Goal: Information Seeking & Learning: Check status

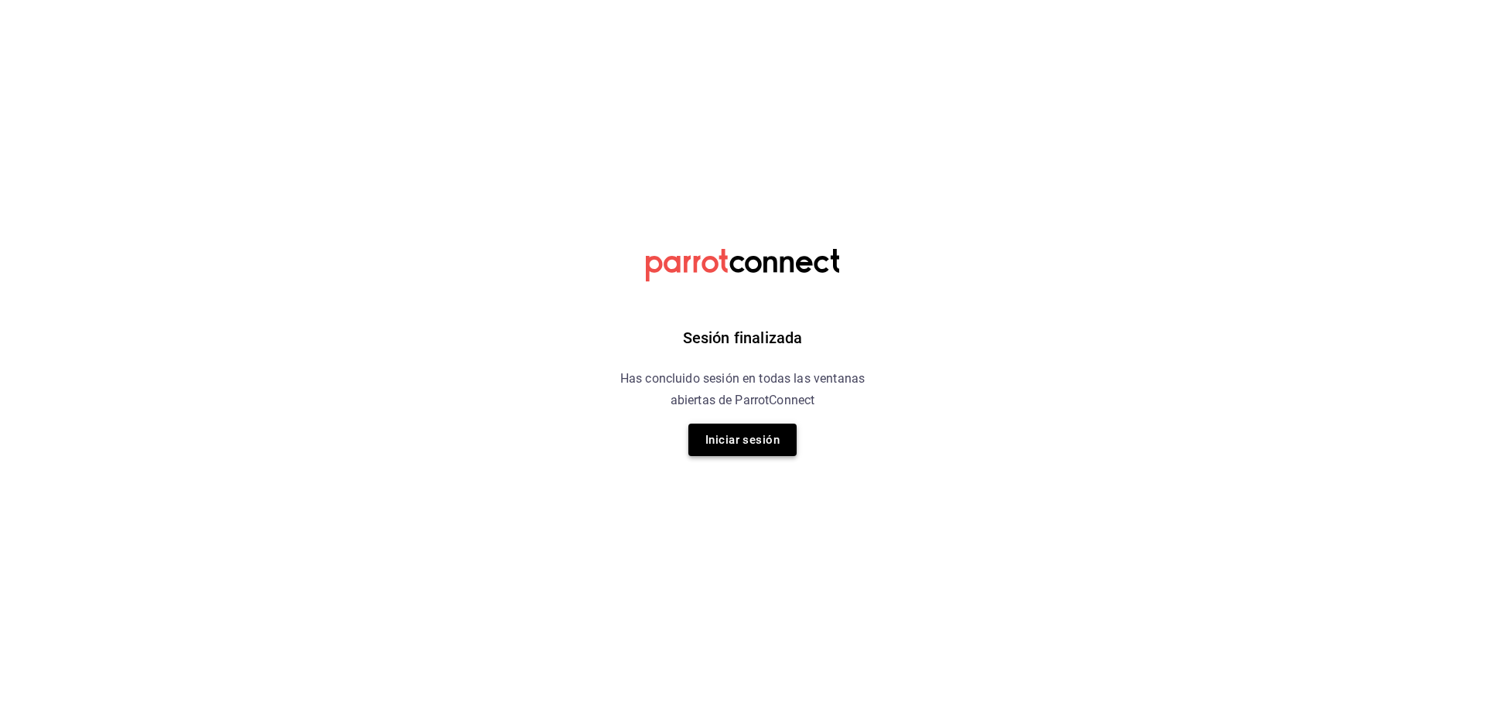
click at [779, 428] on button "Iniciar sesión" at bounding box center [742, 440] width 108 height 32
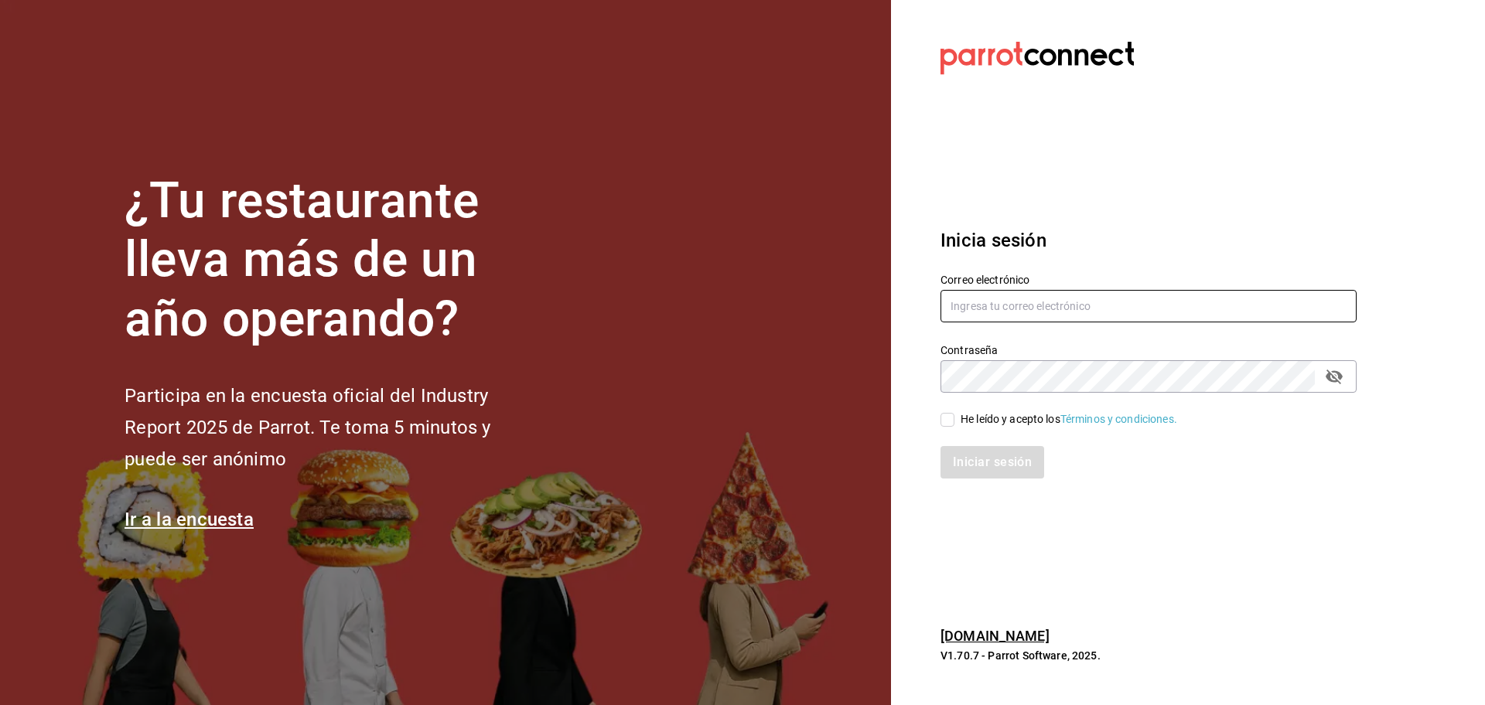
type input "edvillamo@gmail.com"
click at [949, 415] on input "He leído y acepto los Términos y condiciones." at bounding box center [947, 420] width 14 height 14
checkbox input "true"
click at [974, 459] on button "Iniciar sesión" at bounding box center [992, 462] width 105 height 32
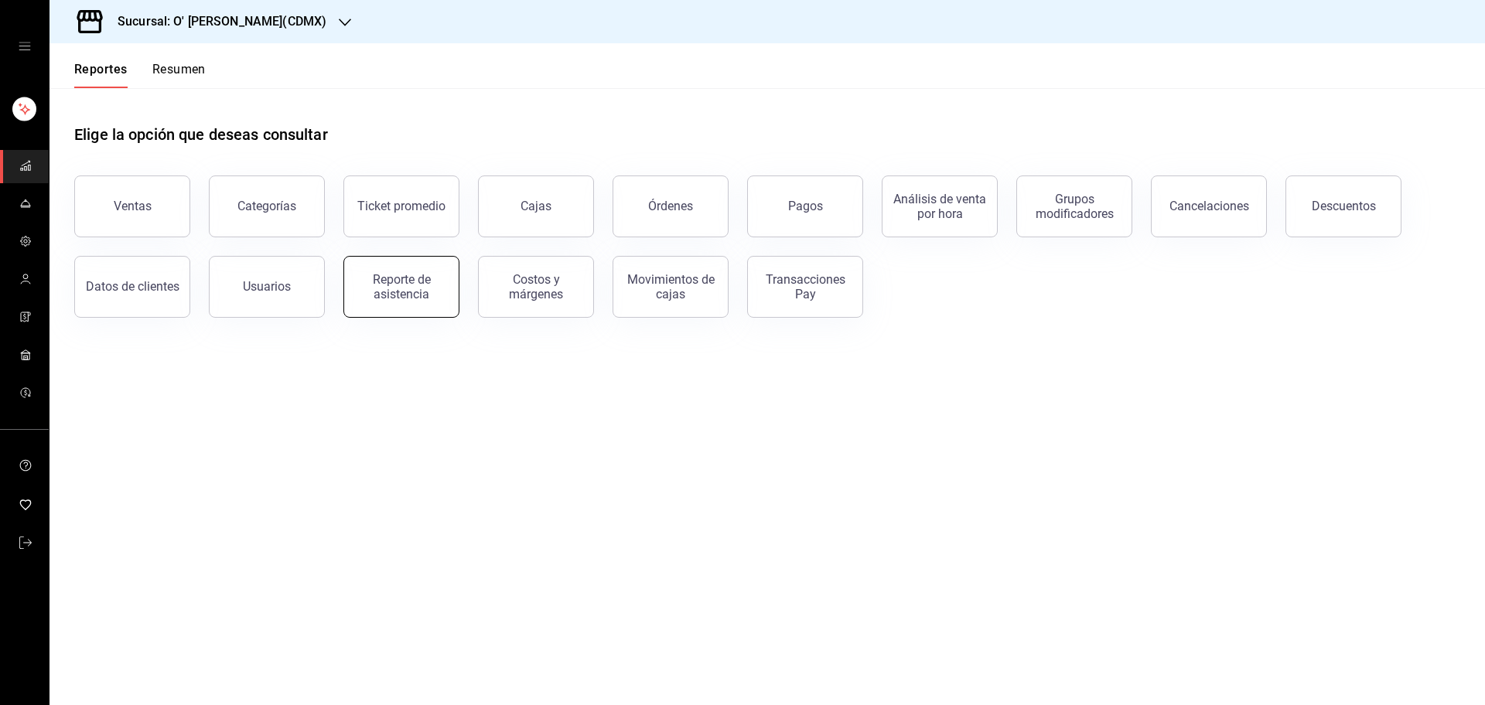
click at [408, 275] on div "Reporte de asistencia" at bounding box center [401, 286] width 96 height 29
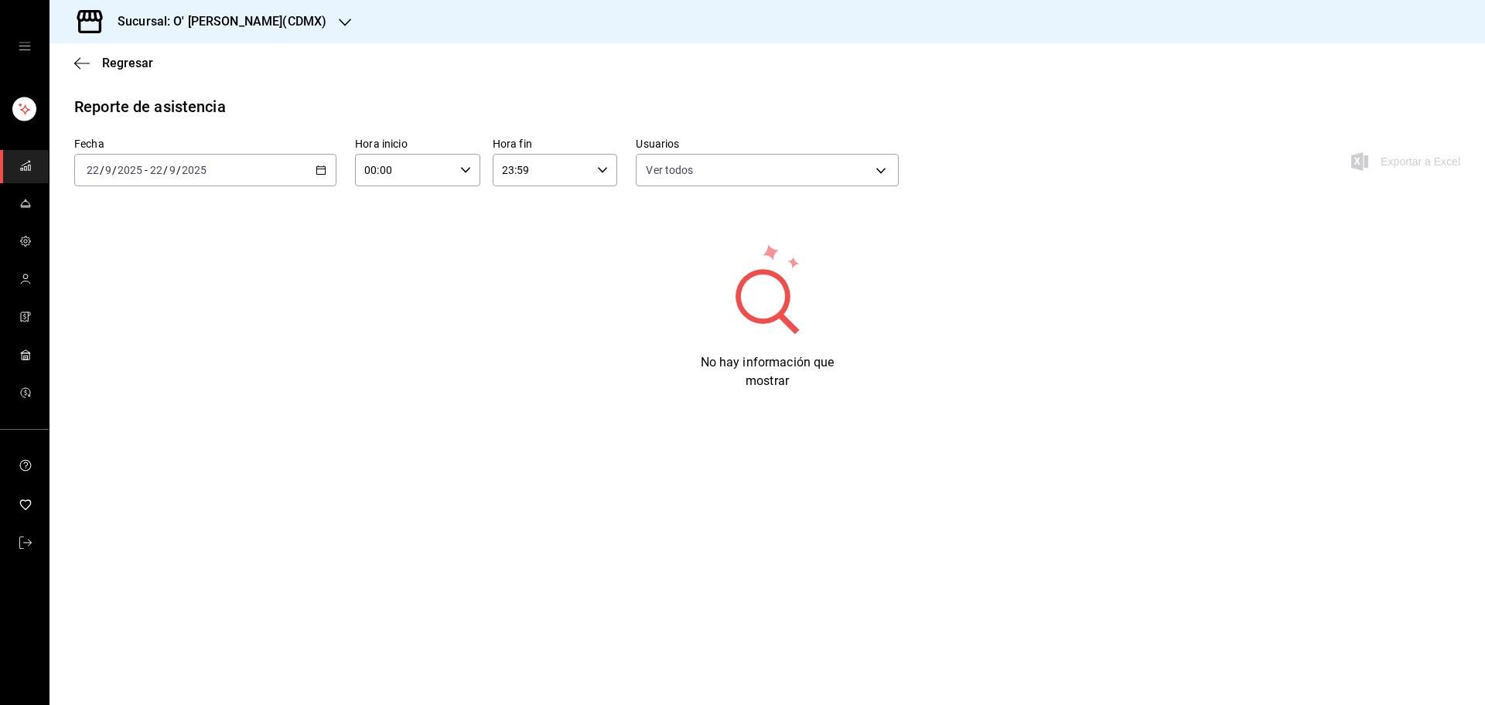
click at [331, 161] on div "[DATE] [DATE] - [DATE] [DATE]" at bounding box center [205, 170] width 262 height 32
click at [154, 398] on span "Rango de fechas" at bounding box center [147, 391] width 120 height 16
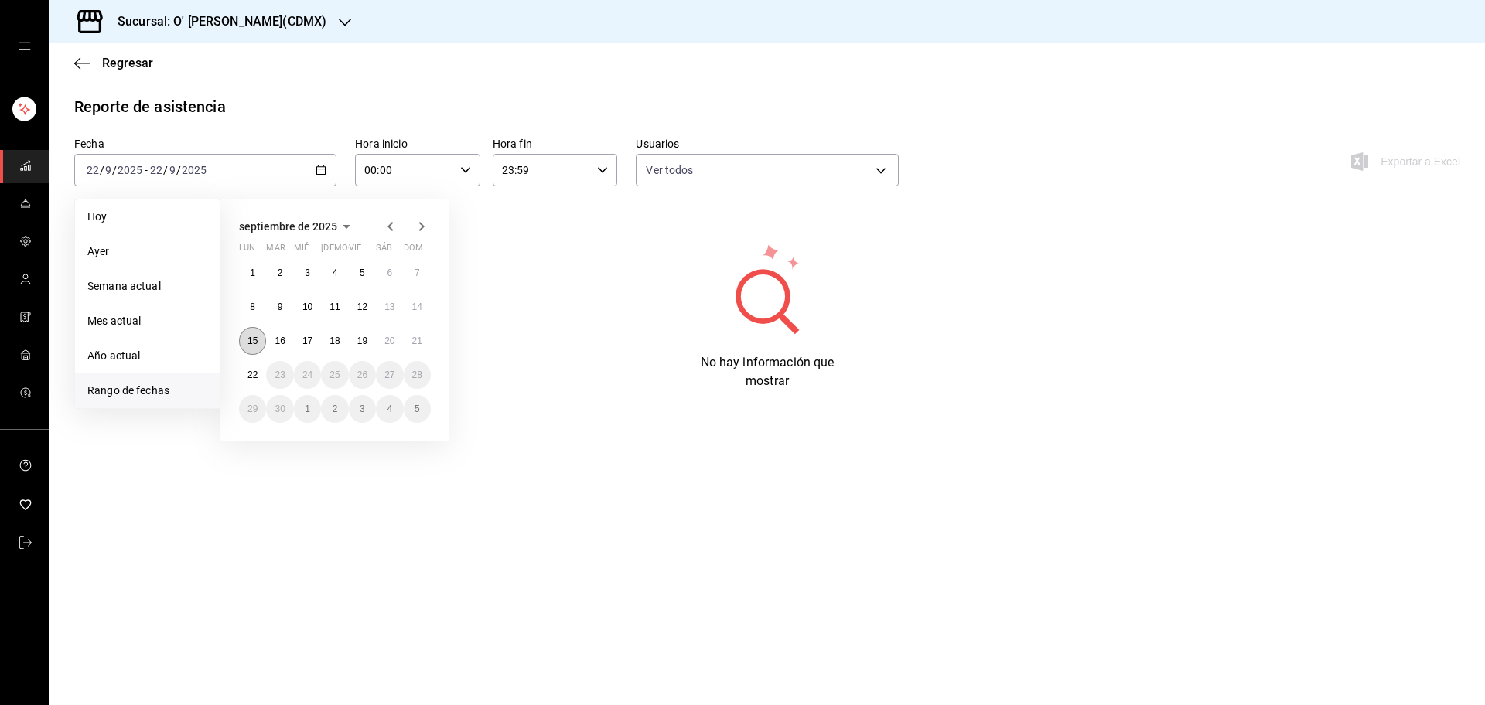
click at [254, 343] on abbr "15" at bounding box center [252, 341] width 10 height 11
click at [422, 343] on button "21" at bounding box center [417, 341] width 27 height 28
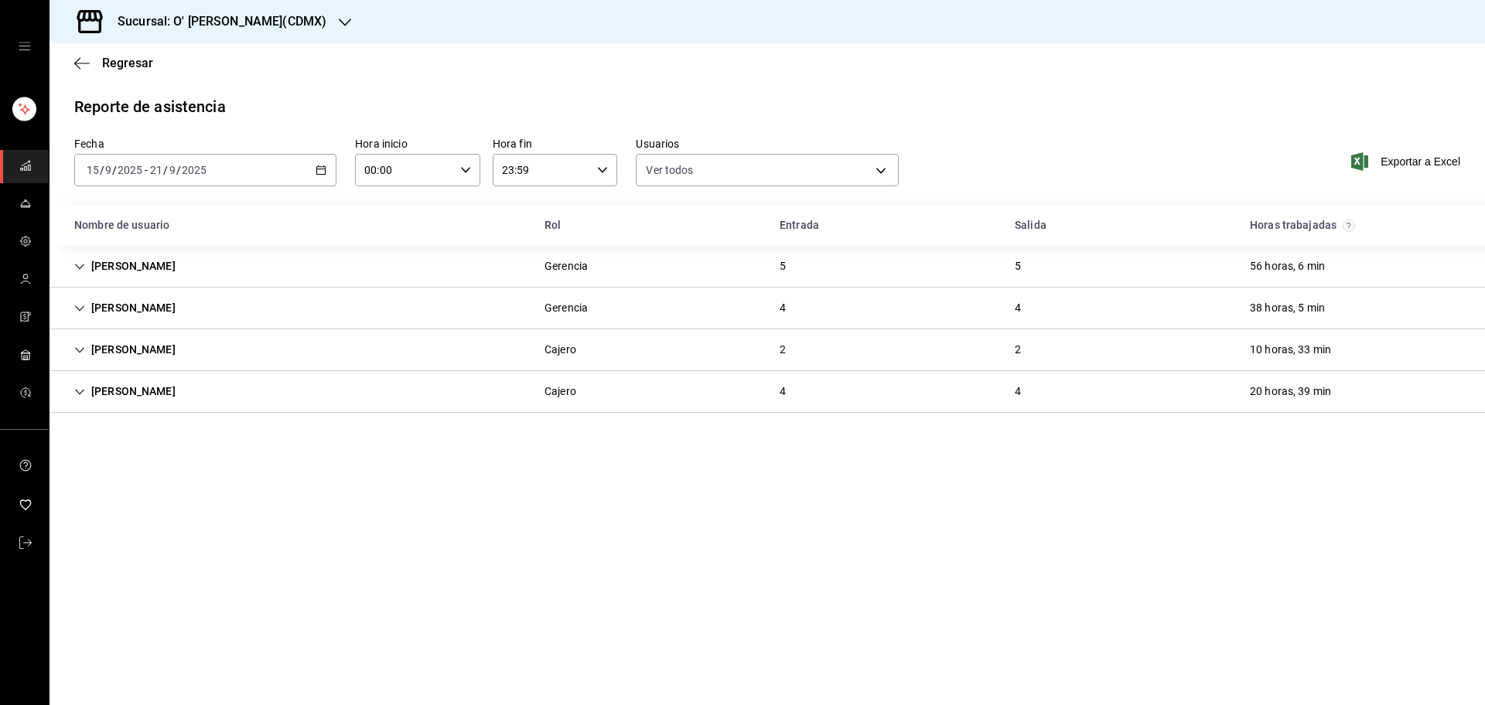
click at [324, 247] on div "[PERSON_NAME] 5 5 56 horas, 6 min" at bounding box center [766, 267] width 1435 height 42
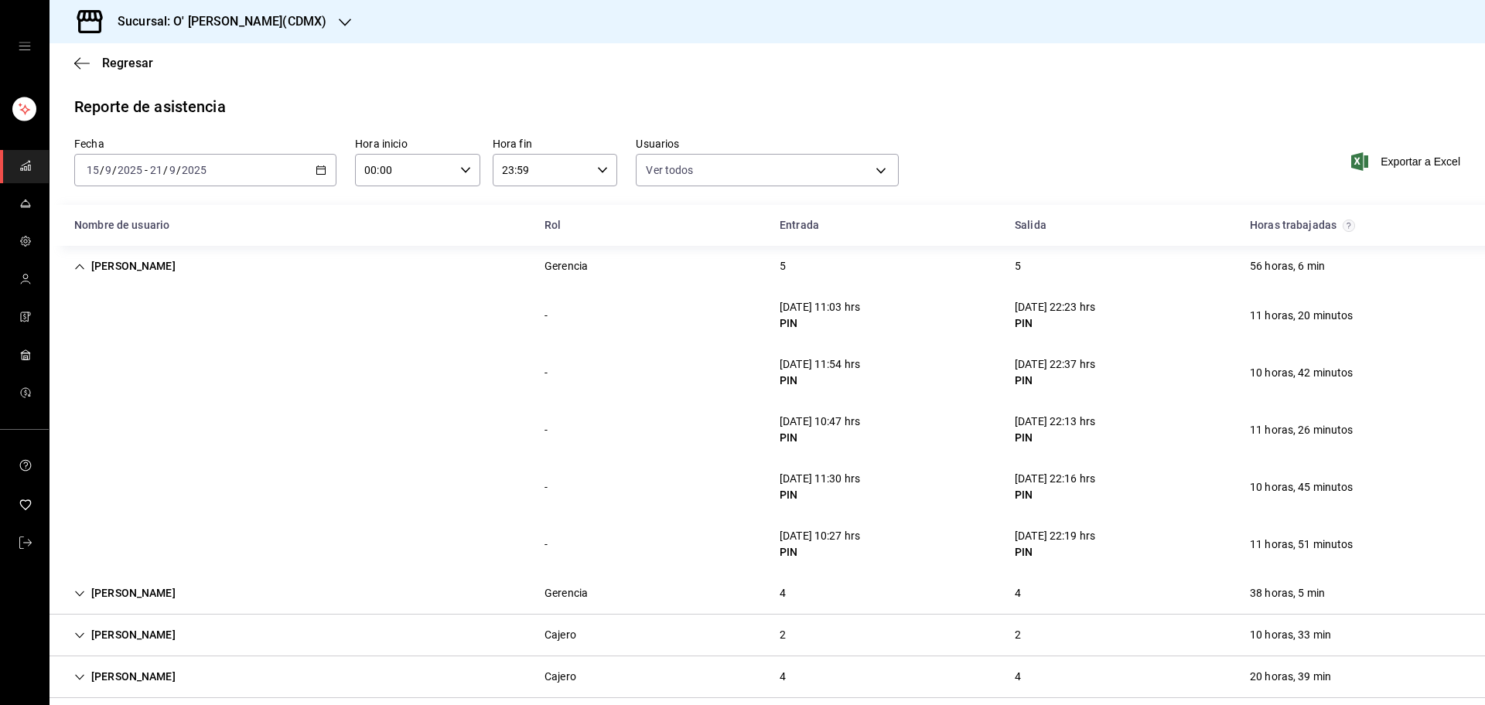
click at [322, 167] on icon "button" at bounding box center [320, 170] width 11 height 11
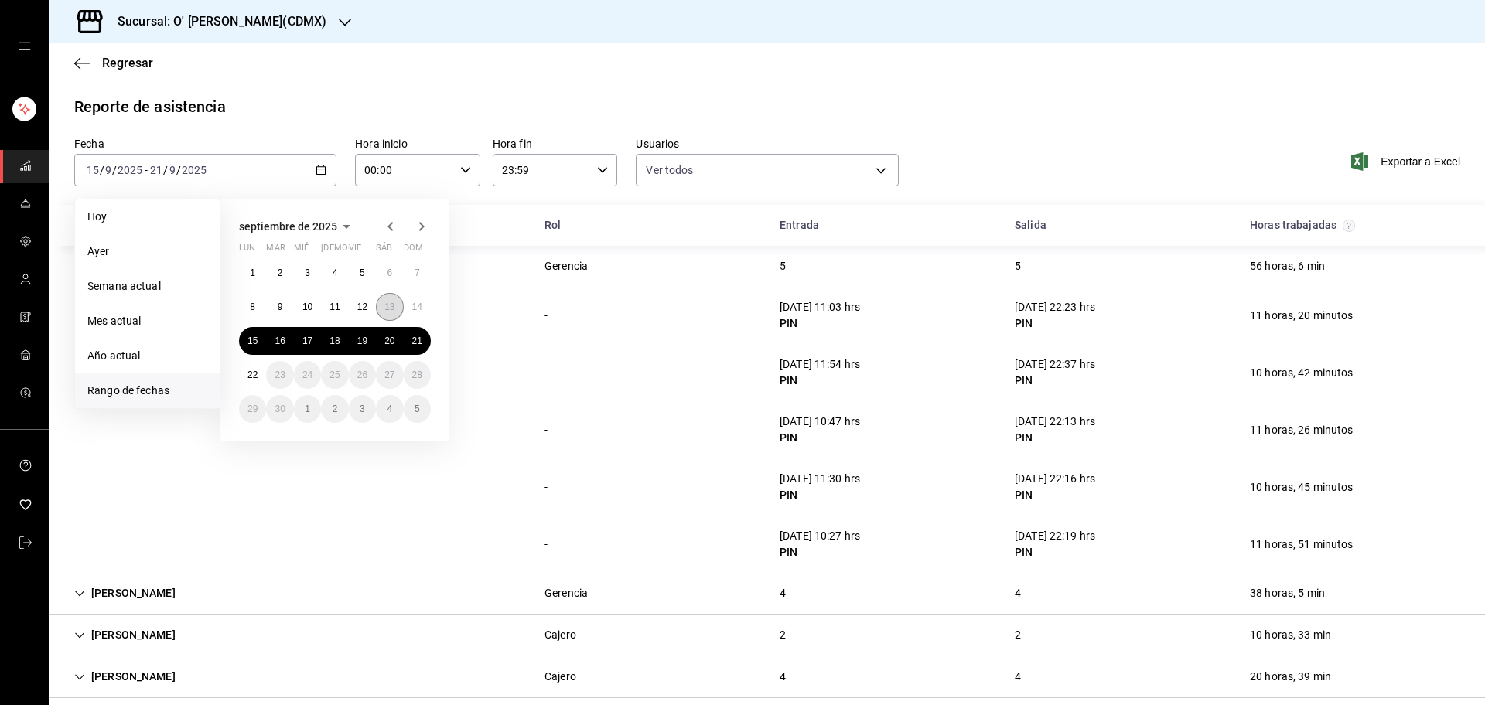
click at [382, 306] on button "13" at bounding box center [389, 307] width 27 height 28
click at [414, 337] on abbr "21" at bounding box center [417, 341] width 10 height 11
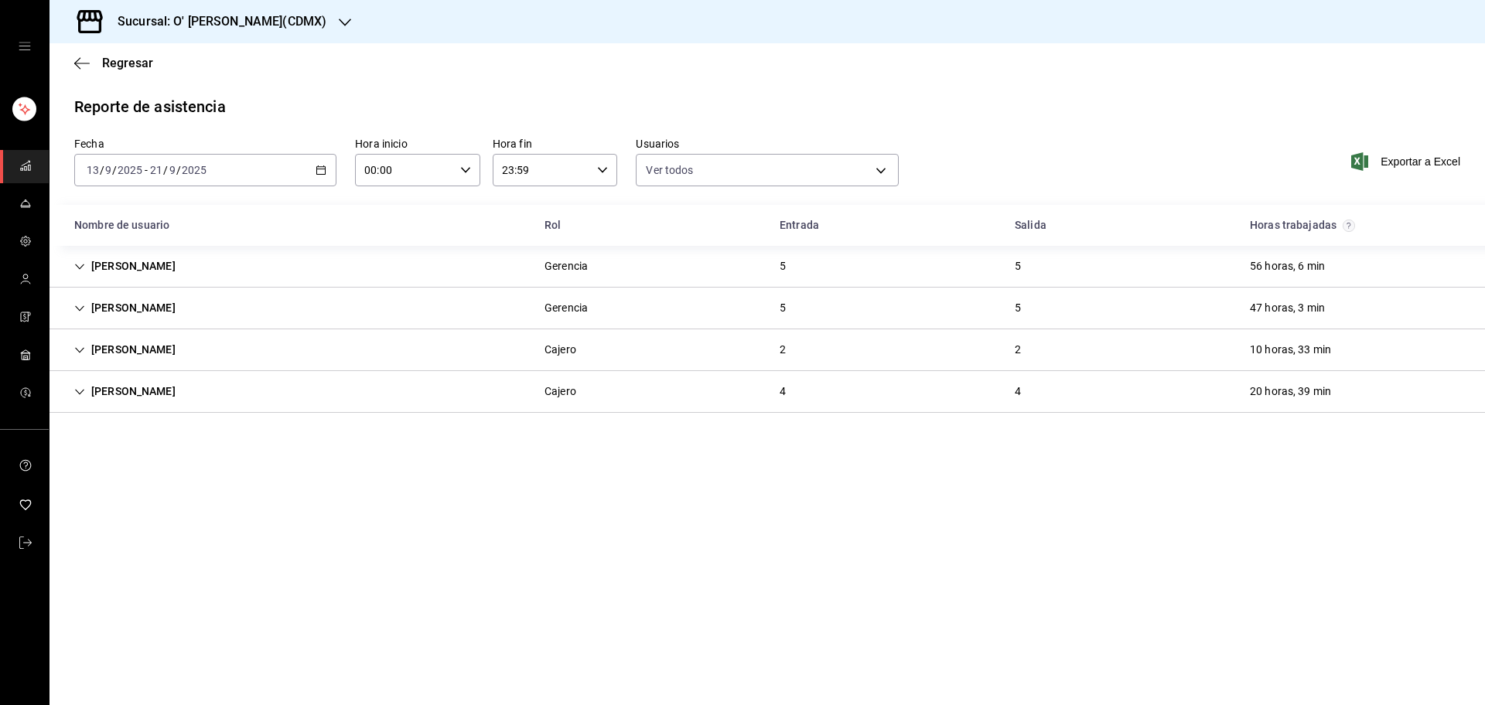
click at [612, 262] on div "[PERSON_NAME] 5 5 56 horas, 6 min" at bounding box center [766, 267] width 1435 height 42
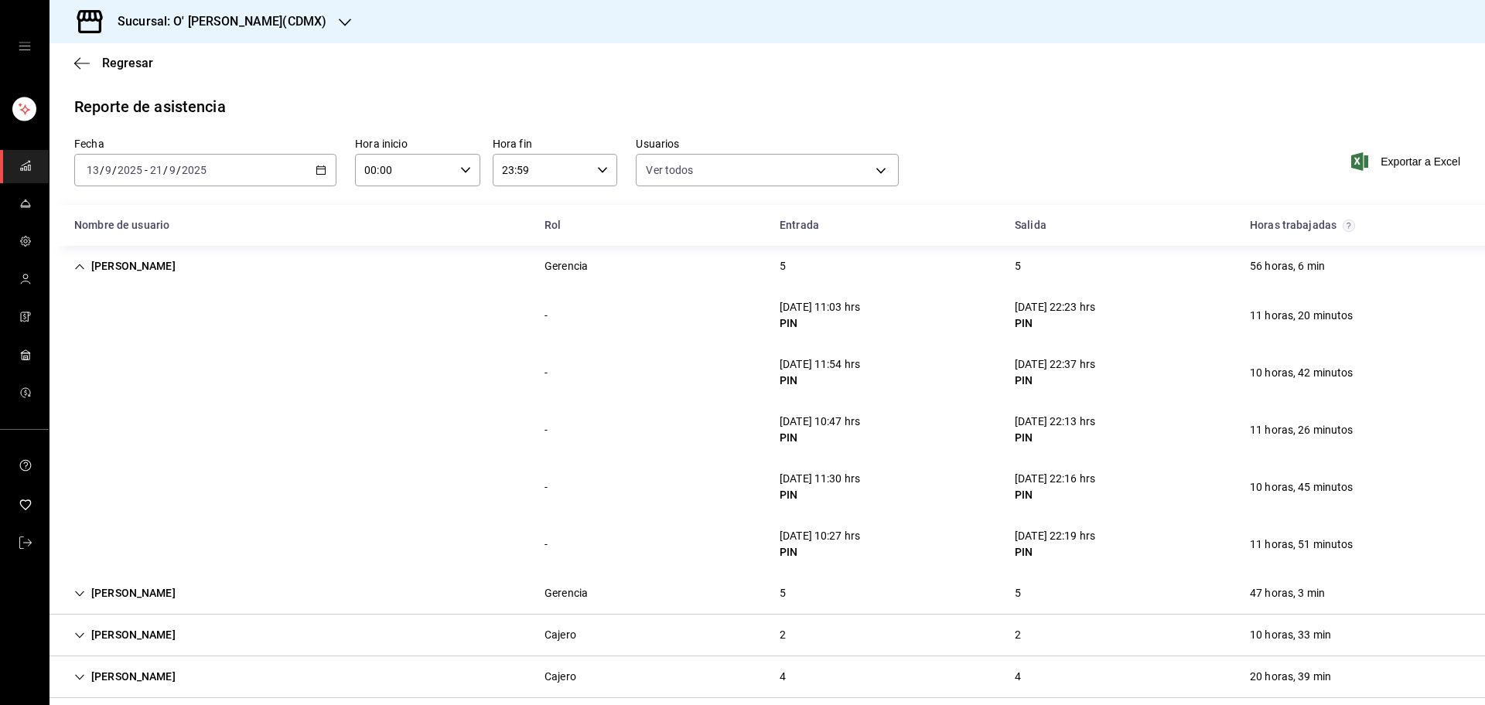
click at [612, 262] on div "[PERSON_NAME] 5 5 56 horas, 6 min" at bounding box center [766, 266] width 1435 height 41
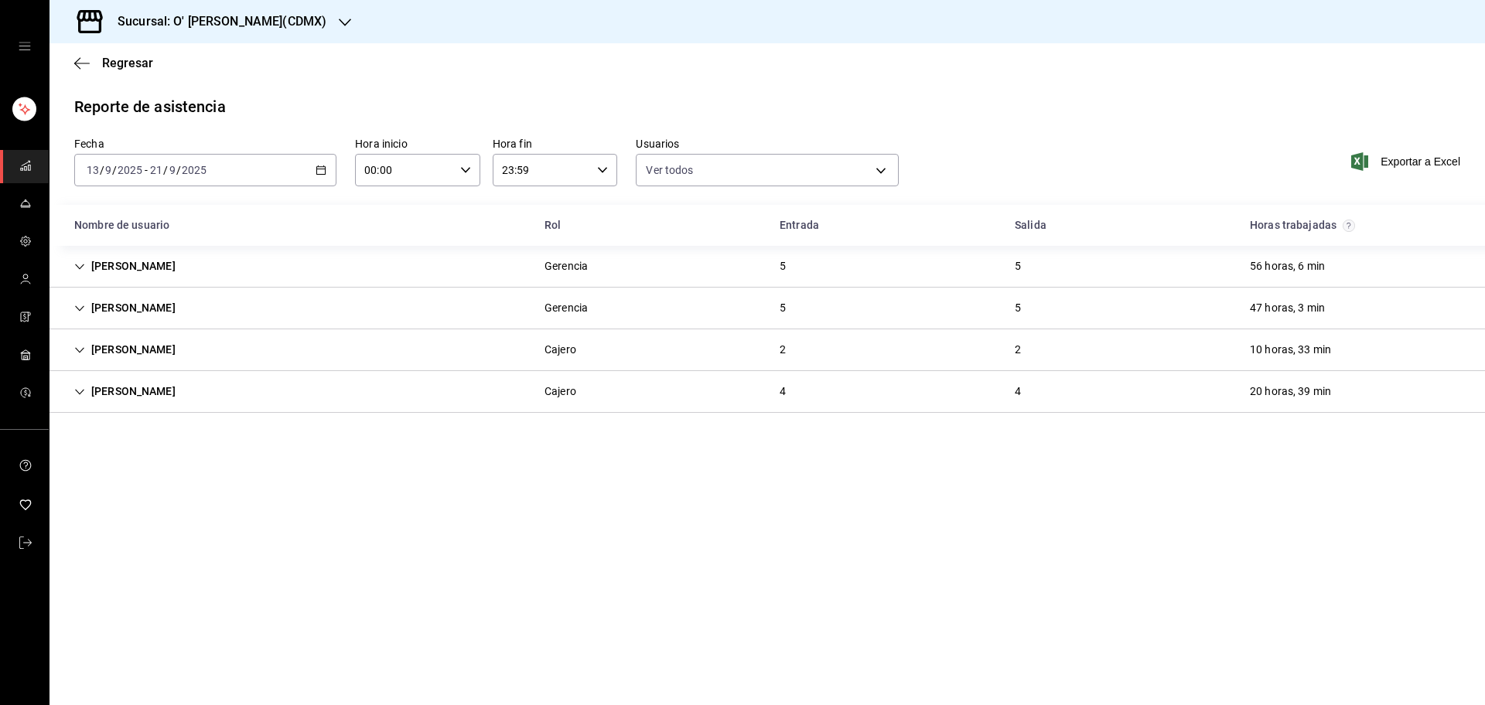
click at [588, 305] on div "Gerencia" at bounding box center [566, 308] width 68 height 29
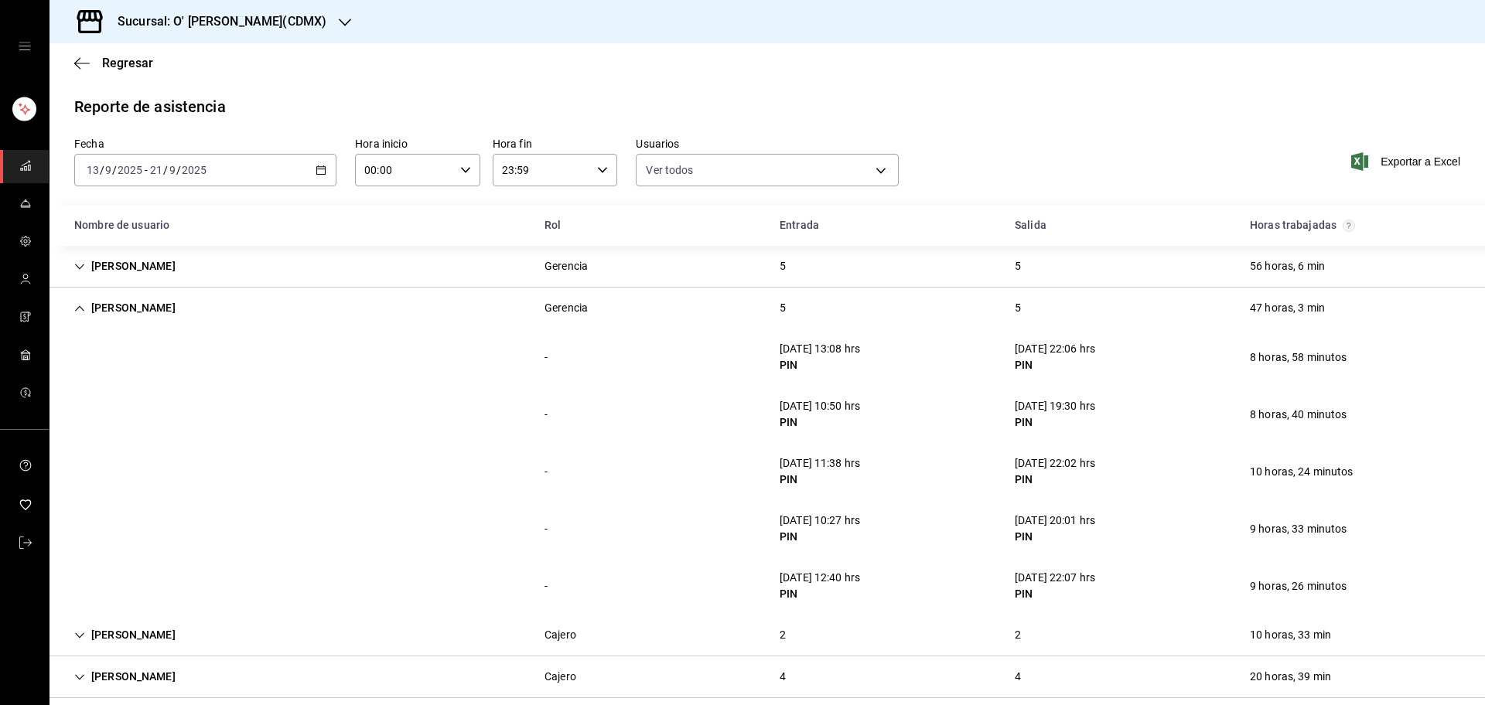
click at [691, 302] on div "[PERSON_NAME] Gerencia 5 5 47 horas, 3 min" at bounding box center [766, 308] width 1435 height 41
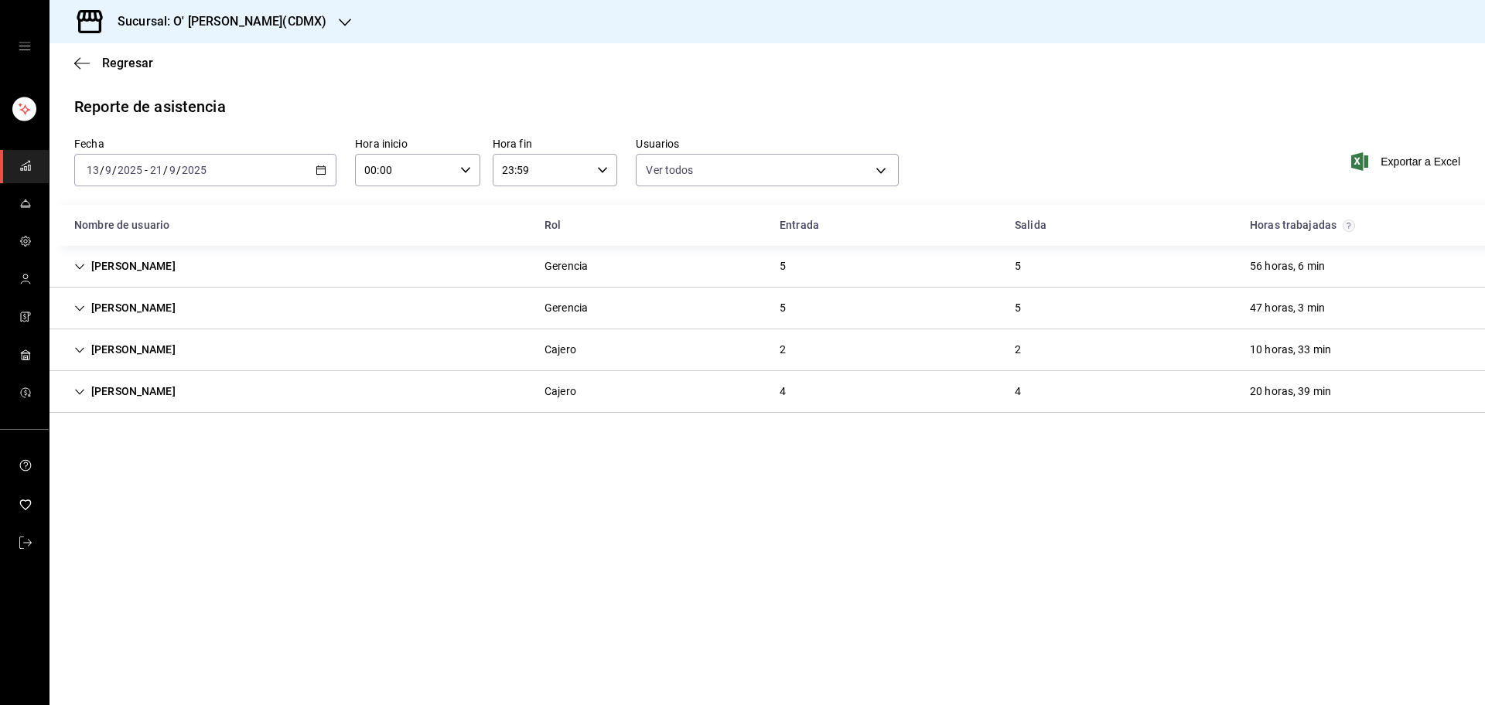
click at [472, 343] on div "[PERSON_NAME] [PERSON_NAME] 2 2 10 horas, 33 min" at bounding box center [766, 350] width 1435 height 42
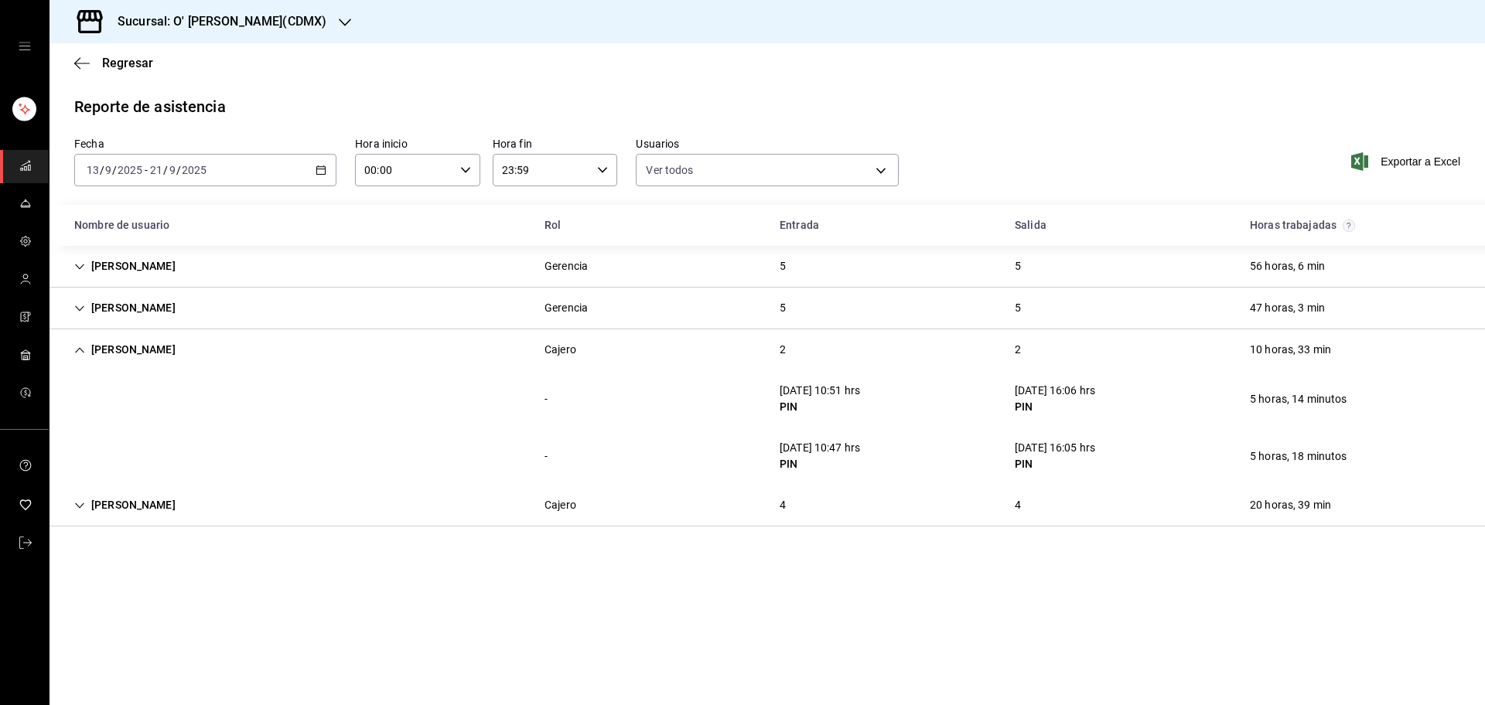
click at [472, 343] on div "[PERSON_NAME] [PERSON_NAME] 2 2 10 horas, 33 min" at bounding box center [766, 349] width 1435 height 41
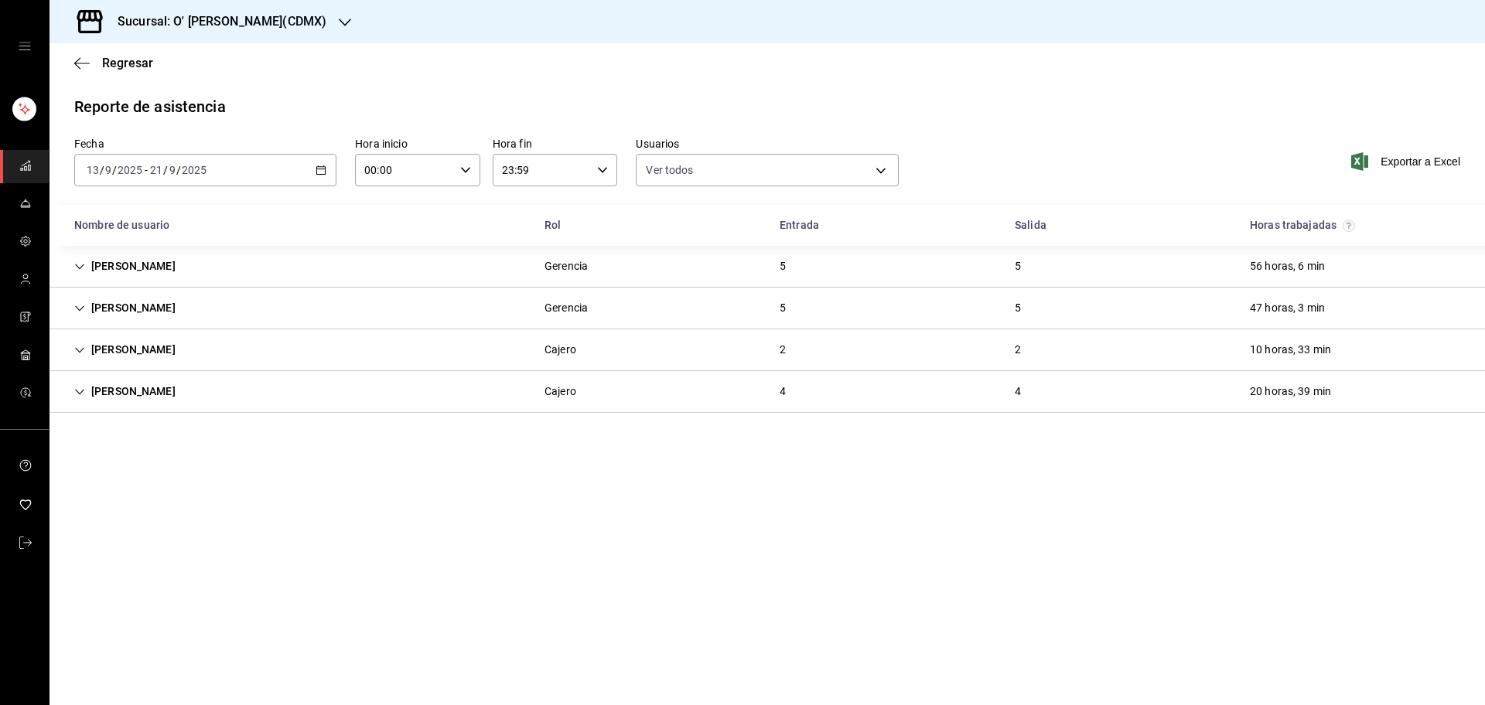
click at [455, 392] on div "[PERSON_NAME] 4 4 20 horas, 39 min" at bounding box center [766, 392] width 1435 height 42
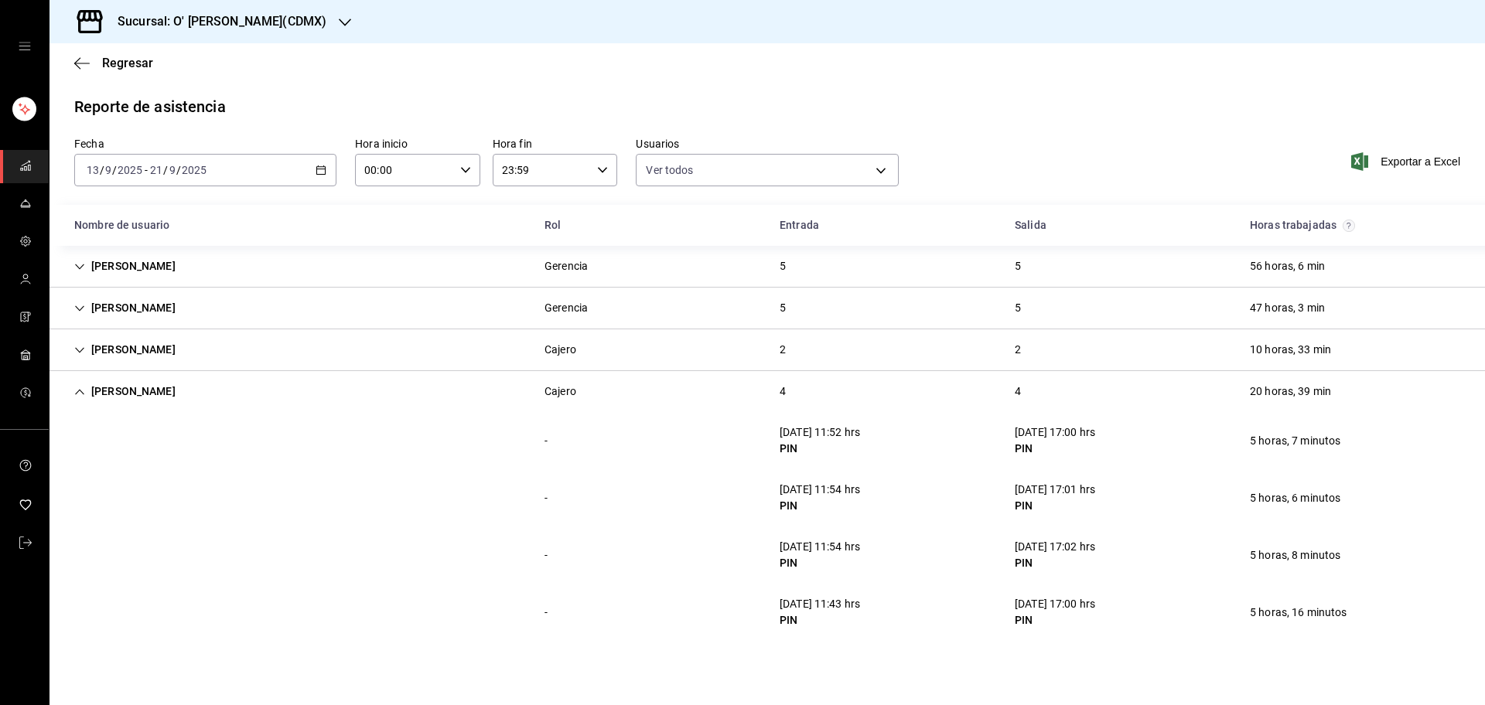
click at [824, 386] on div "[PERSON_NAME] 4 4 20 horas, 39 min" at bounding box center [766, 391] width 1435 height 41
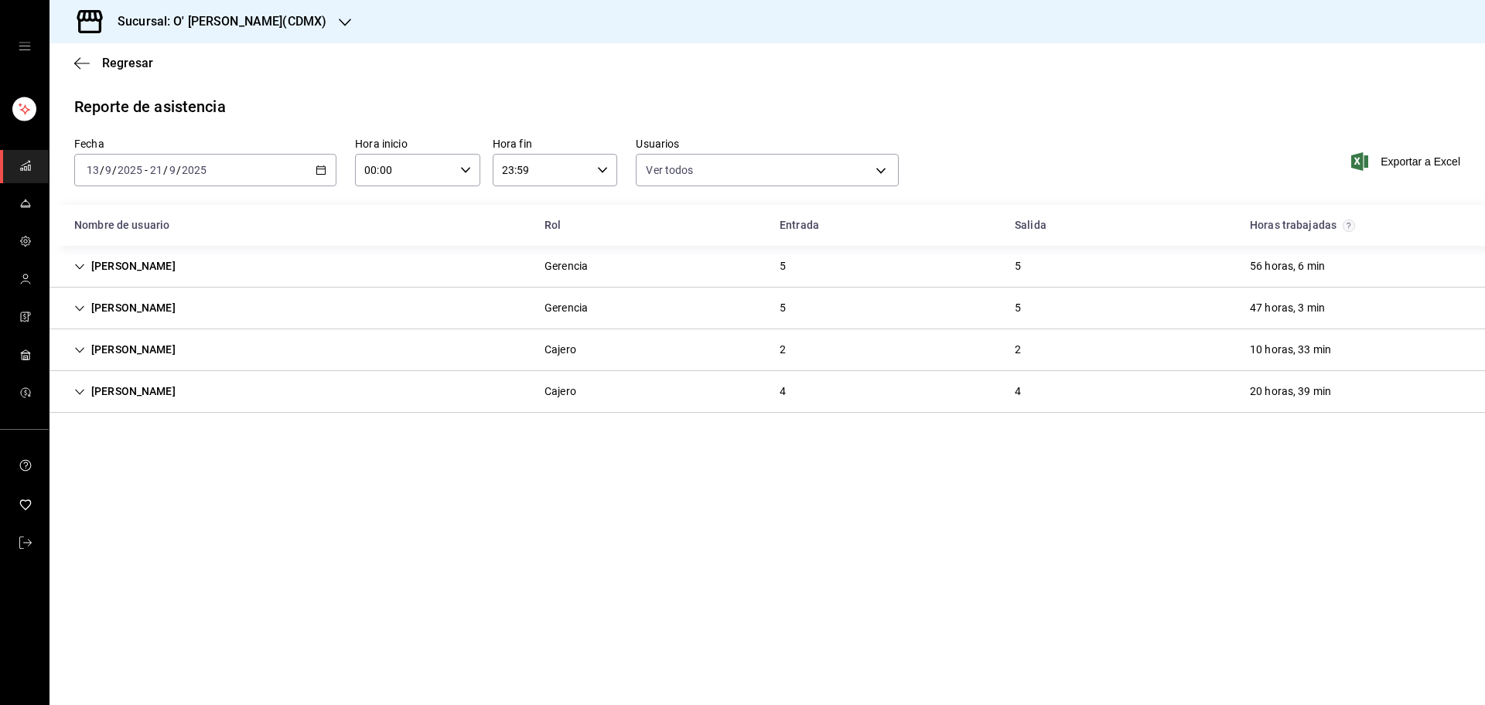
click at [793, 396] on div "4" at bounding box center [782, 391] width 31 height 29
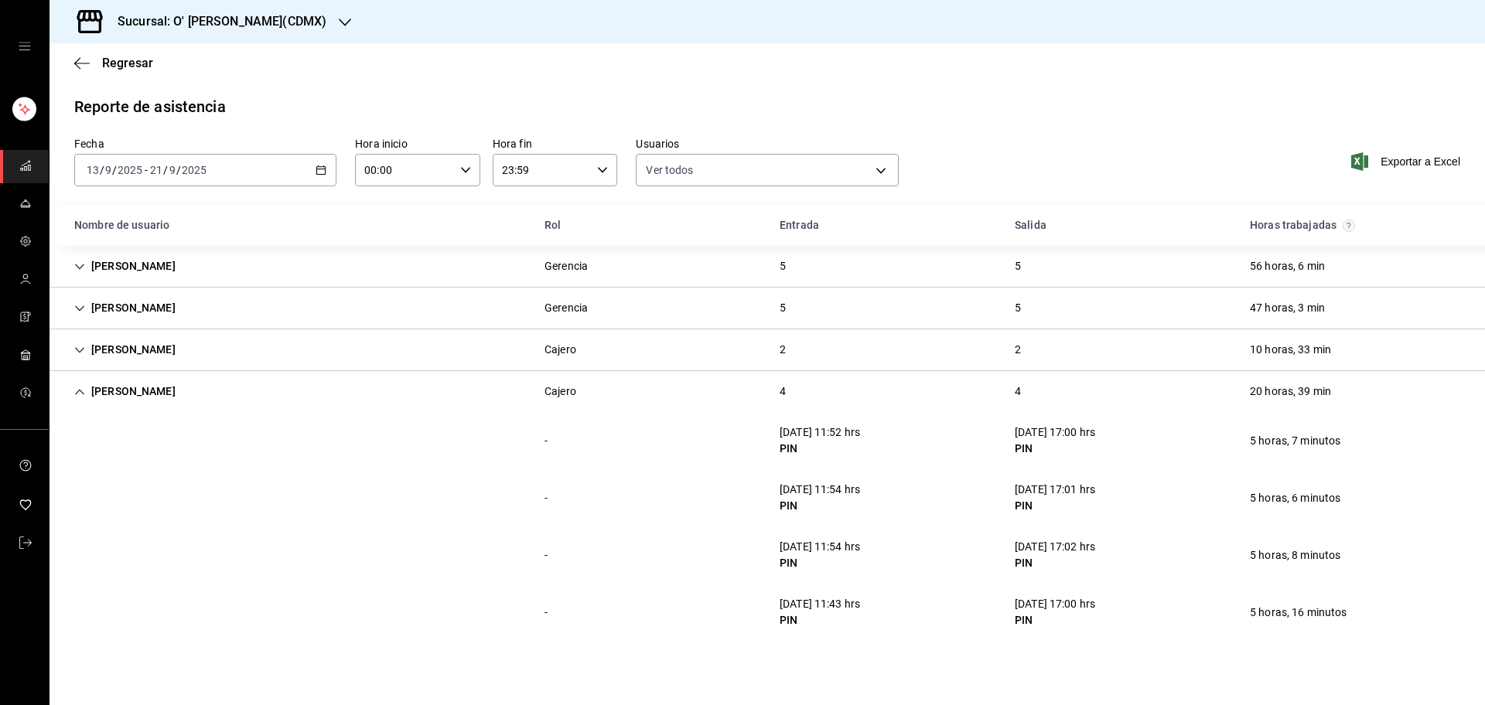
click at [635, 394] on div "[PERSON_NAME] 4 4 20 horas, 39 min" at bounding box center [766, 391] width 1435 height 41
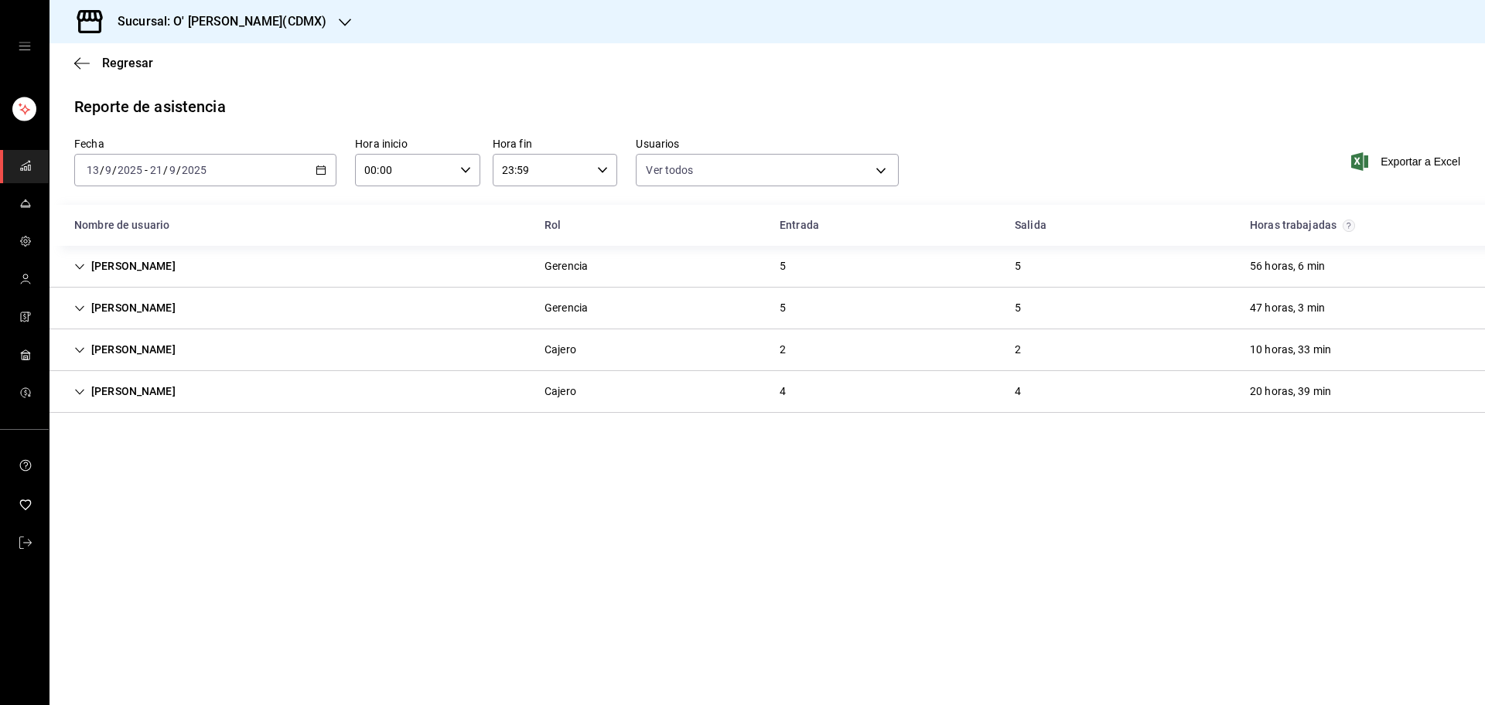
click at [289, 24] on h3 "Sucursal: O' [PERSON_NAME](CDMX)" at bounding box center [215, 21] width 221 height 19
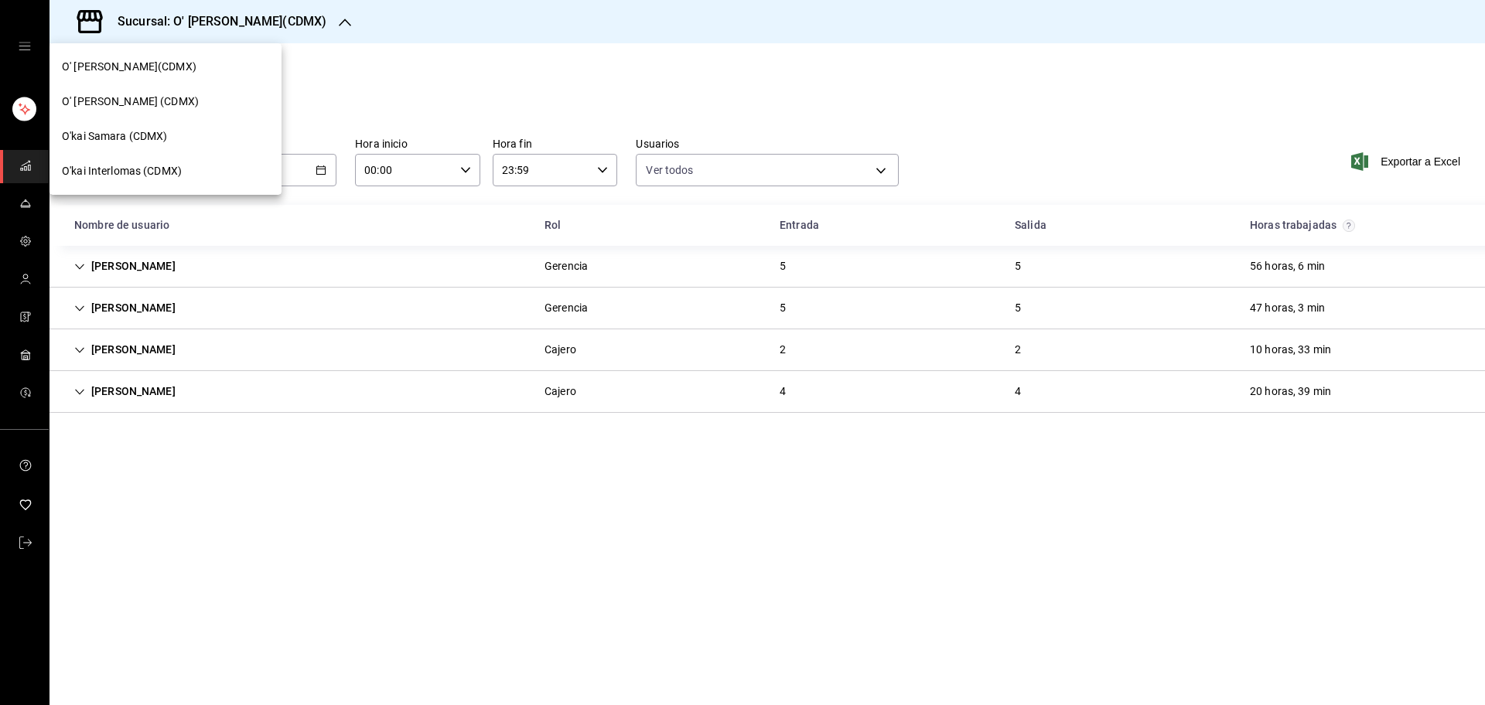
click at [210, 133] on div "O'kai Samara (CDMX)" at bounding box center [165, 136] width 207 height 16
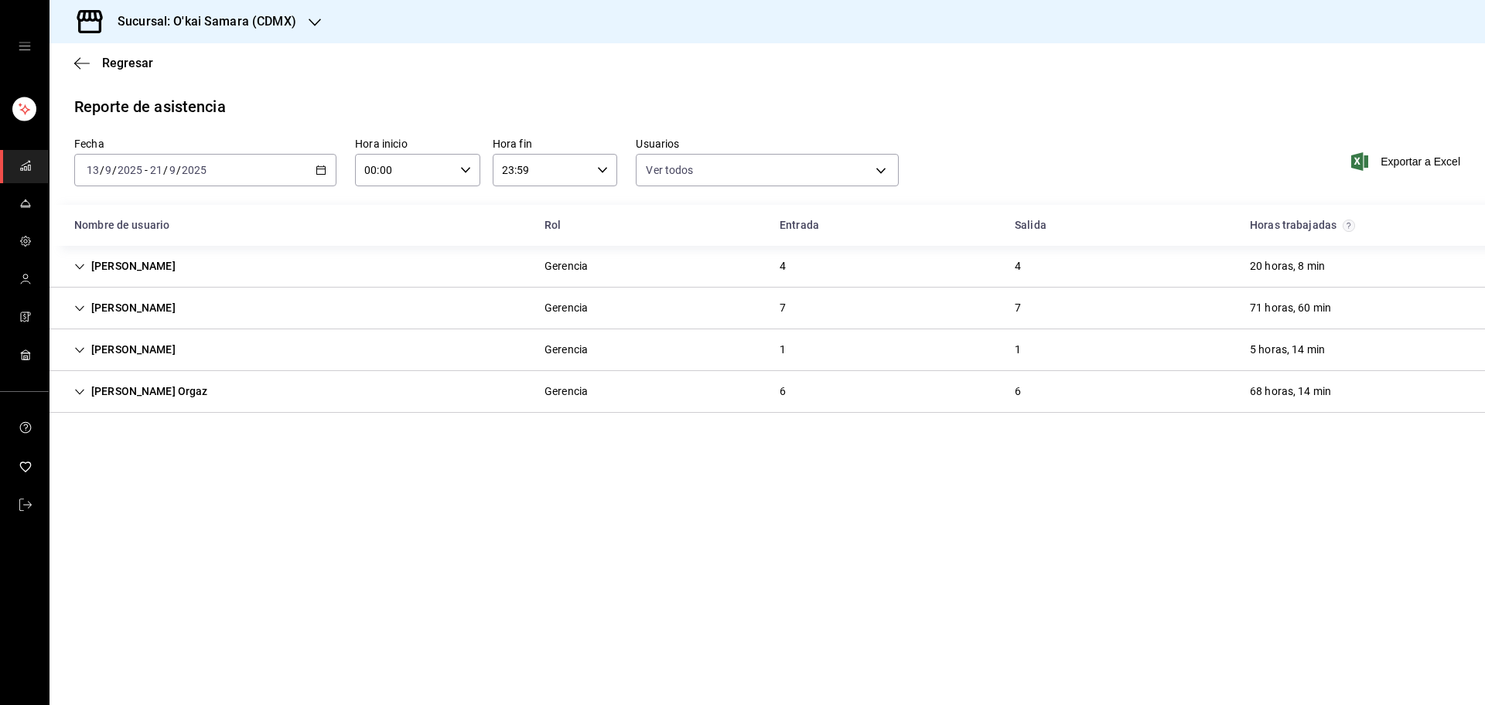
click at [374, 264] on div "[PERSON_NAME] Gerencia 4 4 20 horas, 8 min" at bounding box center [766, 267] width 1435 height 42
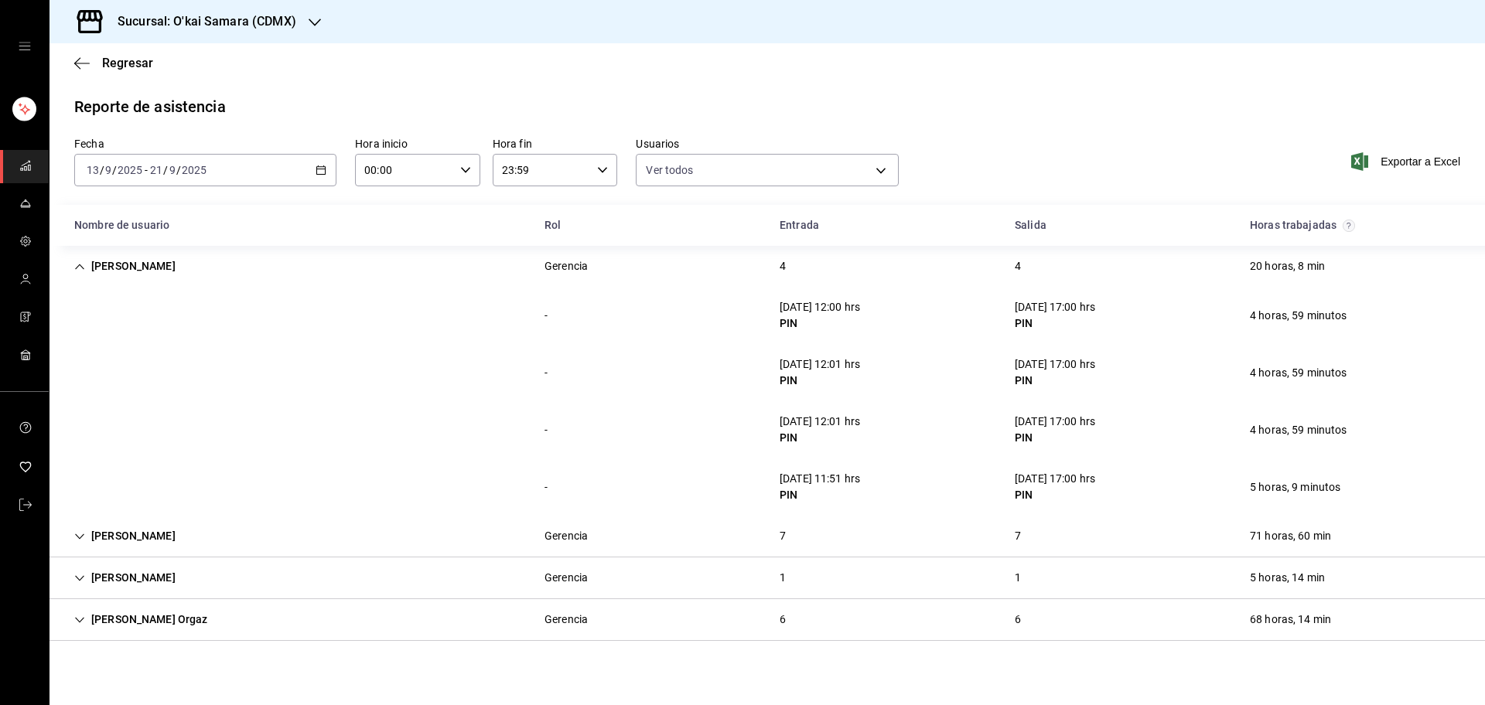
click at [374, 264] on div "[PERSON_NAME] Gerencia 4 4 20 horas, 8 min" at bounding box center [766, 266] width 1435 height 41
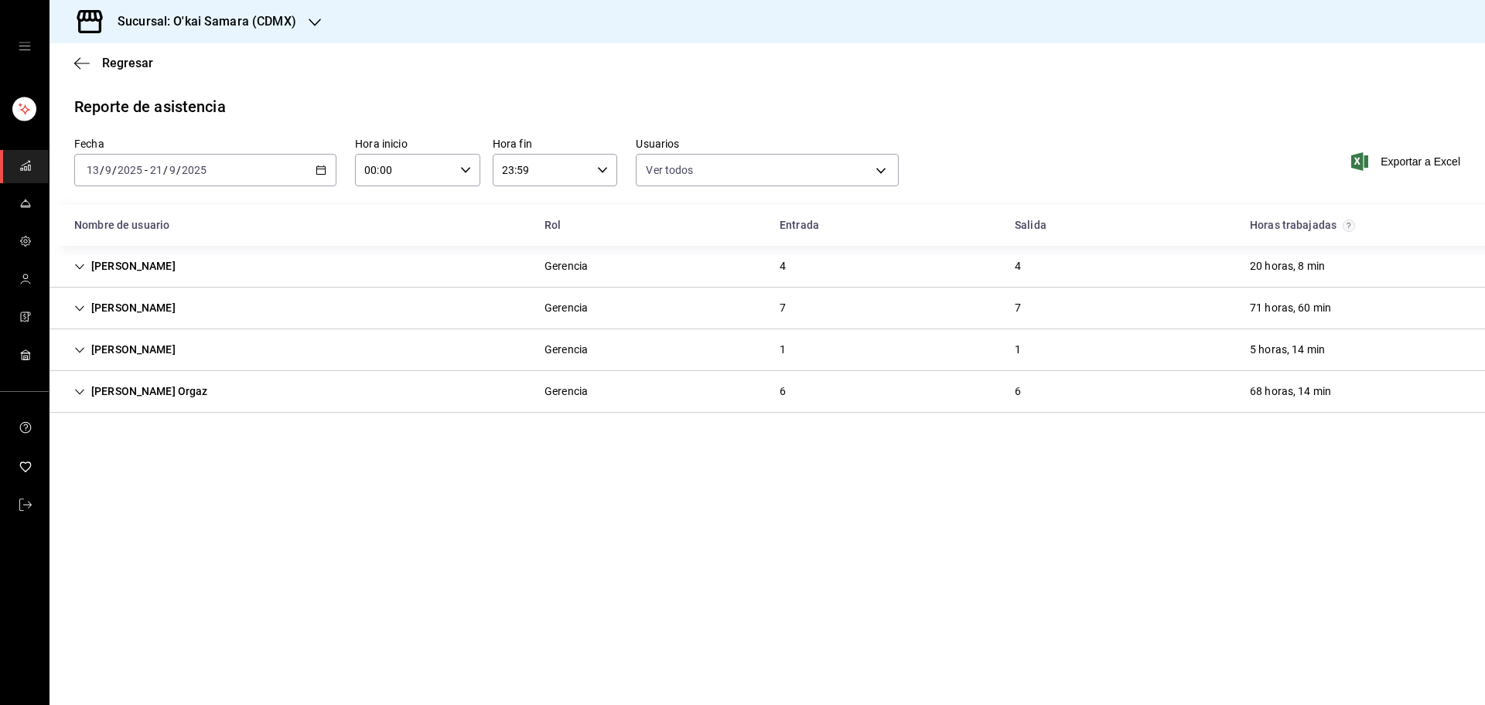
click at [358, 305] on div "[PERSON_NAME] Gerencia 7 7 71 horas, 60 min" at bounding box center [766, 309] width 1435 height 42
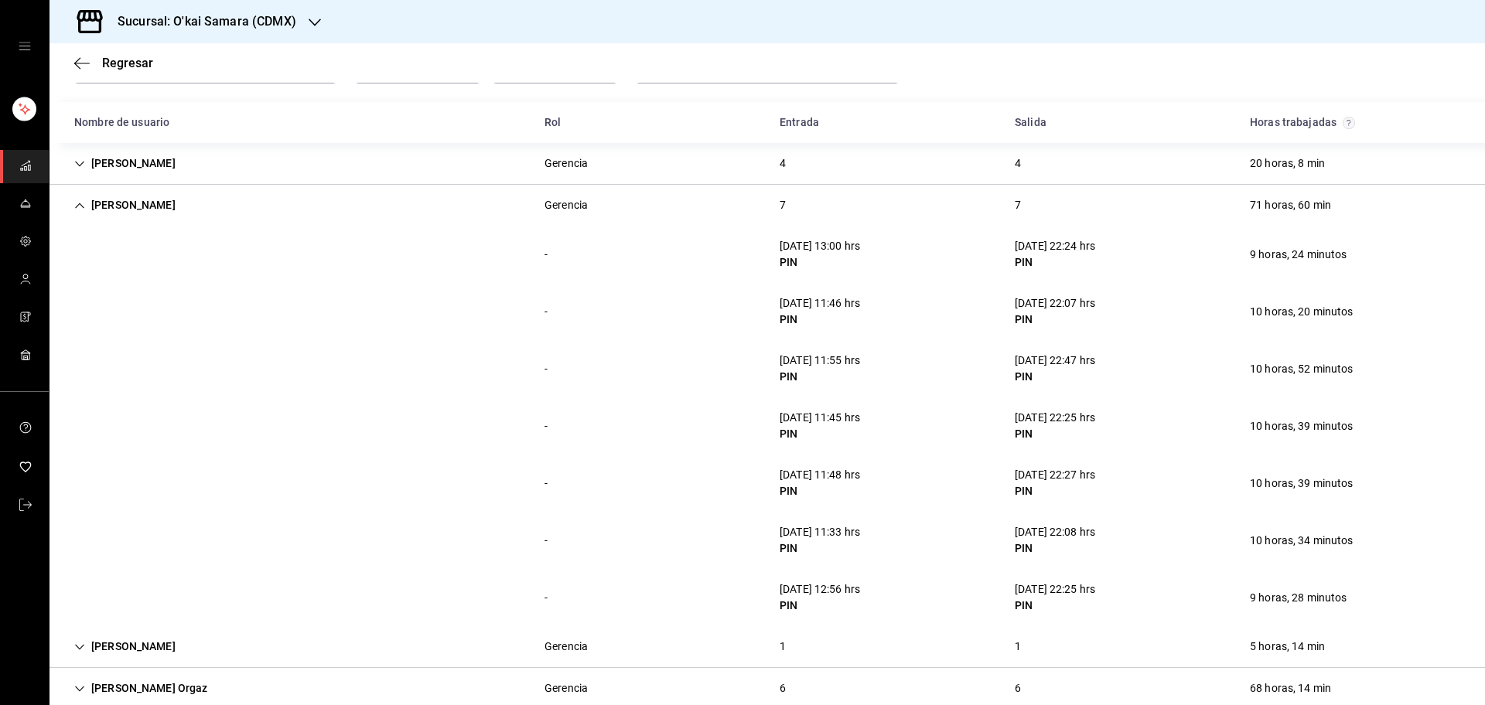
scroll to position [104, 0]
click at [504, 222] on div "[PERSON_NAME] Gerencia 7 7 71 horas, 60 min" at bounding box center [766, 203] width 1435 height 41
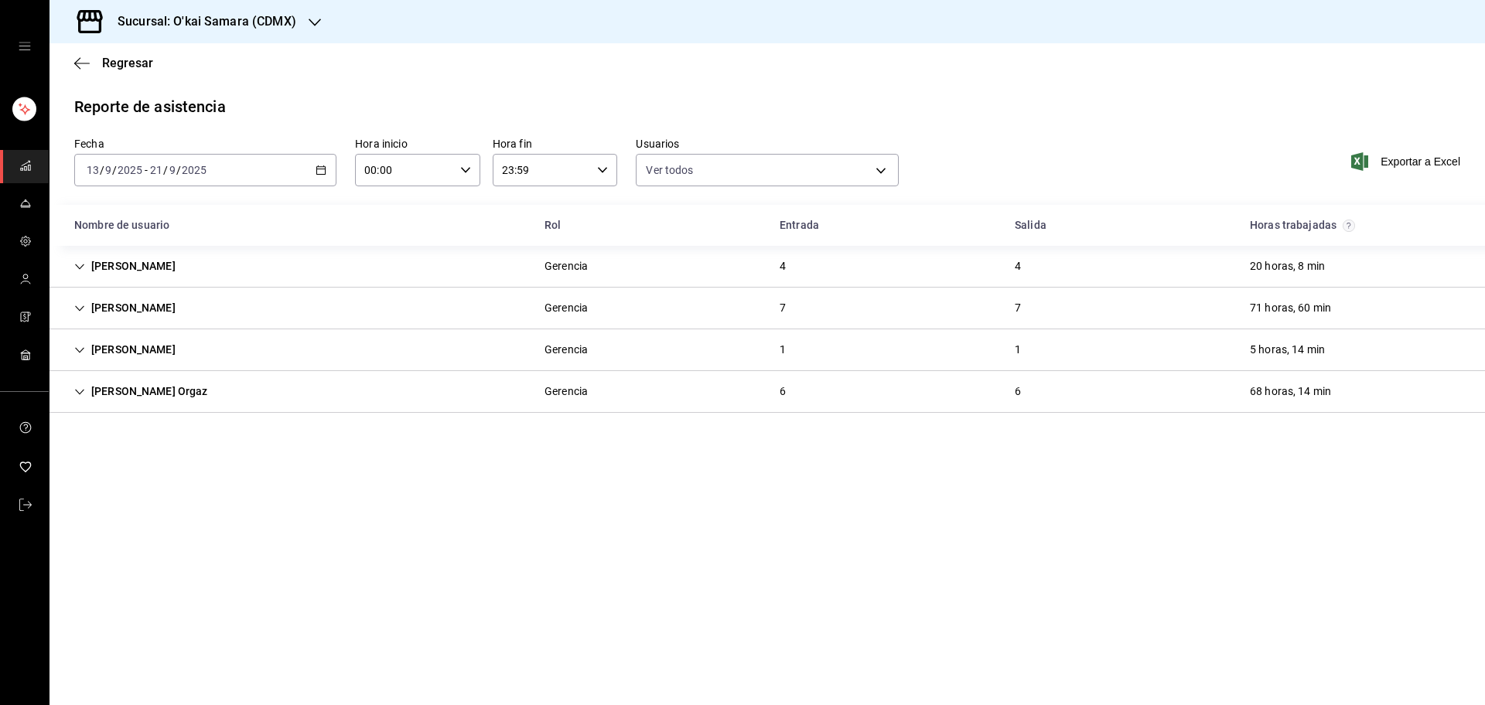
click at [422, 346] on div "[PERSON_NAME] Gerencia 1 1 5 horas, 14 min" at bounding box center [766, 350] width 1435 height 42
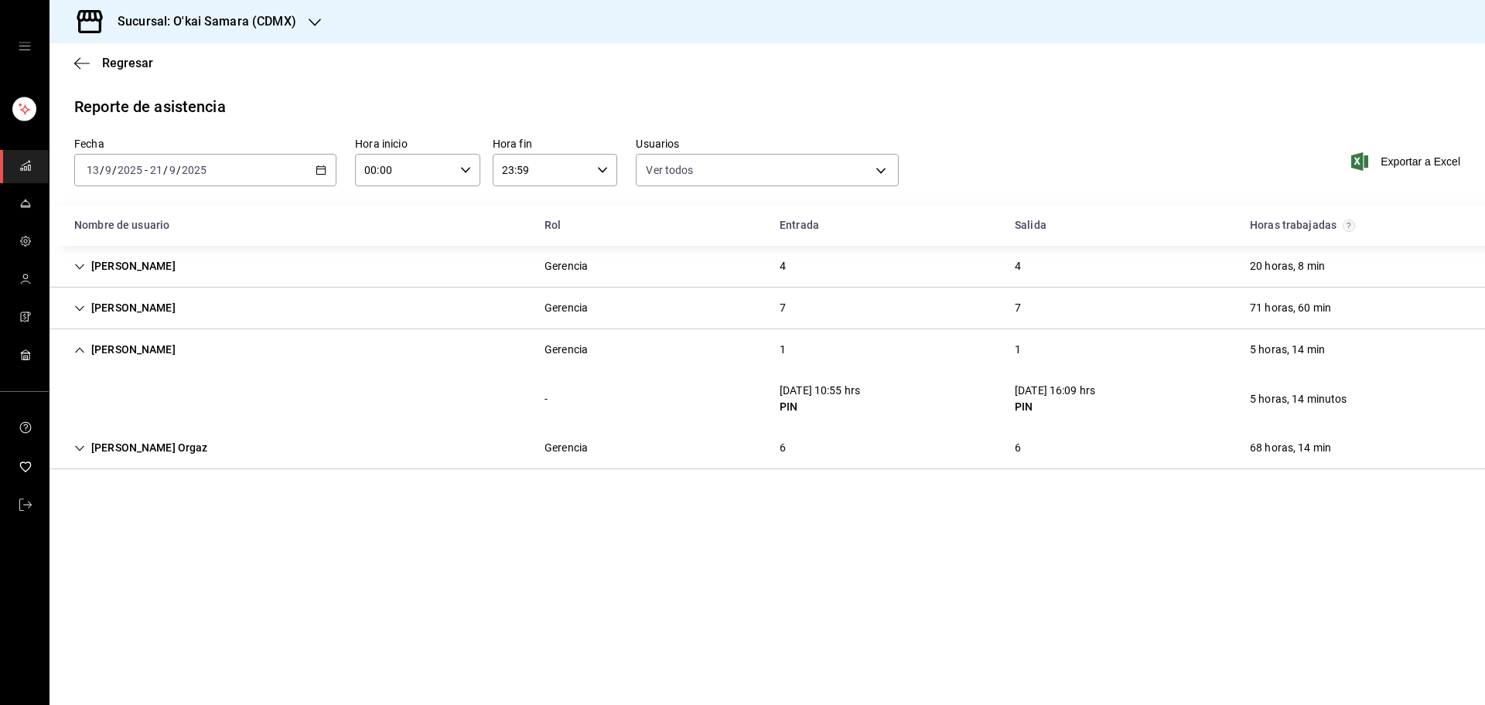
click at [422, 346] on div "[PERSON_NAME] Gerencia 1 1 5 horas, 14 min" at bounding box center [766, 349] width 1435 height 41
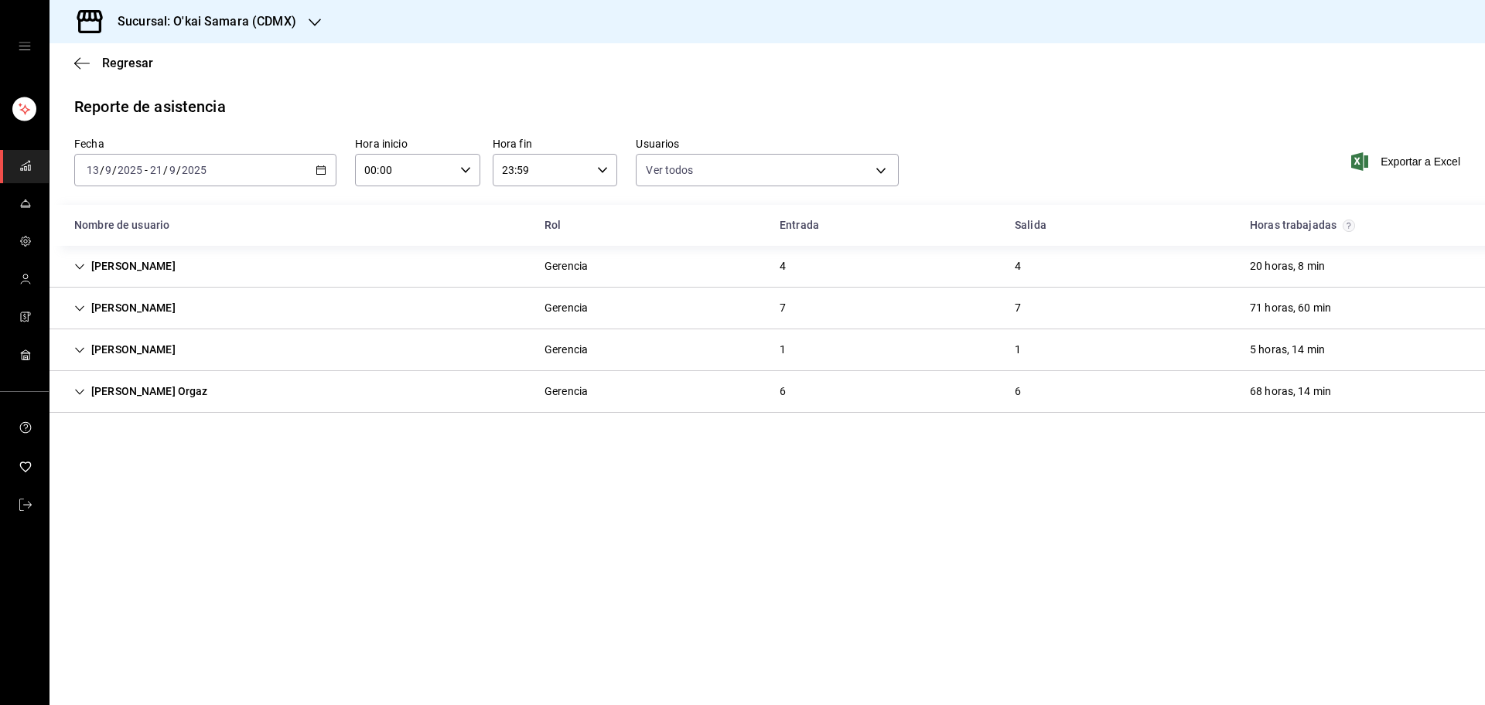
click at [402, 393] on div "[PERSON_NAME] Orgaz Gerencia 6 6 68 horas, 14 min" at bounding box center [766, 392] width 1435 height 42
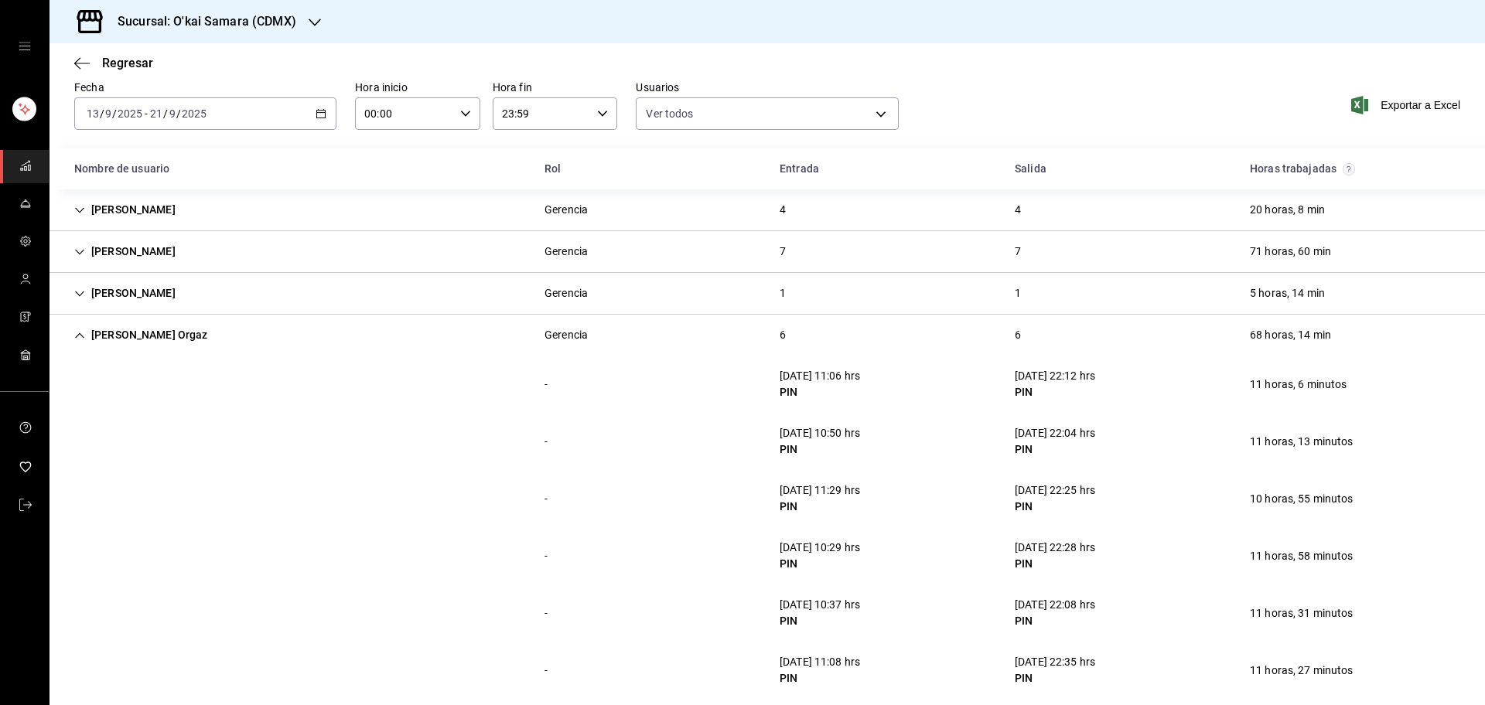
scroll to position [75, 0]
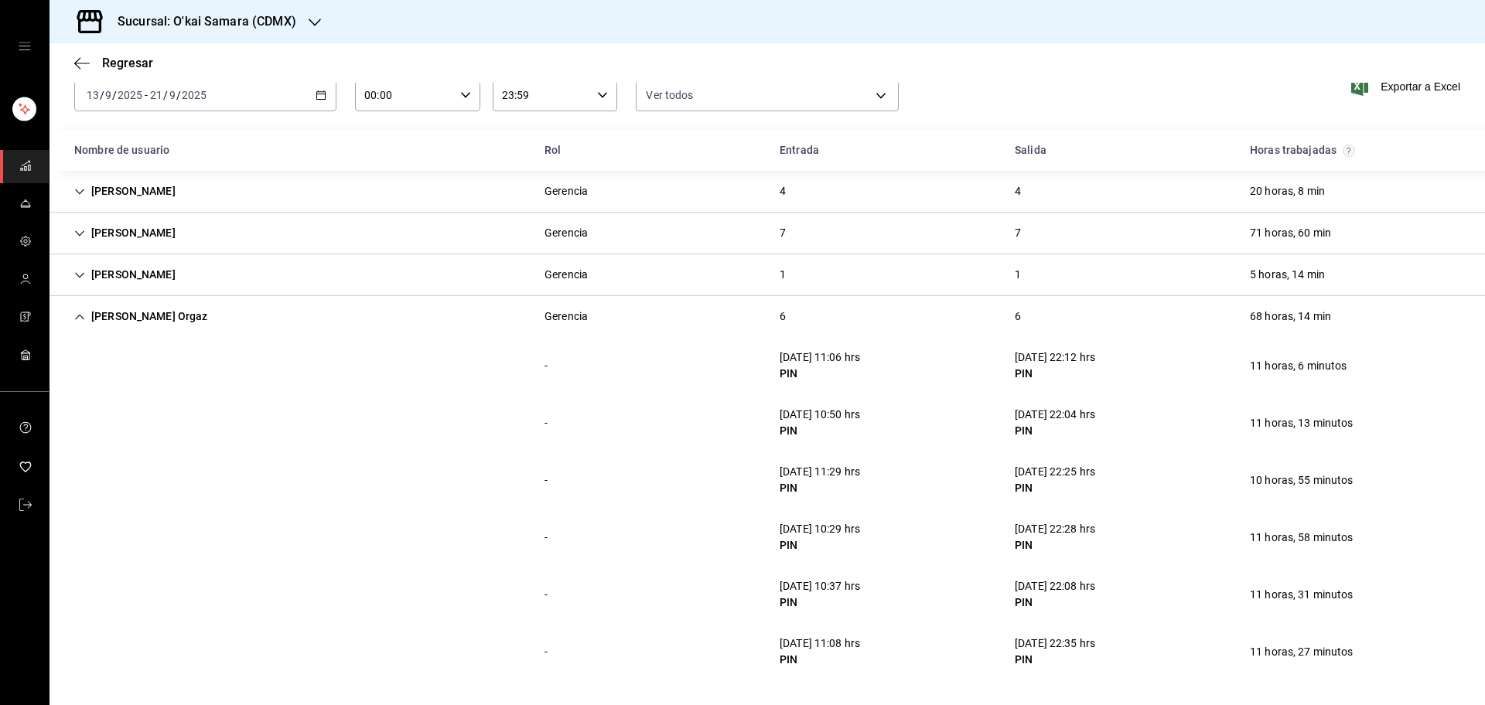
click at [452, 312] on div "[PERSON_NAME] Orgaz Gerencia 6 6 68 horas, 14 min" at bounding box center [766, 316] width 1435 height 41
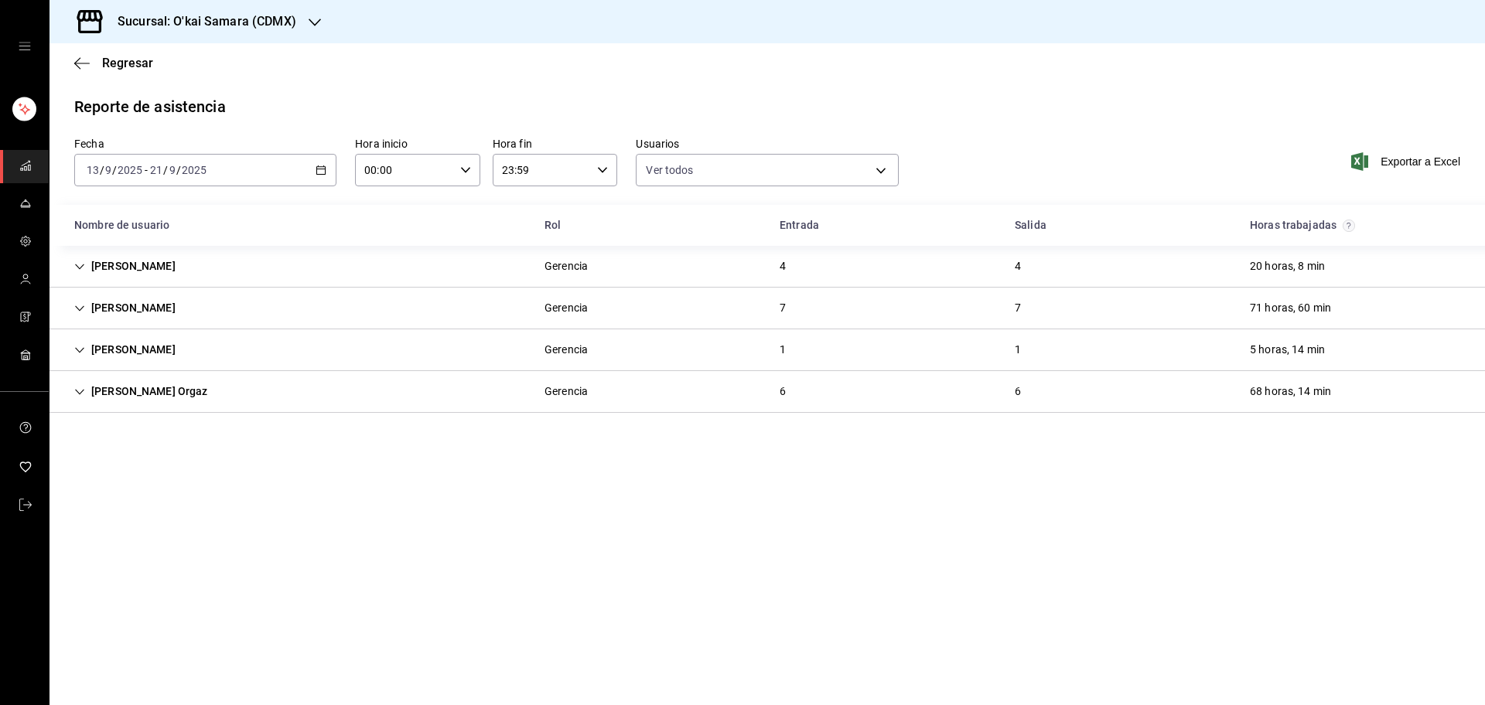
click at [286, 19] on h3 "Sucursal: O'kai Samara (CDMX)" at bounding box center [200, 21] width 191 height 19
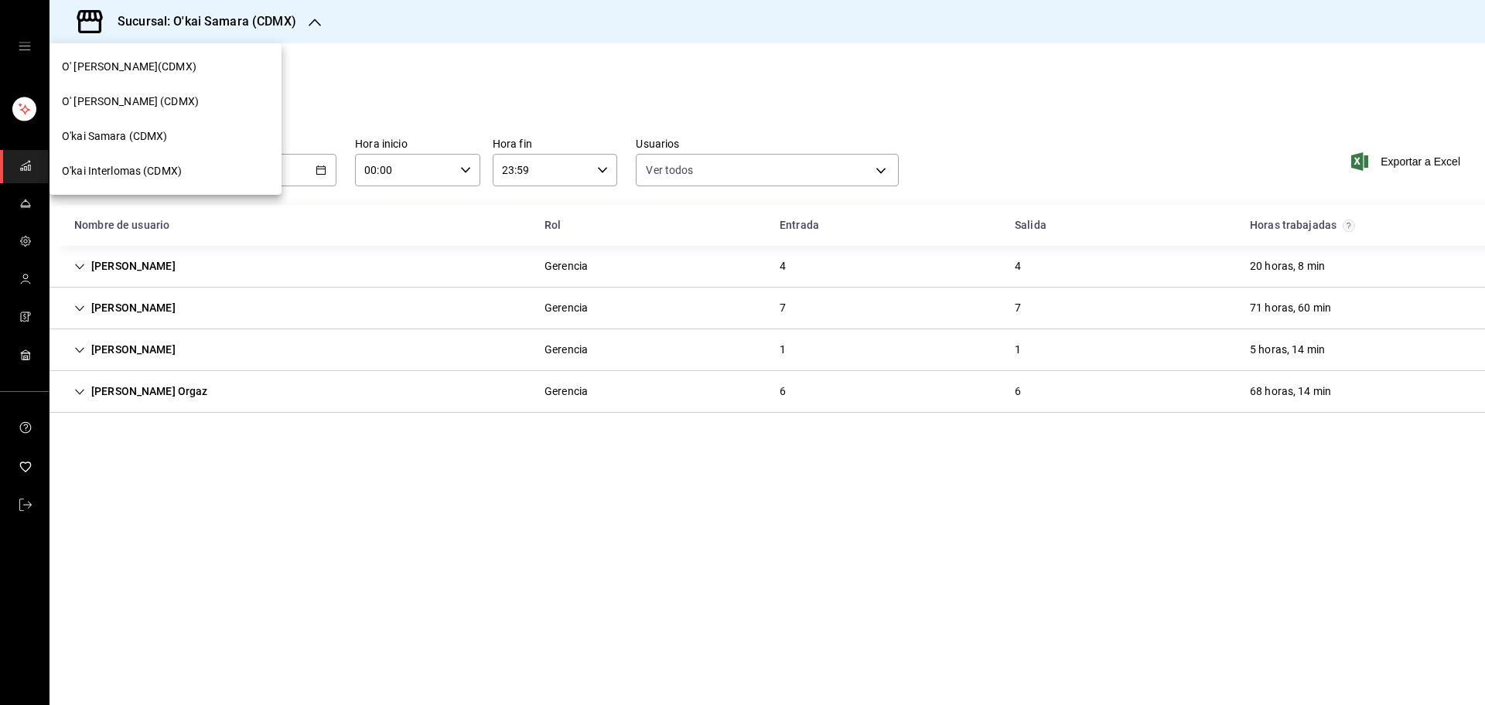
click at [237, 109] on div "O' [PERSON_NAME] (CDMX)" at bounding box center [165, 102] width 207 height 16
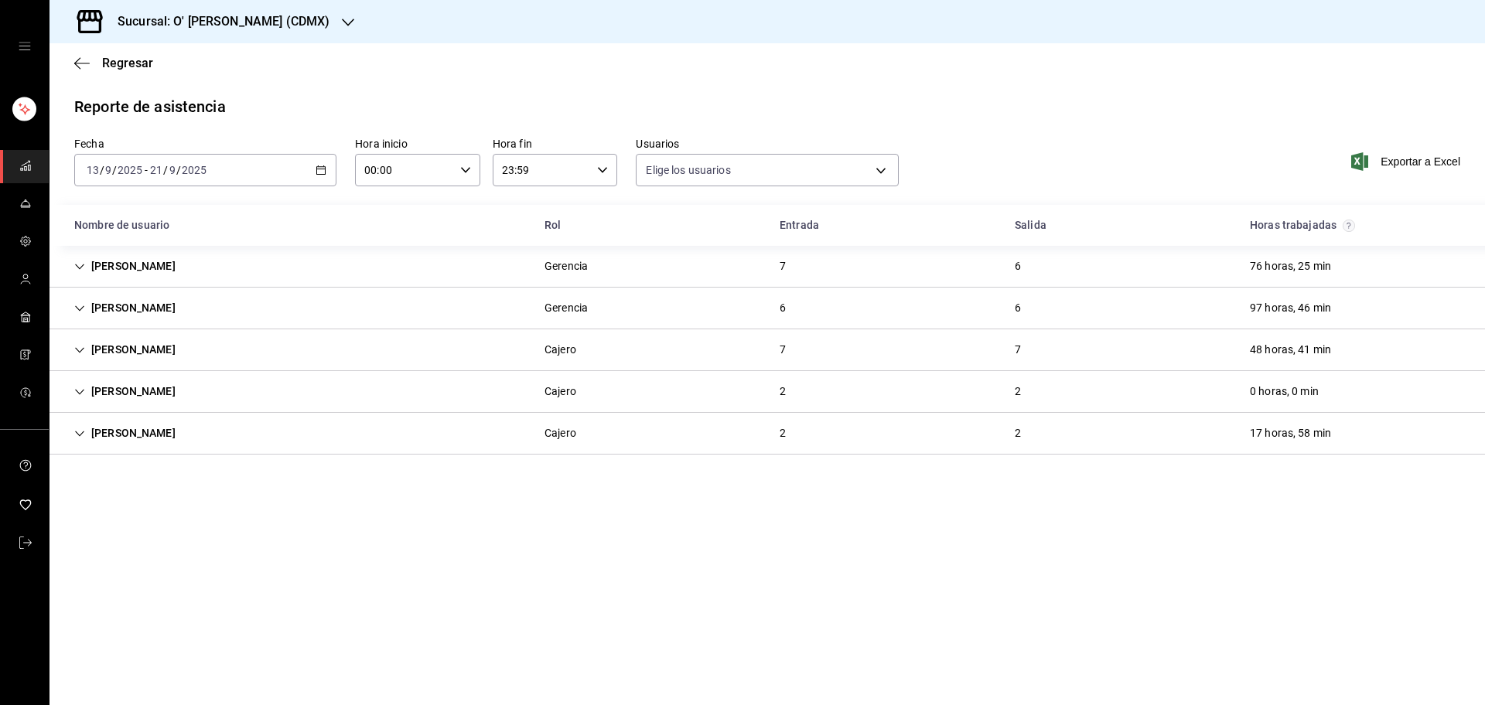
type input "b5408b6f-15b1-4591-a430-a4f7cc460182,45067073-1026-41f7-8243-a831cb1195dc,513ac…"
click at [379, 262] on div "[PERSON_NAME] 7 6 76 horas, 25 min" at bounding box center [766, 267] width 1435 height 42
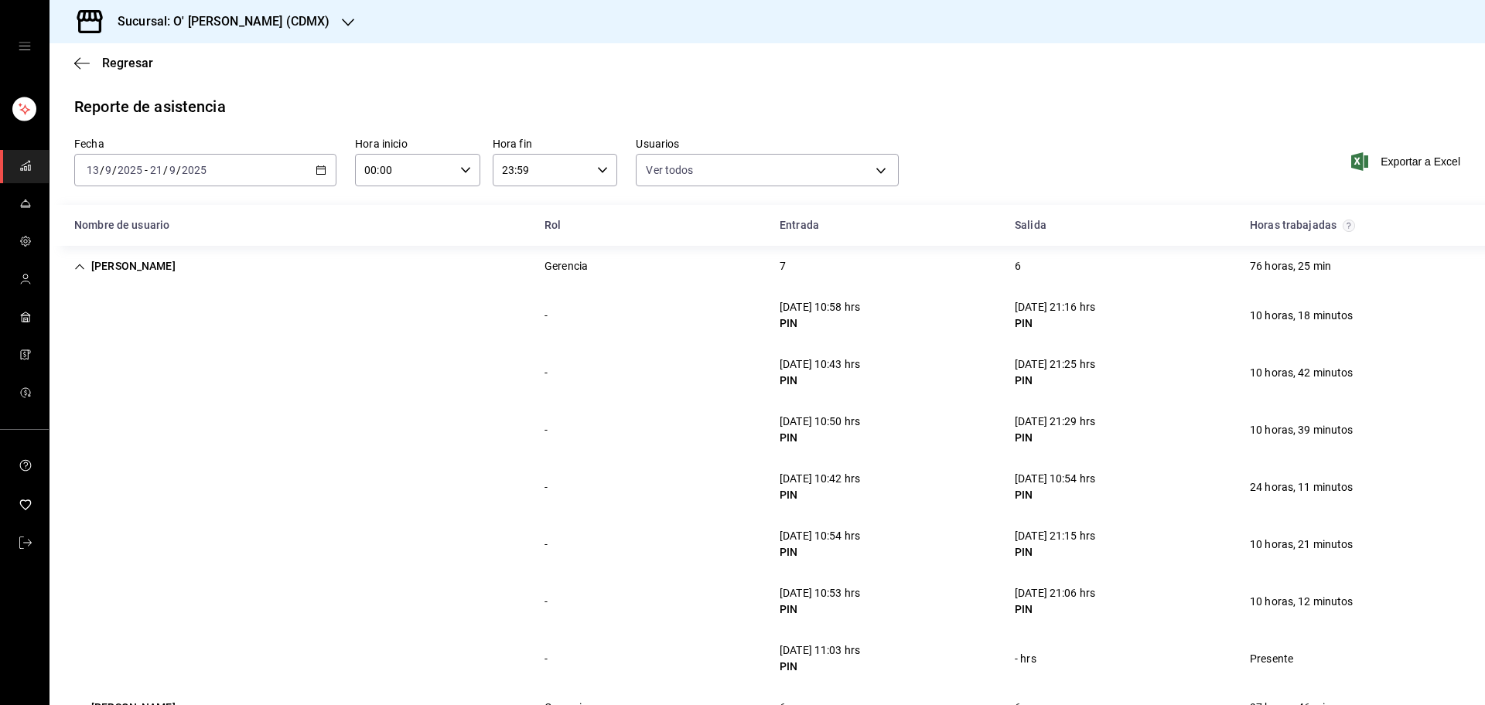
click at [473, 259] on div "[PERSON_NAME] 7 6 76 horas, 25 min" at bounding box center [766, 266] width 1435 height 41
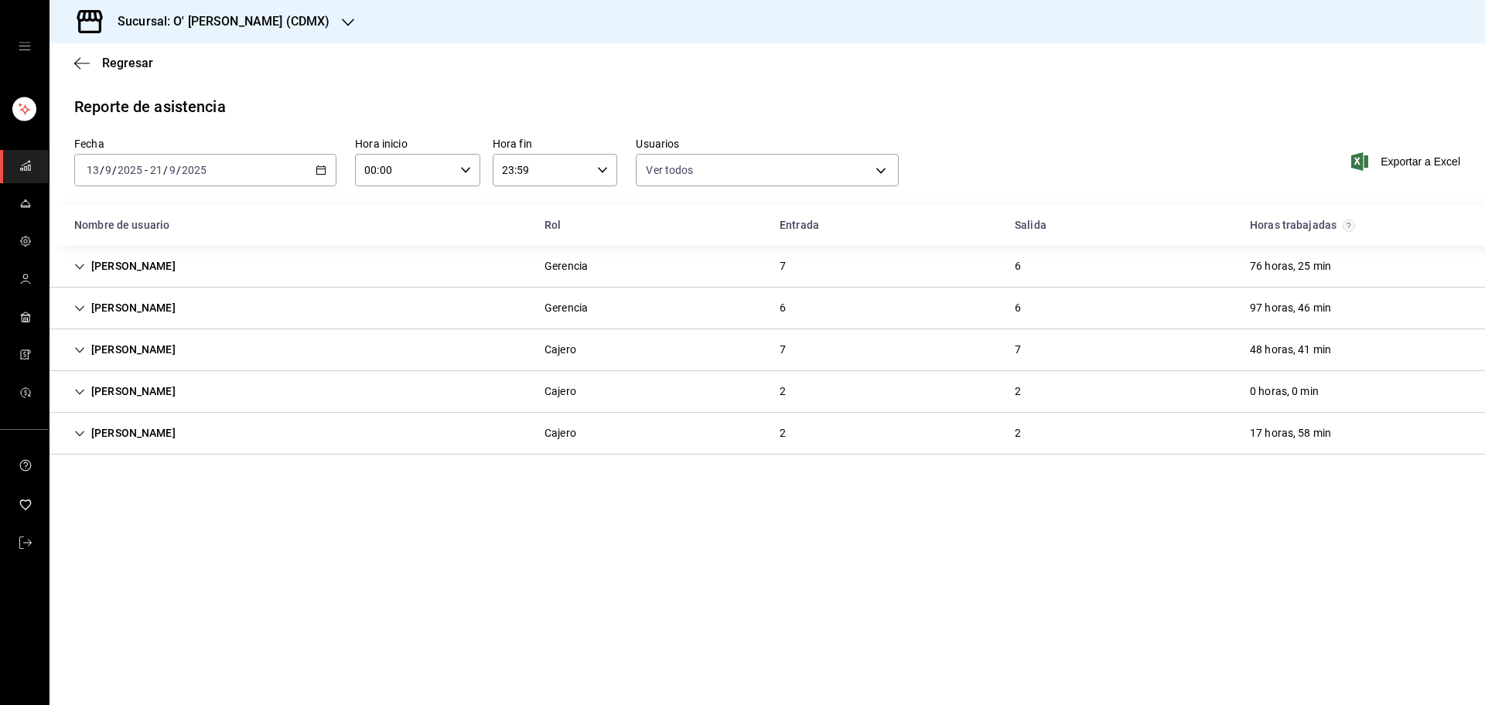
click at [449, 307] on div "[PERSON_NAME] Gerencia 6 6 97 horas, 46 min" at bounding box center [766, 309] width 1435 height 42
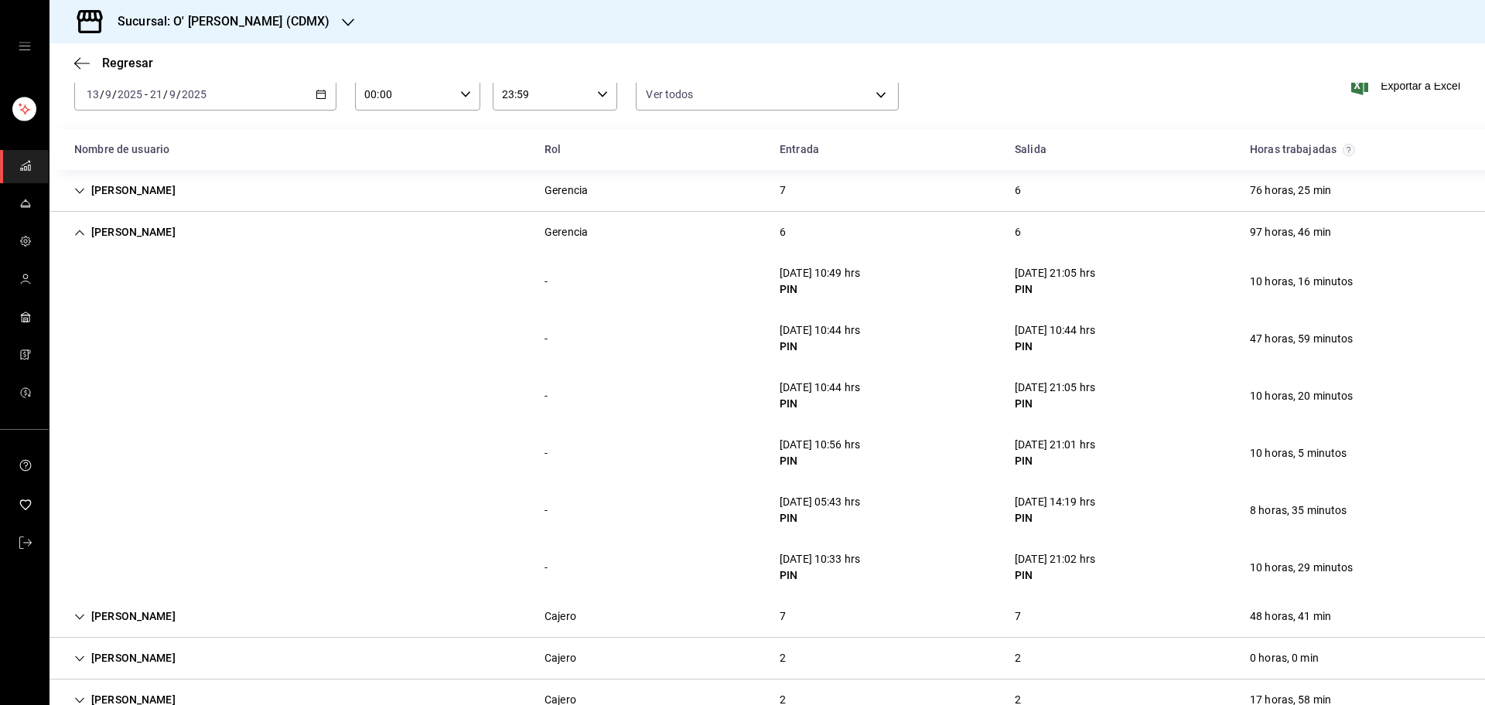
scroll to position [117, 0]
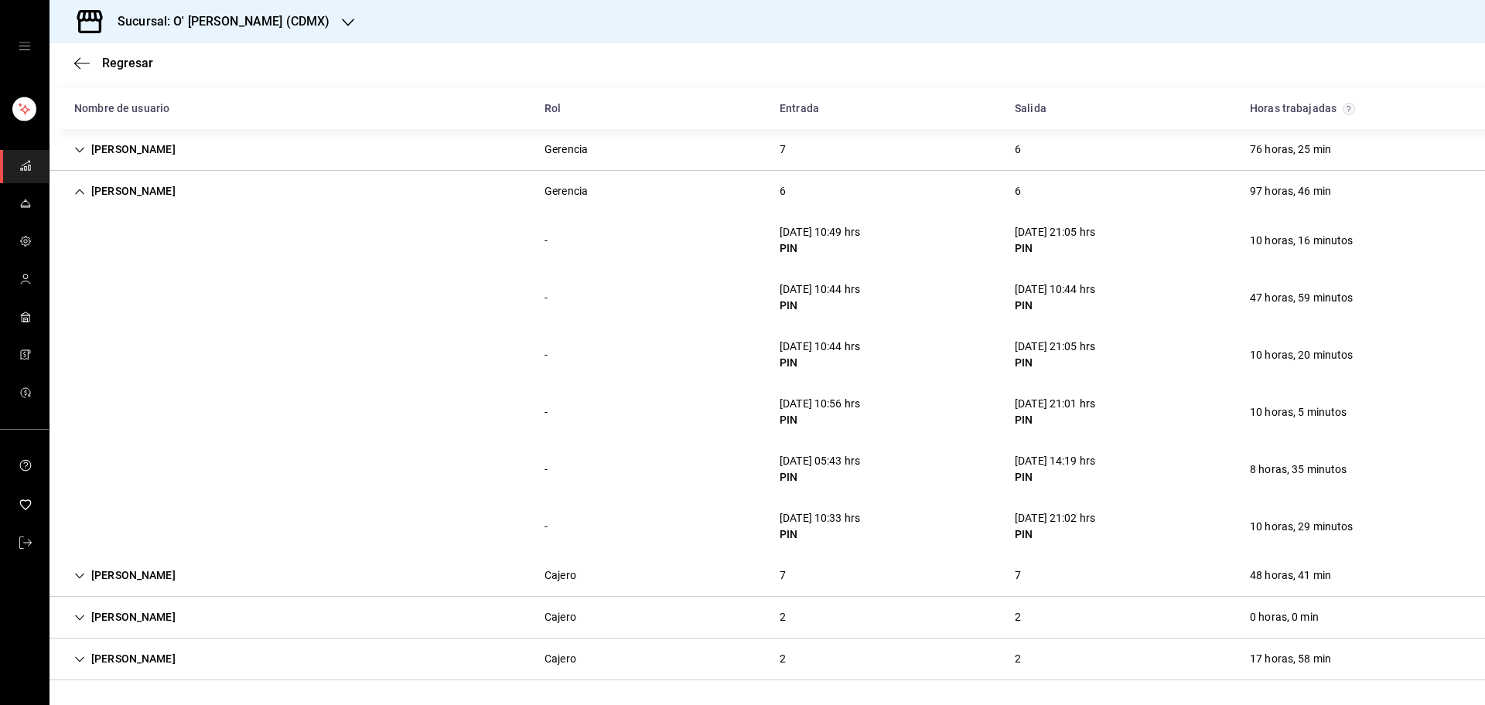
click at [541, 200] on div "Gerencia" at bounding box center [566, 191] width 68 height 29
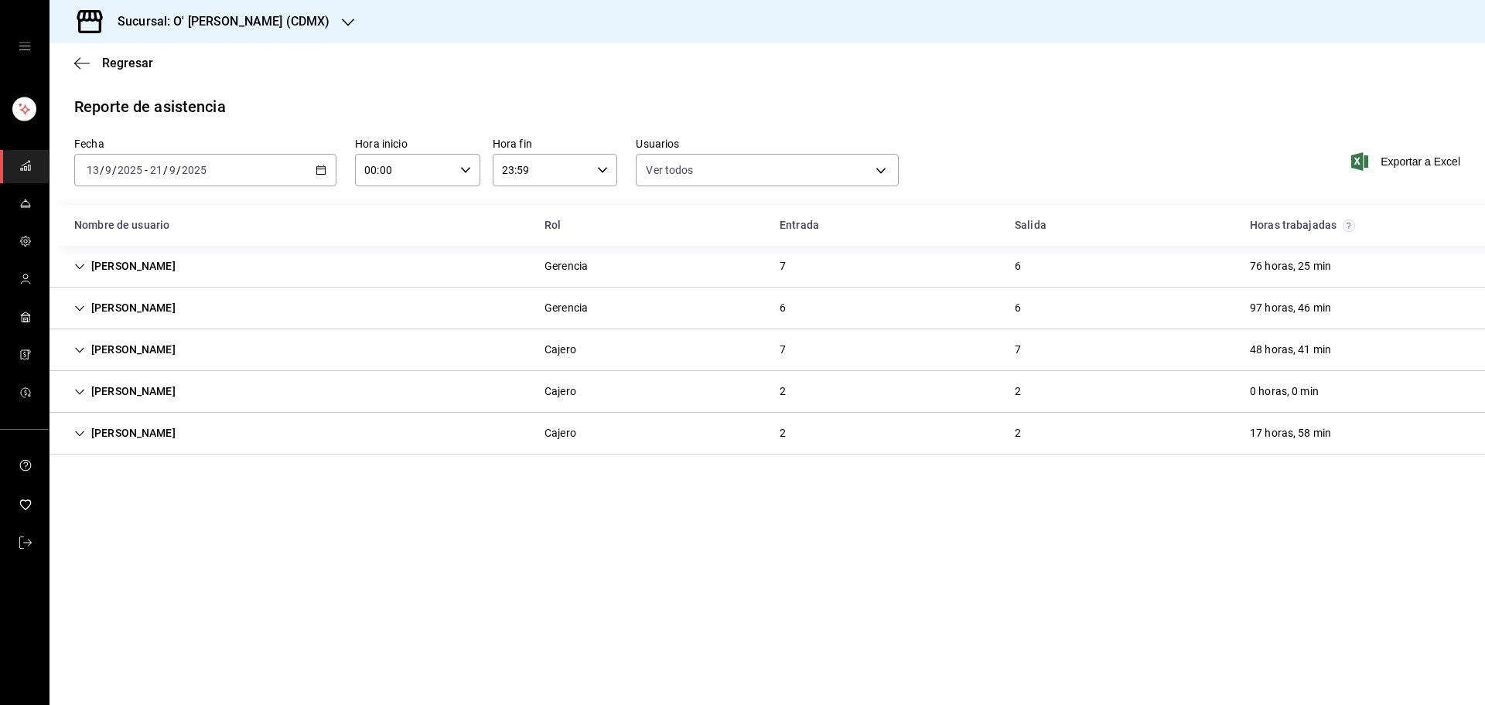
click at [530, 355] on div "[PERSON_NAME] [PERSON_NAME] 7 7 48 horas, 41 min" at bounding box center [766, 350] width 1435 height 42
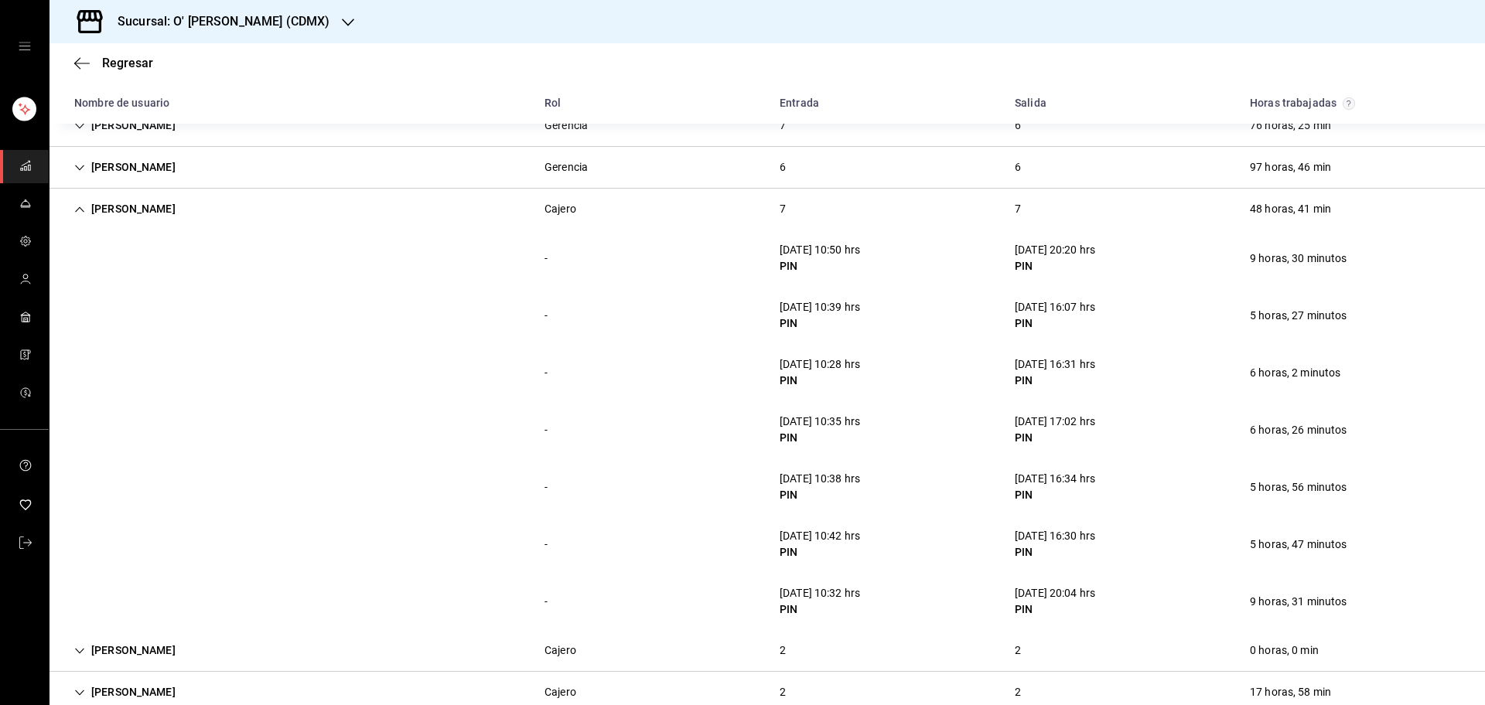
scroll to position [131, 0]
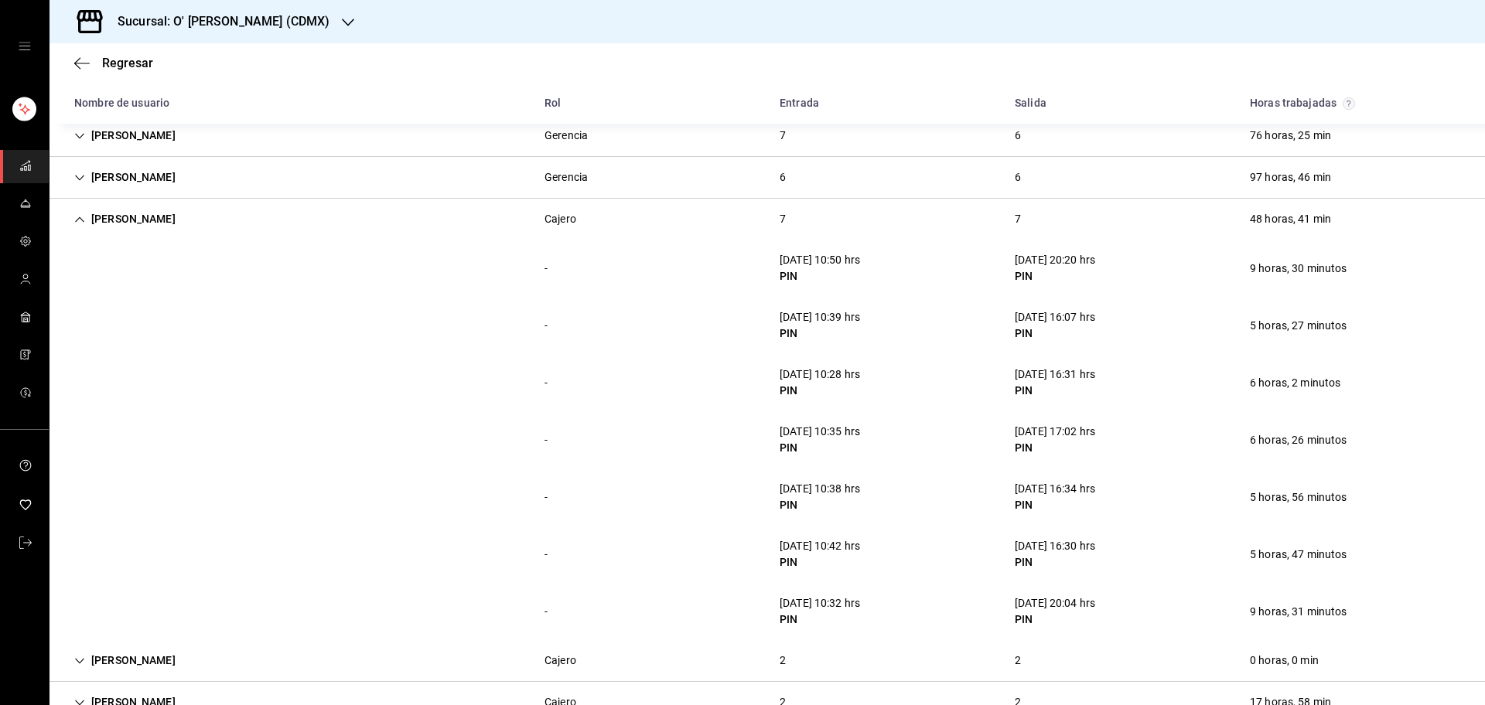
click at [556, 225] on div "Cajero" at bounding box center [560, 219] width 32 height 16
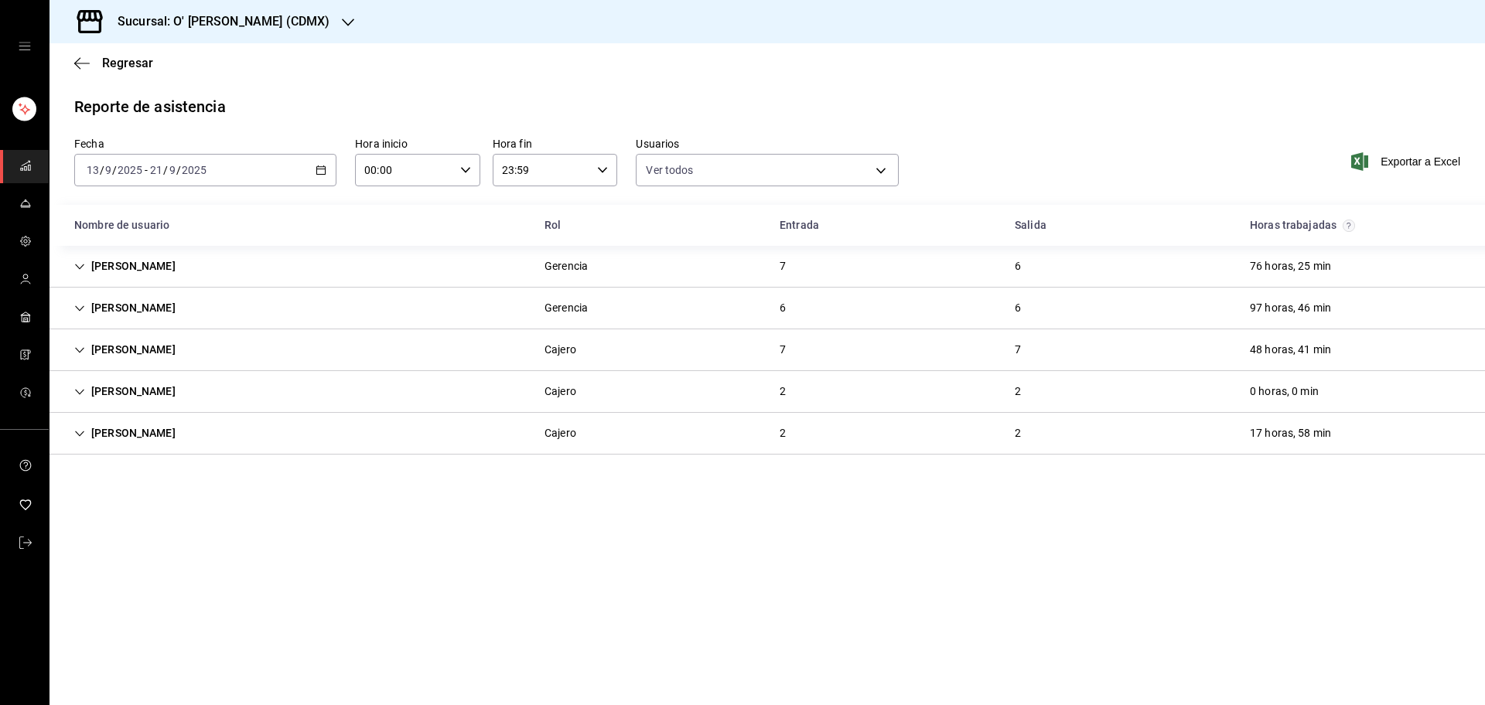
scroll to position [0, 0]
click at [520, 394] on div "[PERSON_NAME] [PERSON_NAME] 2 2 0 horas, 0 min" at bounding box center [766, 392] width 1435 height 42
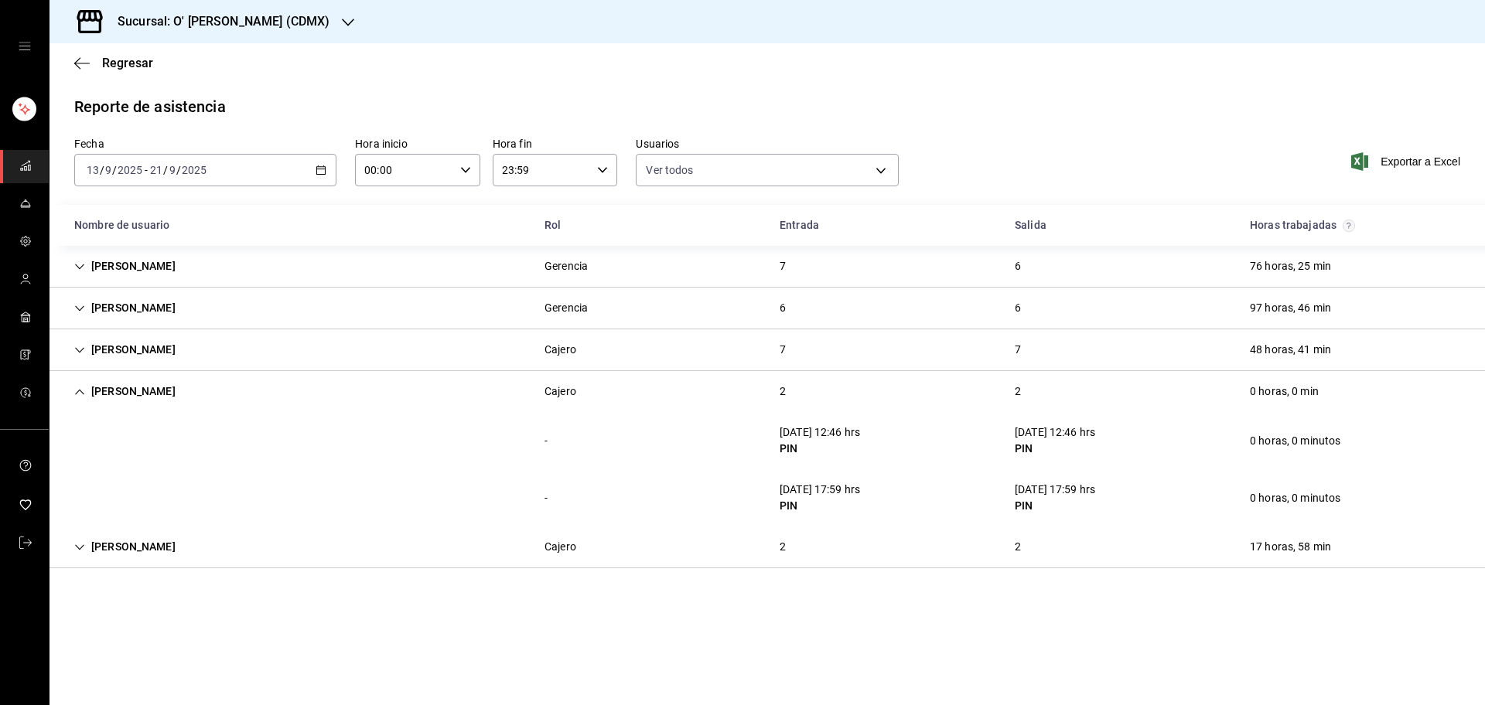
click at [520, 394] on div "[PERSON_NAME] [PERSON_NAME] 2 2 0 horas, 0 min" at bounding box center [766, 391] width 1435 height 41
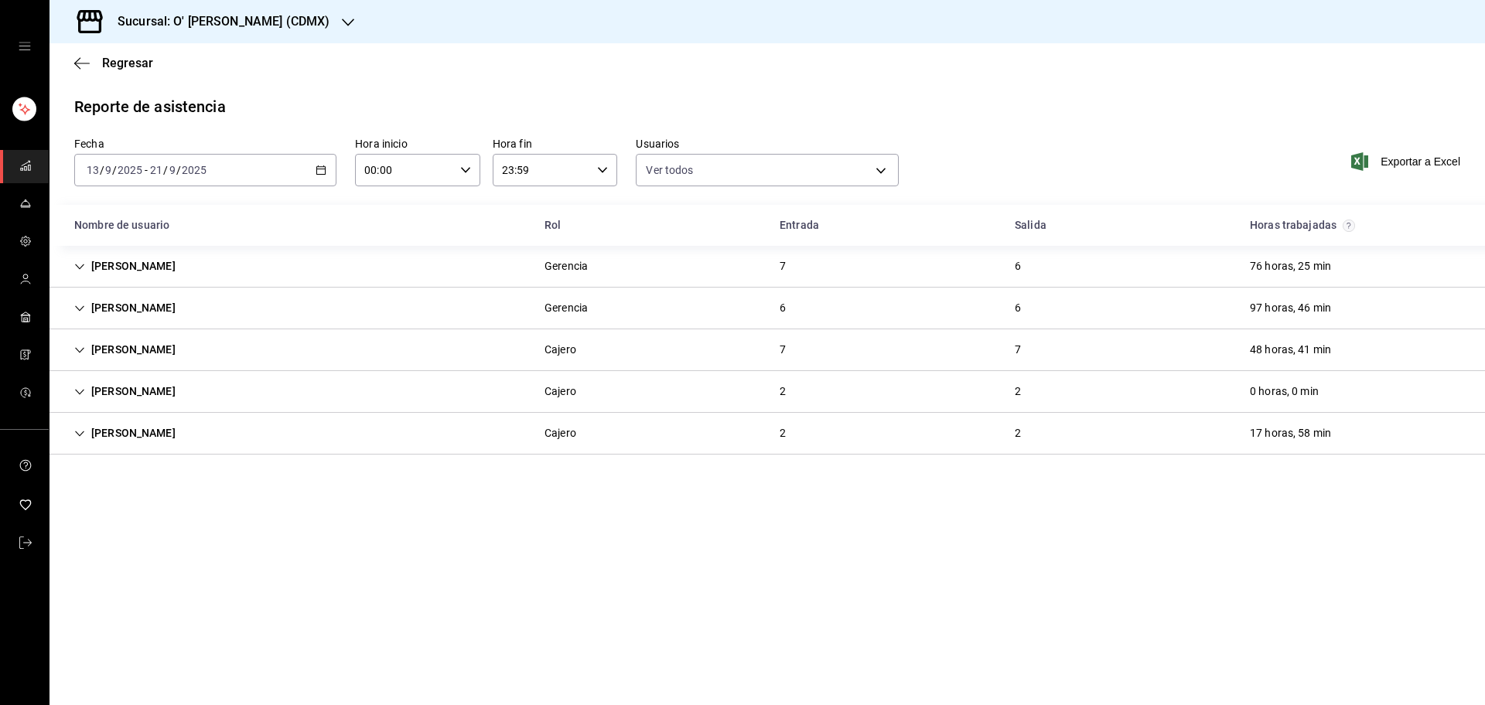
click at [503, 438] on div "[PERSON_NAME] 2 2 17 horas, 58 min" at bounding box center [766, 434] width 1435 height 42
click at [503, 438] on div "[PERSON_NAME] 2 2 17 horas, 58 min" at bounding box center [766, 433] width 1435 height 41
click at [261, 17] on h3 "Sucursal: O' [PERSON_NAME] (CDMX)" at bounding box center [217, 21] width 224 height 19
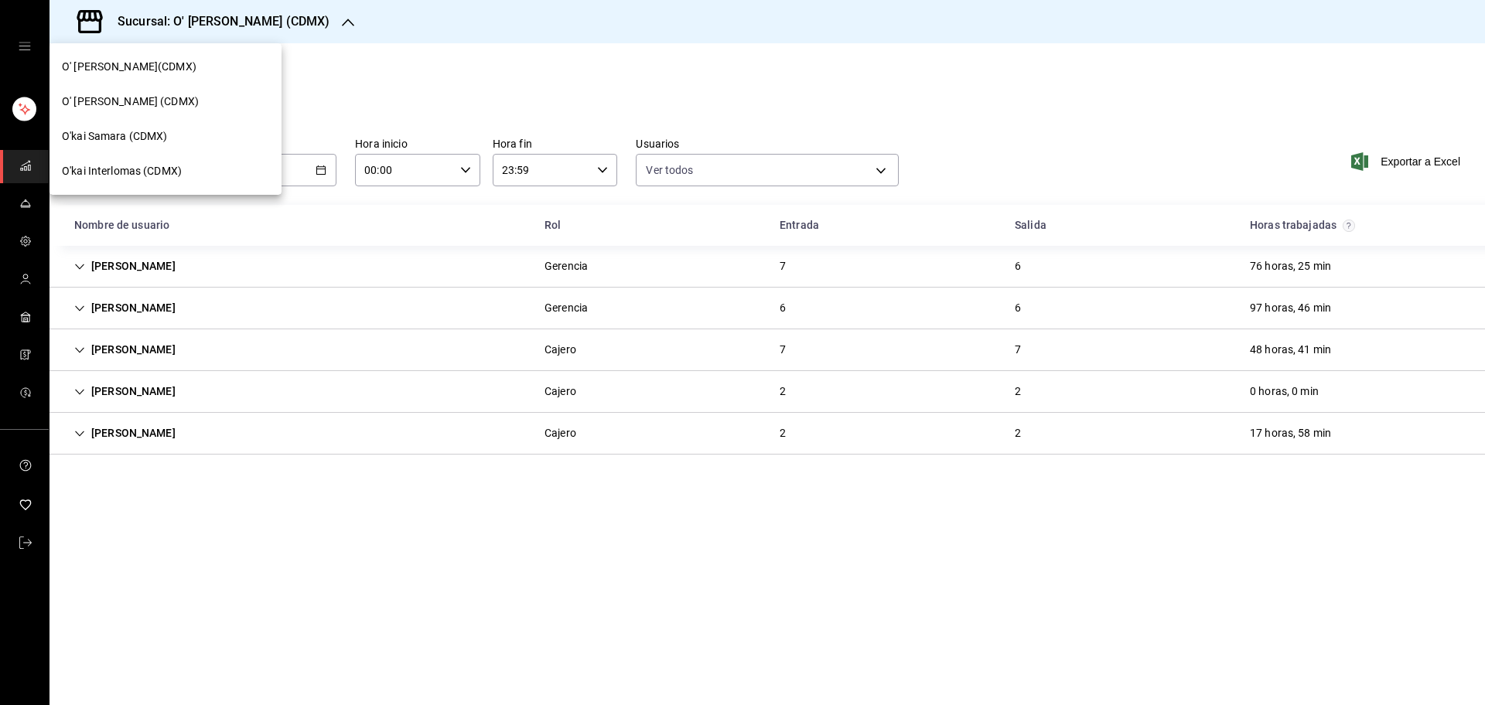
click at [203, 174] on div "O'kai Interlomas (CDMX)" at bounding box center [165, 171] width 207 height 16
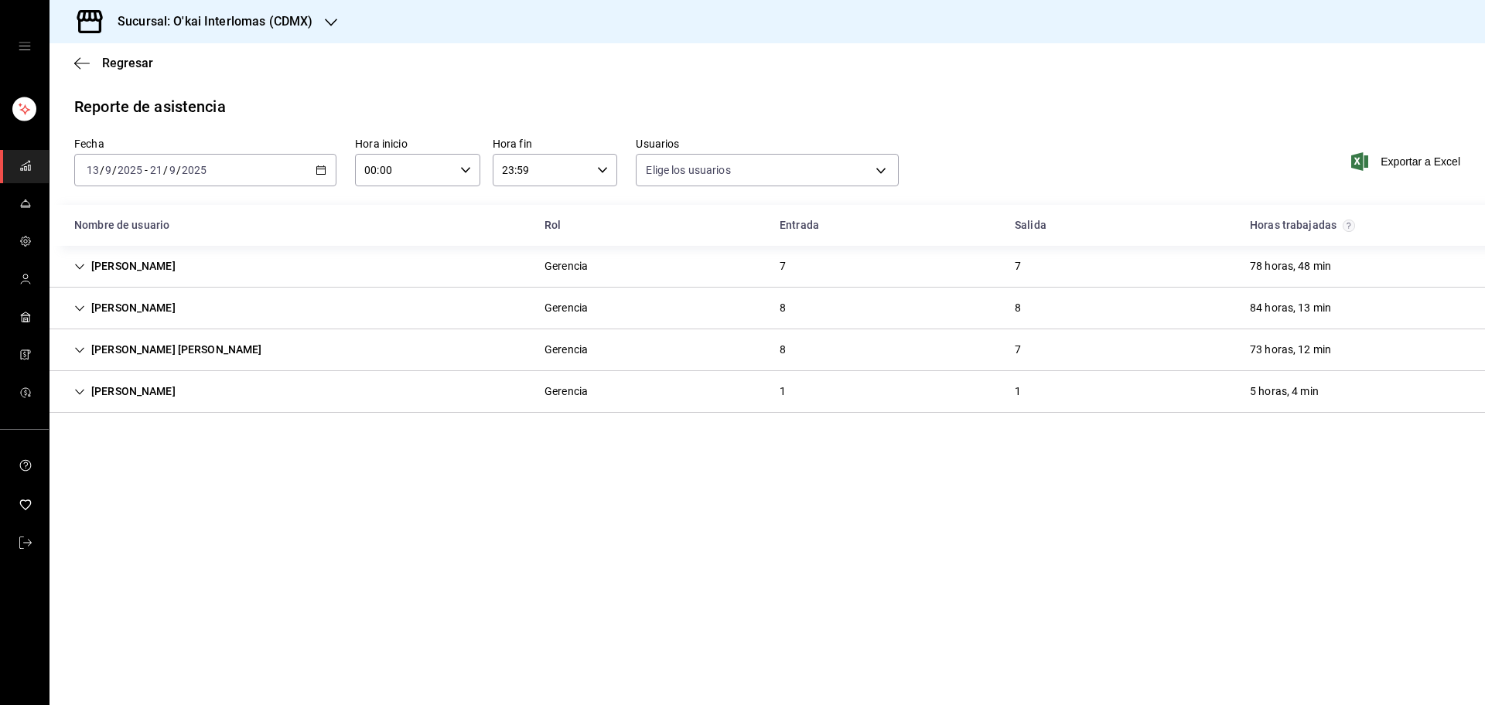
type input "b5408b6f-15b1-4591-a430-a4f7cc460182,45067073-1026-41f7-8243-a831cb1195dc,513ac…"
click at [217, 263] on div "[PERSON_NAME] Gerencia 7 7 78 horas, 48 min" at bounding box center [766, 267] width 1435 height 42
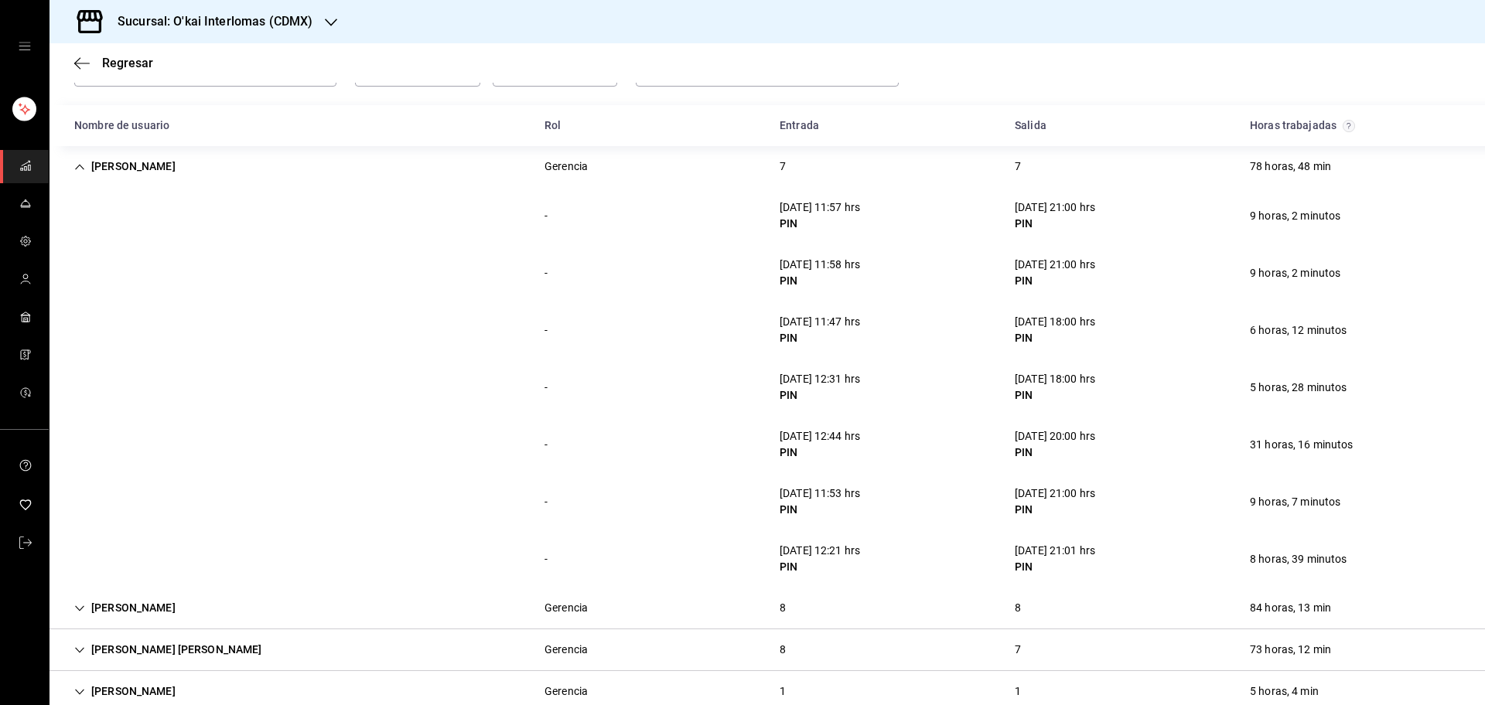
scroll to position [98, 0]
click at [595, 168] on div "[PERSON_NAME] Gerencia 7 7 78 horas, 48 min" at bounding box center [766, 168] width 1435 height 41
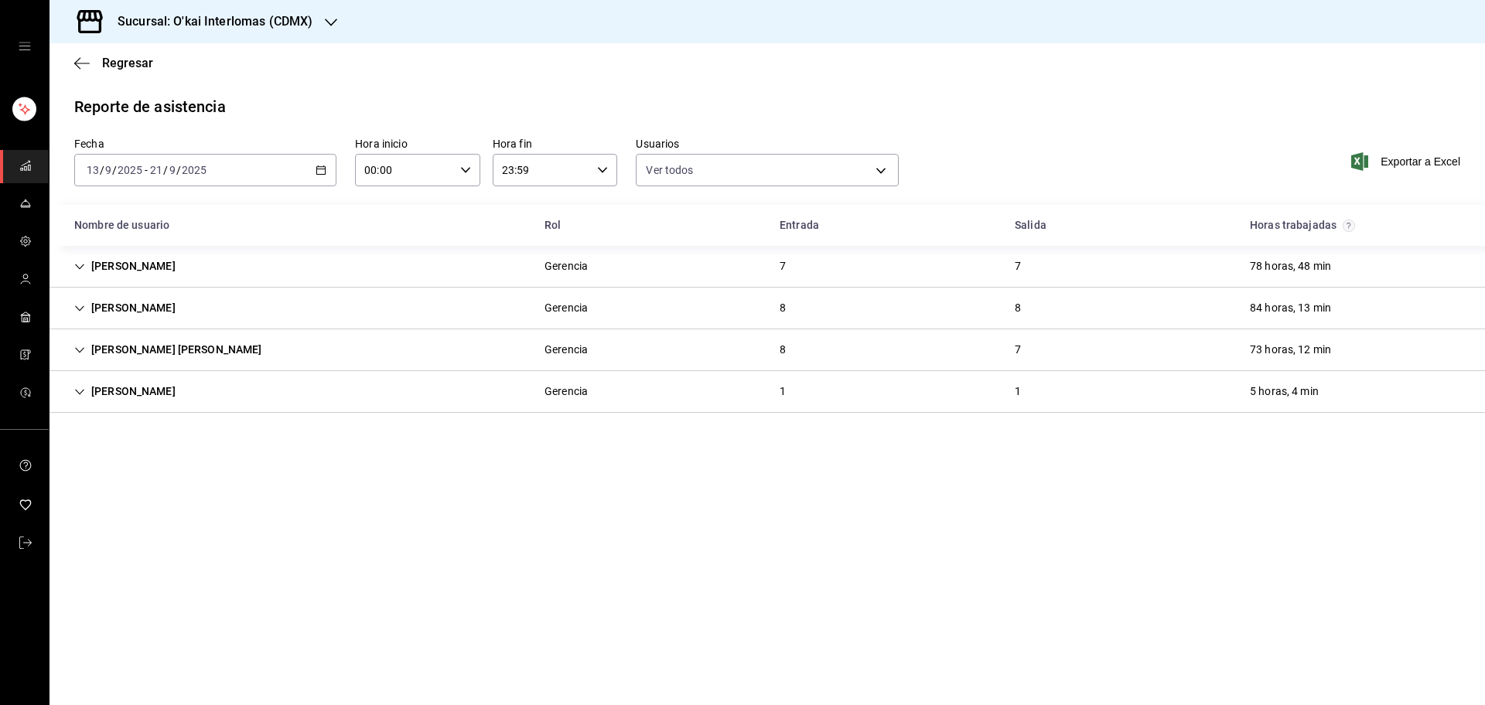
scroll to position [0, 0]
click at [561, 305] on div "Gerencia" at bounding box center [565, 308] width 43 height 16
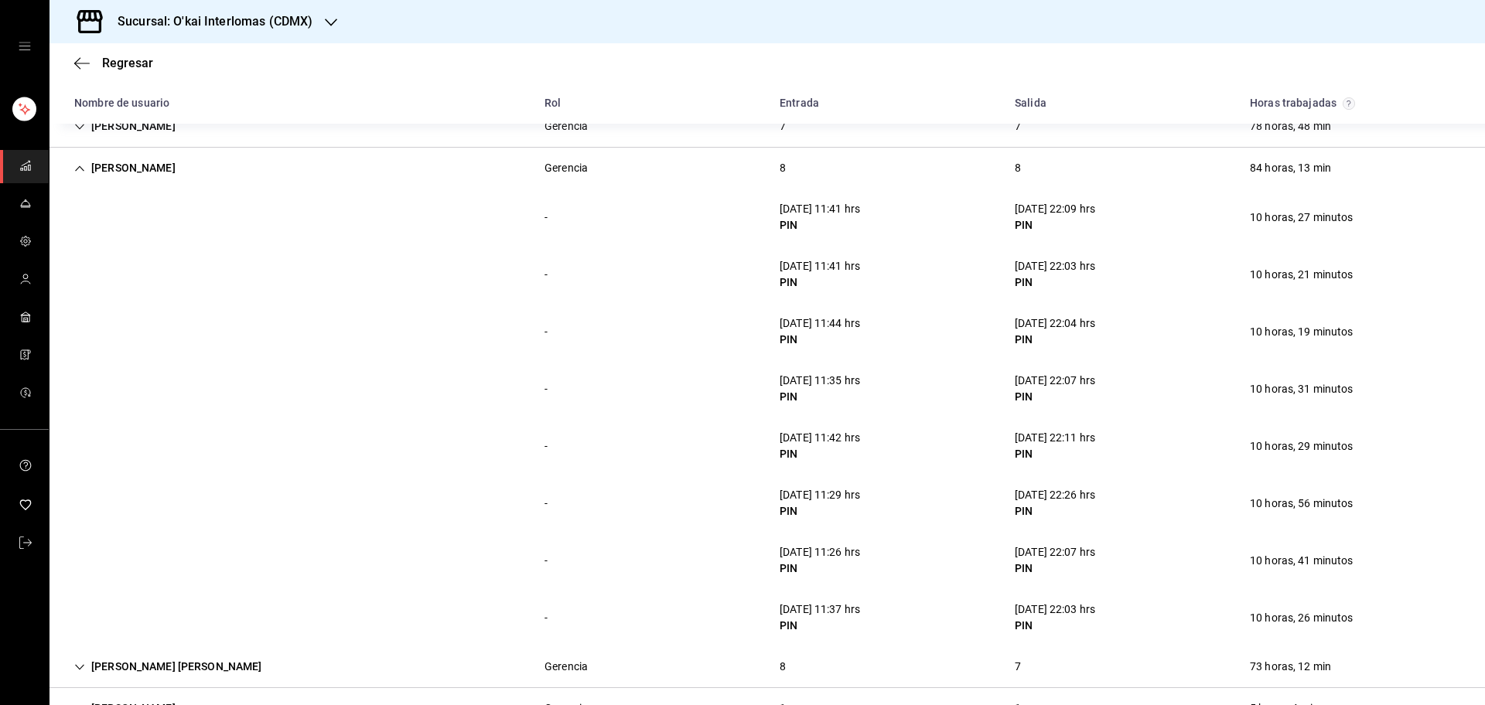
scroll to position [143, 0]
click at [598, 176] on div "[PERSON_NAME] 8 8 84 horas, 13 min" at bounding box center [766, 165] width 1435 height 41
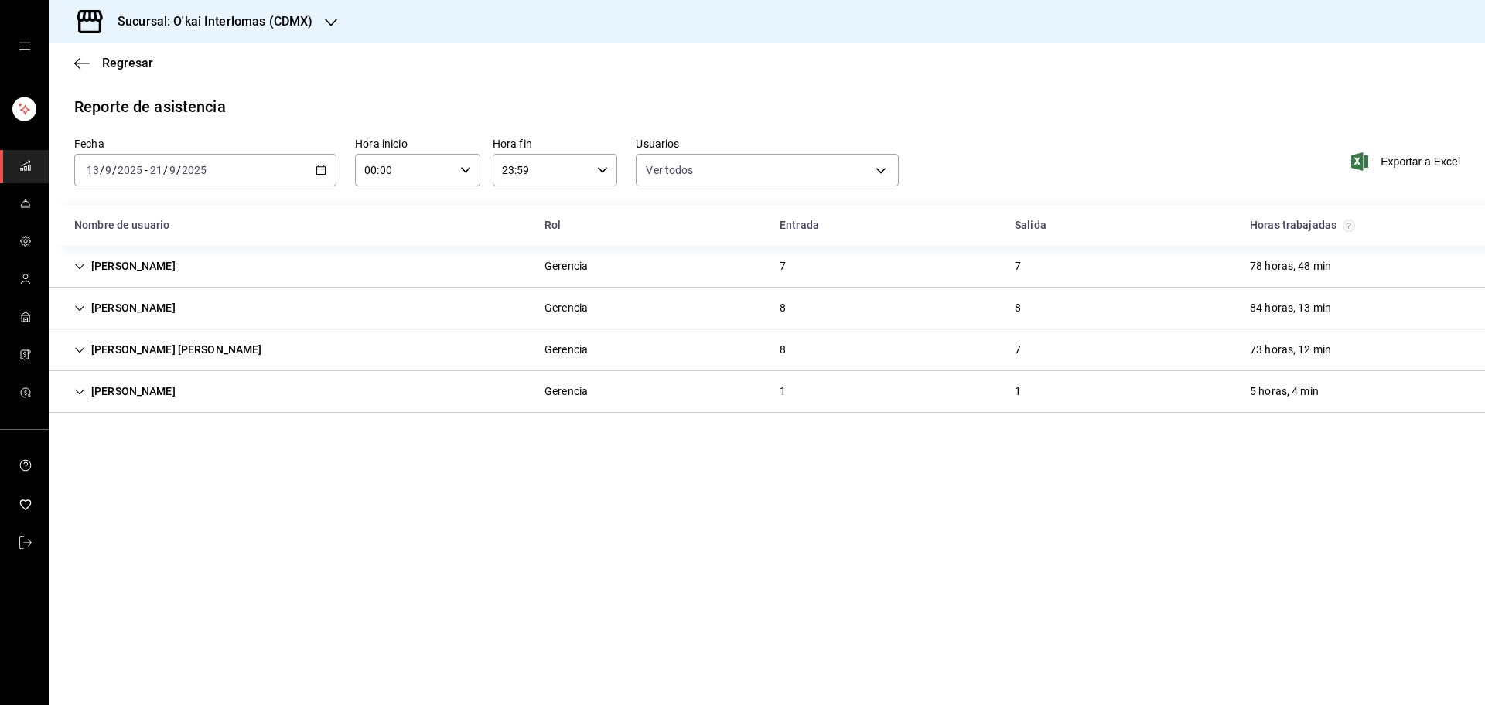
scroll to position [0, 0]
click at [546, 337] on div "Gerencia" at bounding box center [566, 350] width 68 height 29
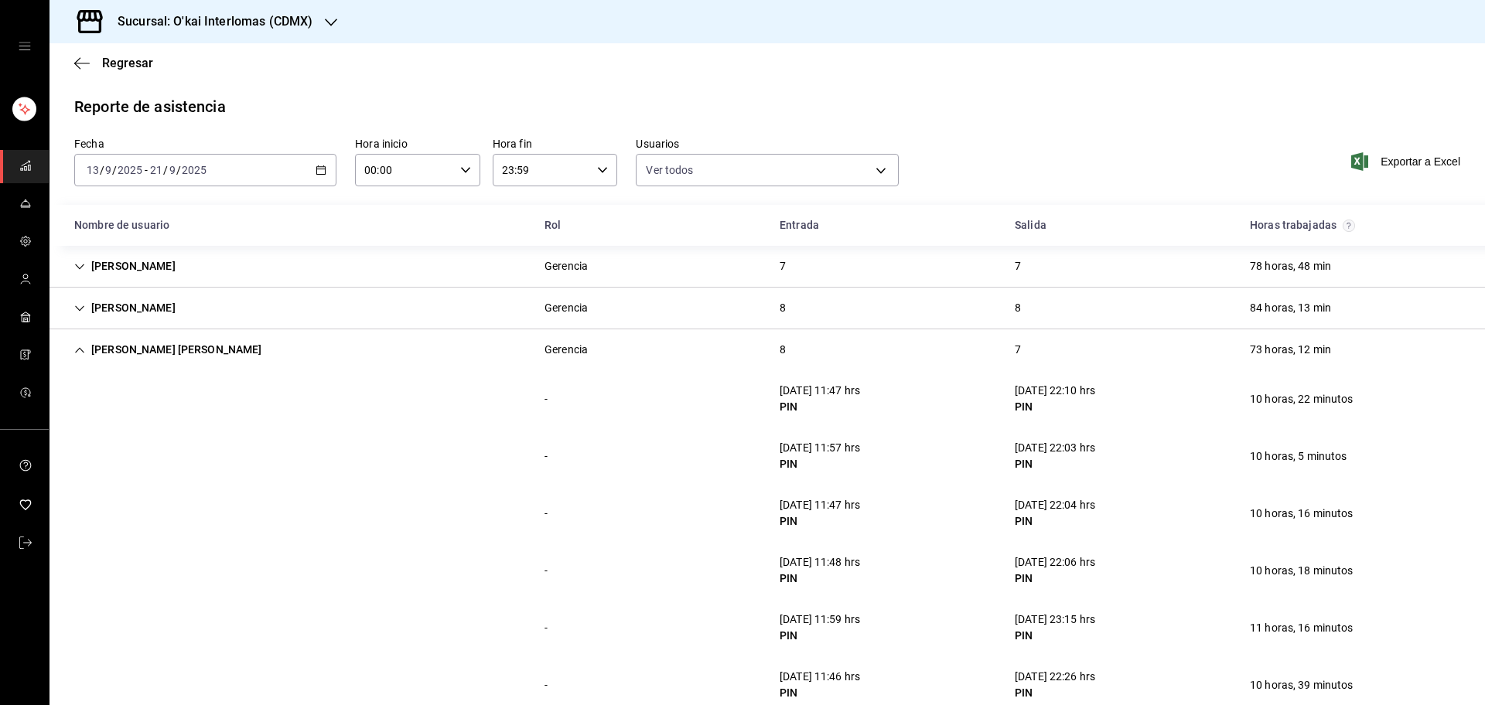
click at [524, 343] on div "[PERSON_NAME] [PERSON_NAME] Gerencia 8 7 73 horas, 12 min" at bounding box center [766, 349] width 1435 height 41
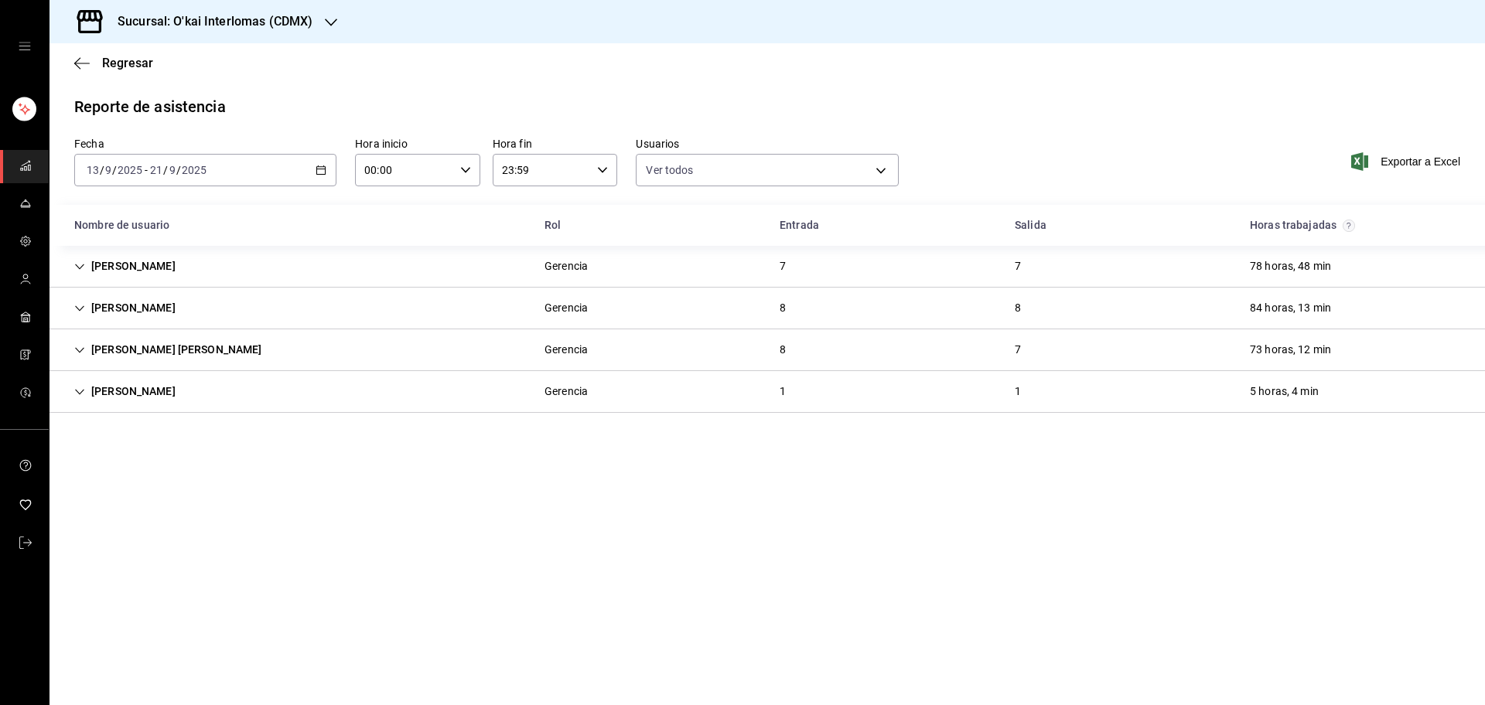
click at [507, 408] on div "[PERSON_NAME] Gerencia 1 1 5 horas, 4 min" at bounding box center [766, 392] width 1435 height 42
click at [507, 408] on div "[PERSON_NAME] Gerencia 1 1 5 horas, 4 min" at bounding box center [766, 391] width 1435 height 41
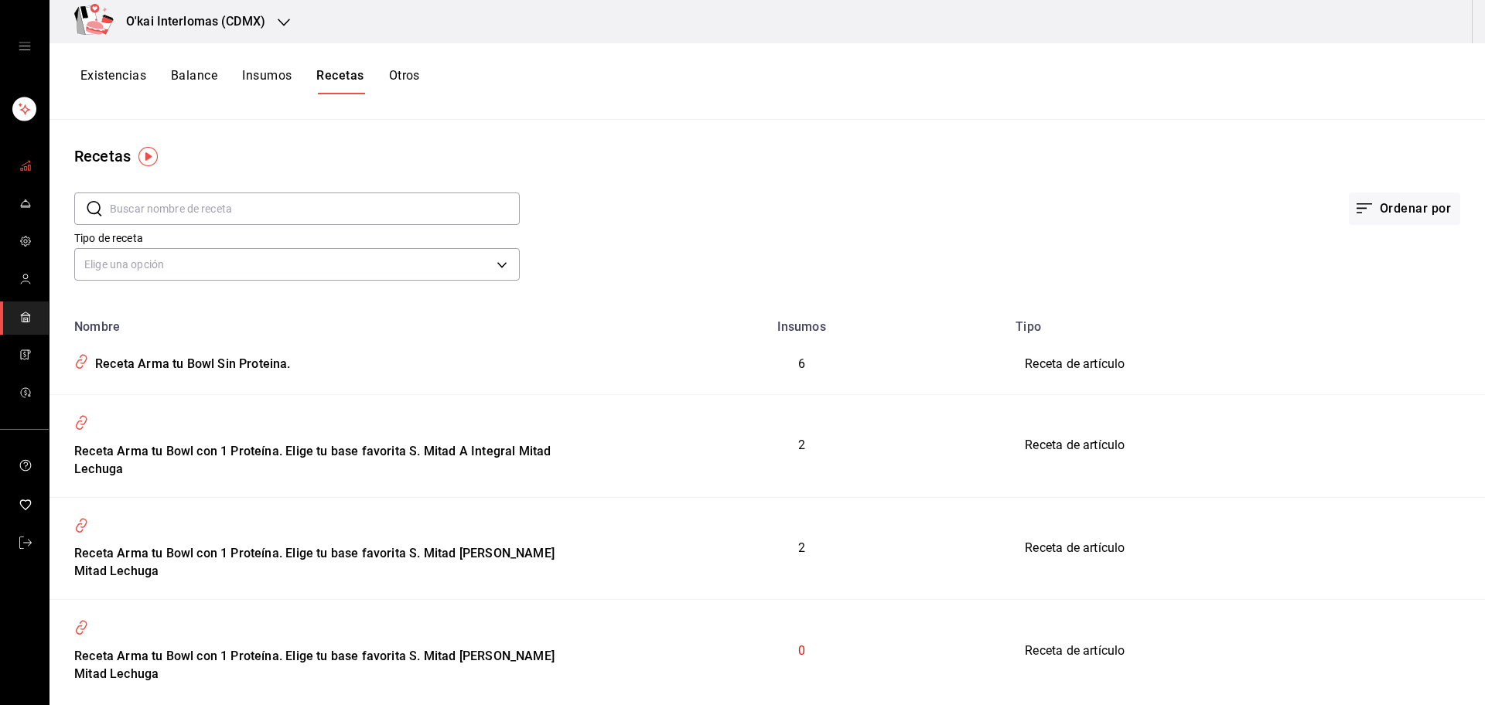
click at [24, 169] on rect "mailbox folders" at bounding box center [25, 169] width 2 height 4
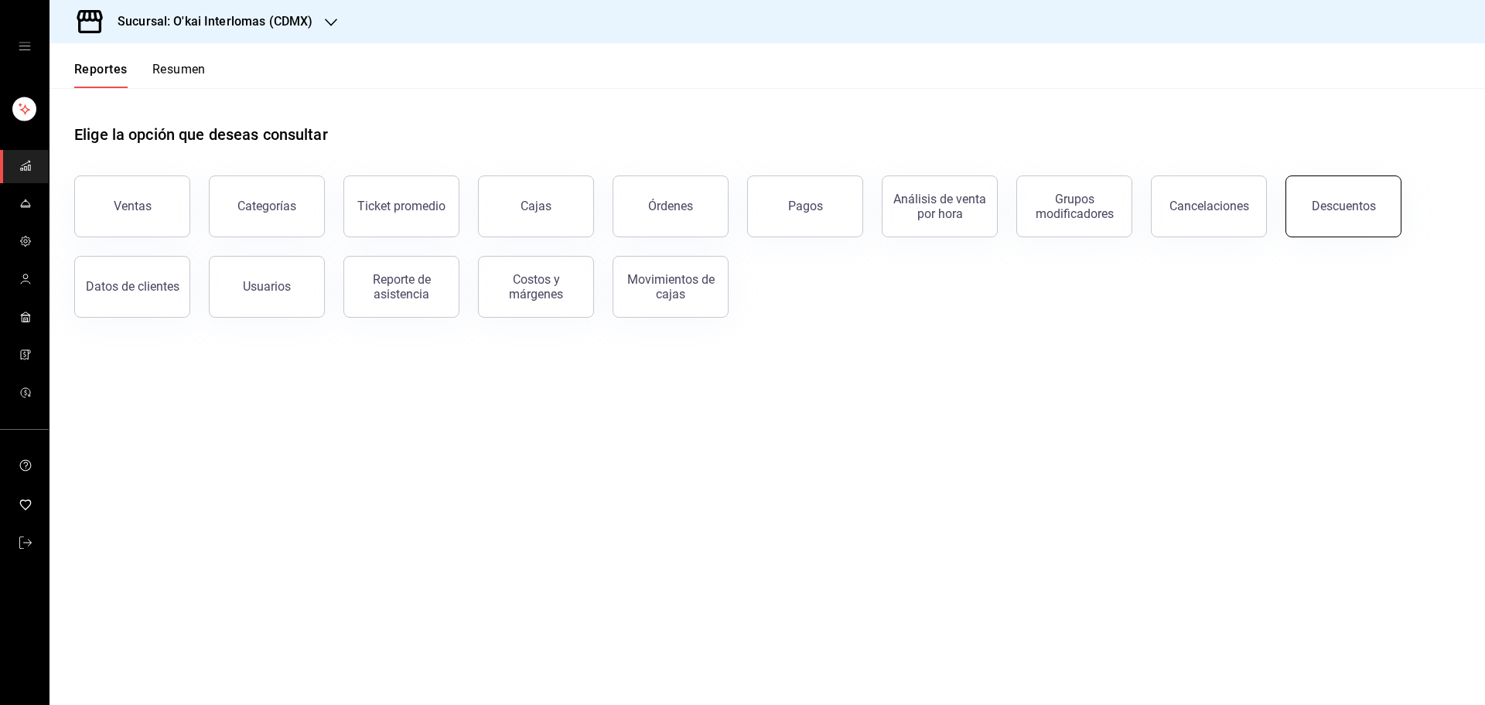
click at [1337, 188] on button "Descuentos" at bounding box center [1343, 207] width 116 height 62
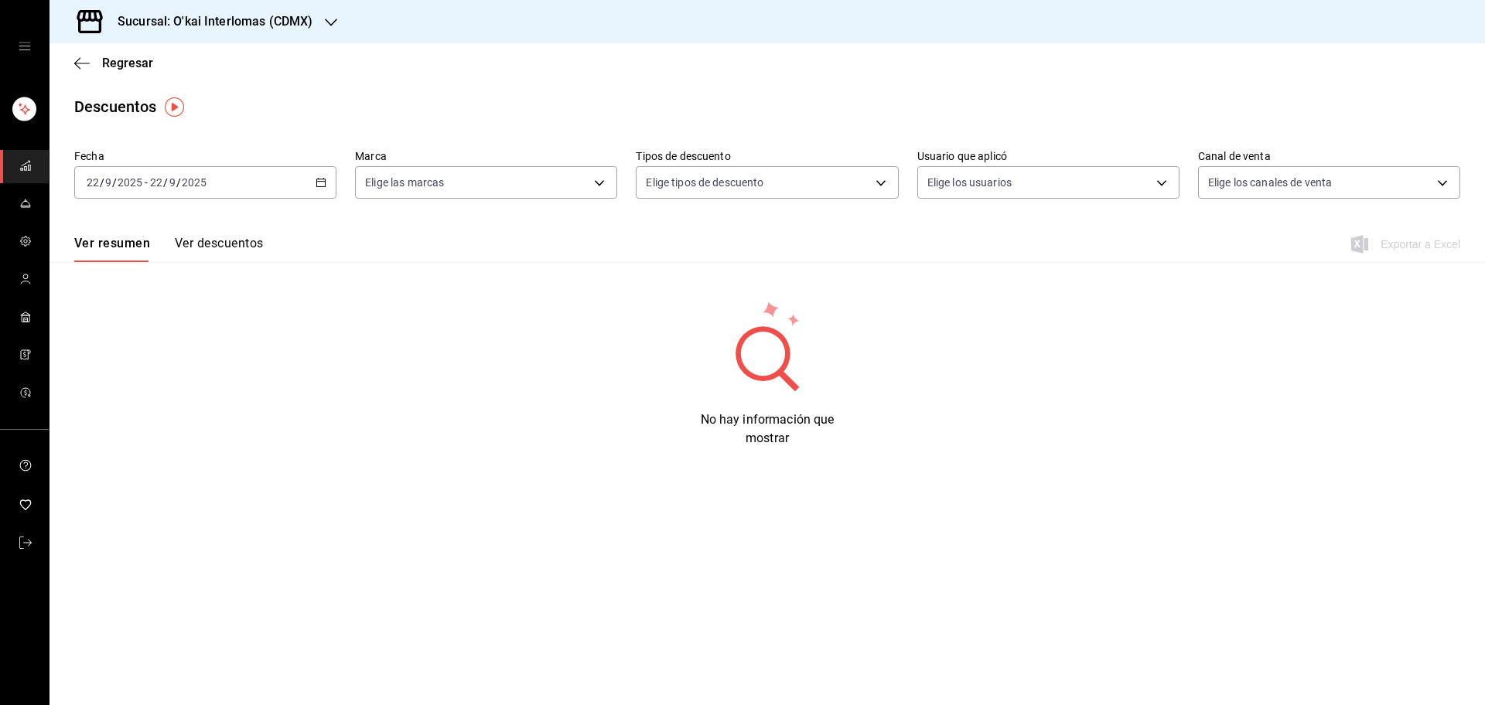
click at [315, 181] on div "[DATE] [DATE] - [DATE] [DATE]" at bounding box center [205, 182] width 262 height 32
click at [163, 409] on span "Rango de fechas" at bounding box center [147, 403] width 120 height 16
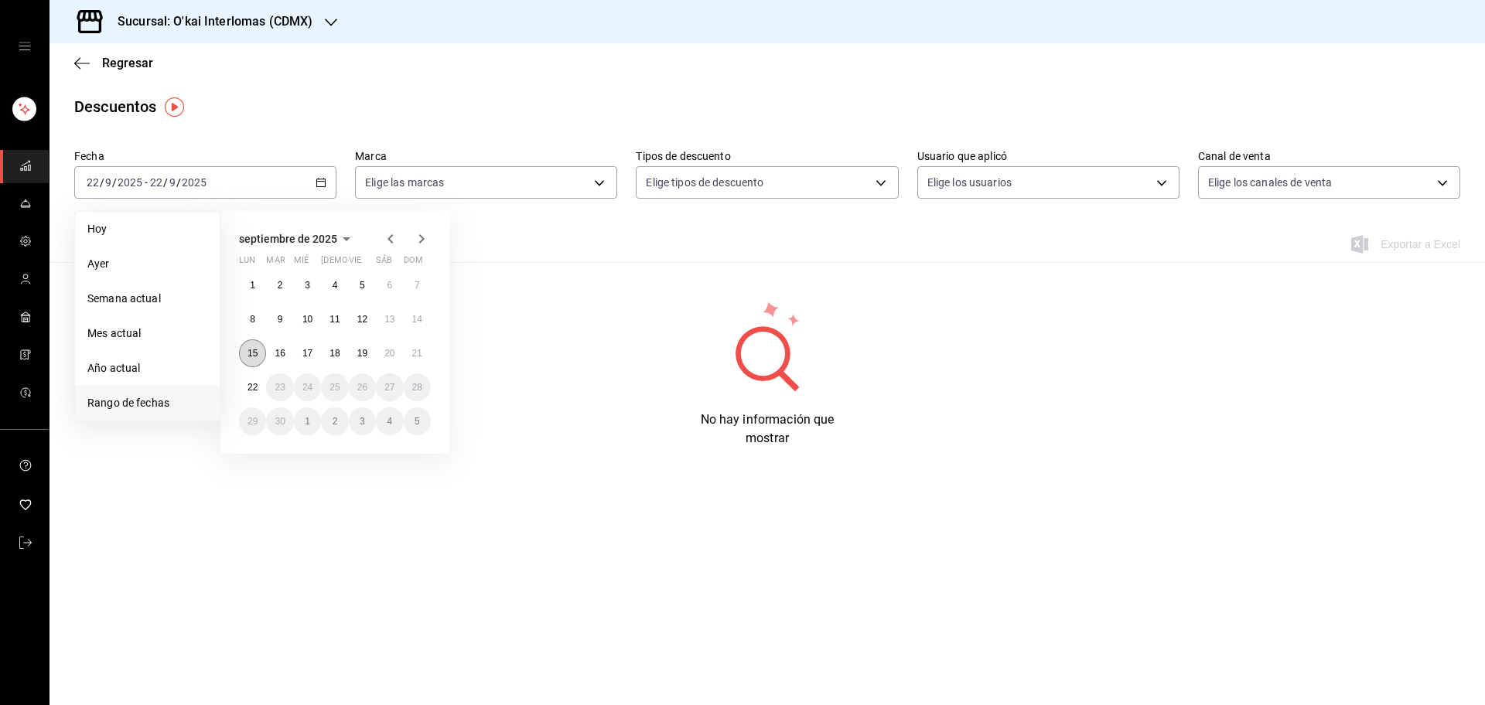
click at [247, 361] on button "15" at bounding box center [252, 353] width 27 height 28
click at [414, 359] on button "21" at bounding box center [417, 353] width 27 height 28
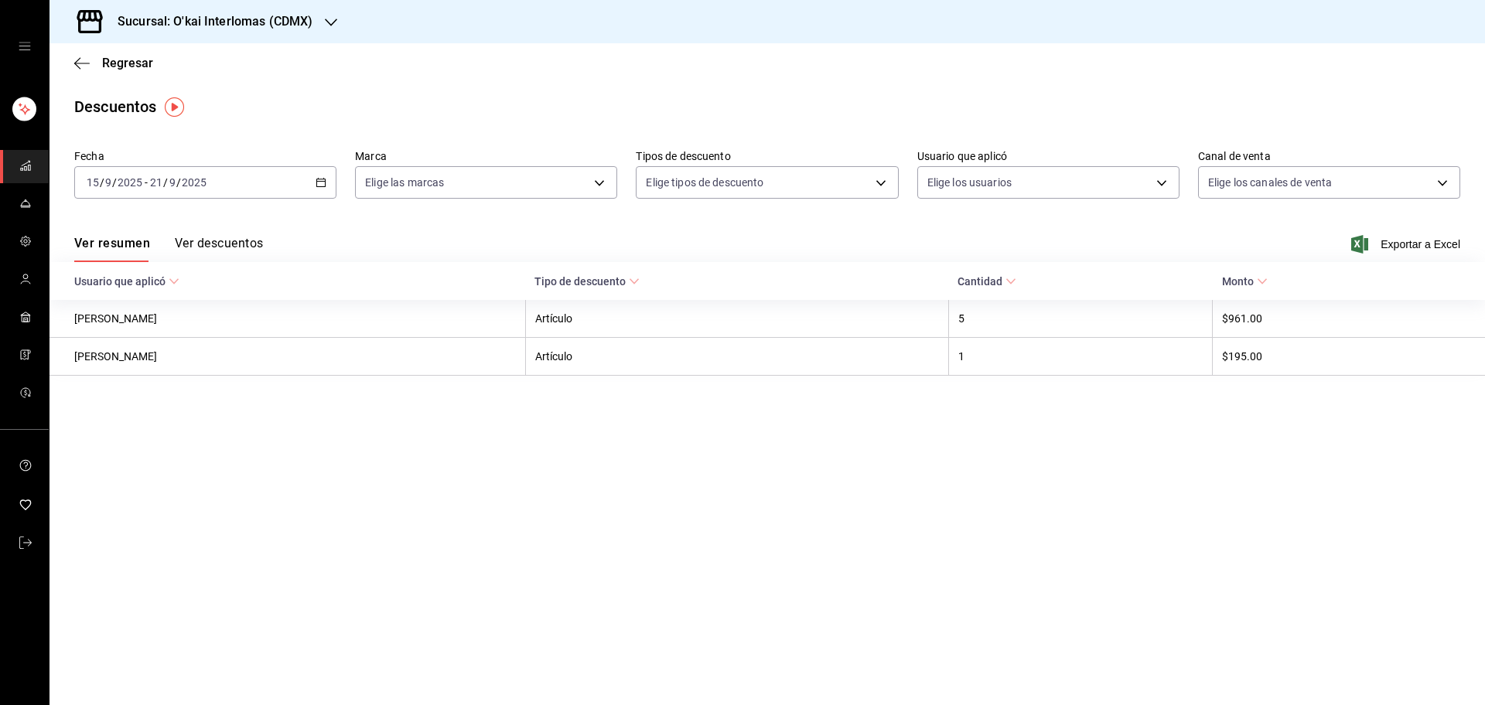
click at [255, 244] on button "Ver descuentos" at bounding box center [219, 249] width 88 height 26
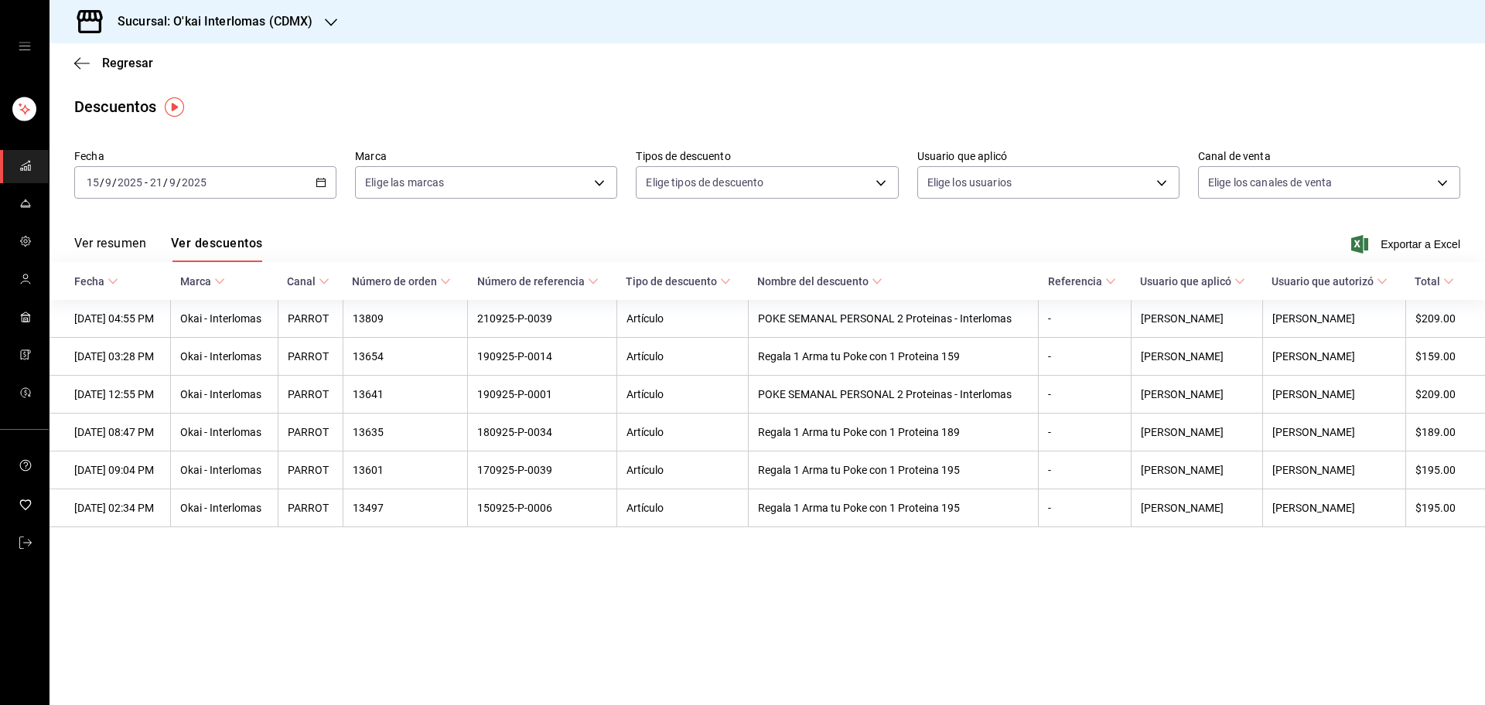
click at [285, 18] on h3 "Sucursal: O'kai Interlomas (CDMX)" at bounding box center [208, 21] width 207 height 19
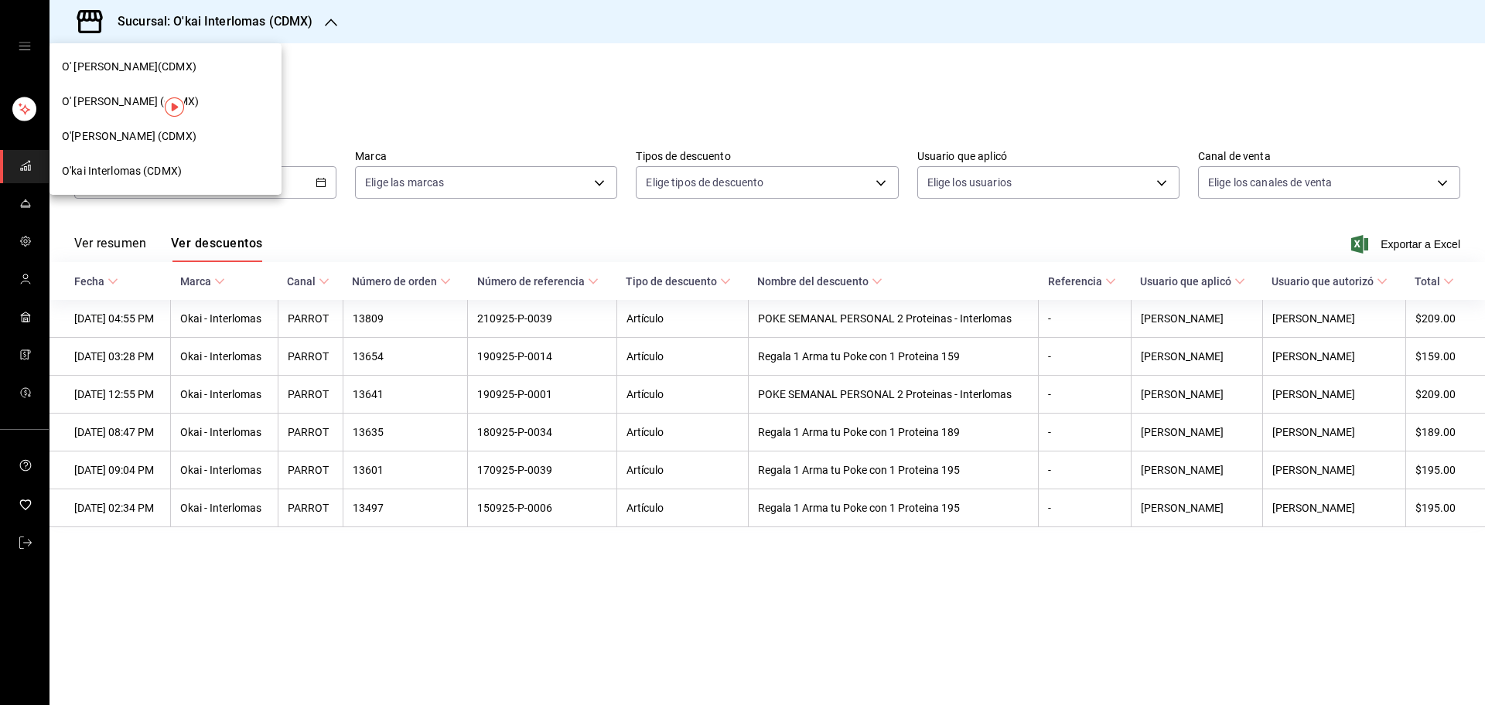
click at [227, 90] on div "O' [PERSON_NAME] (CDMX)" at bounding box center [165, 101] width 232 height 35
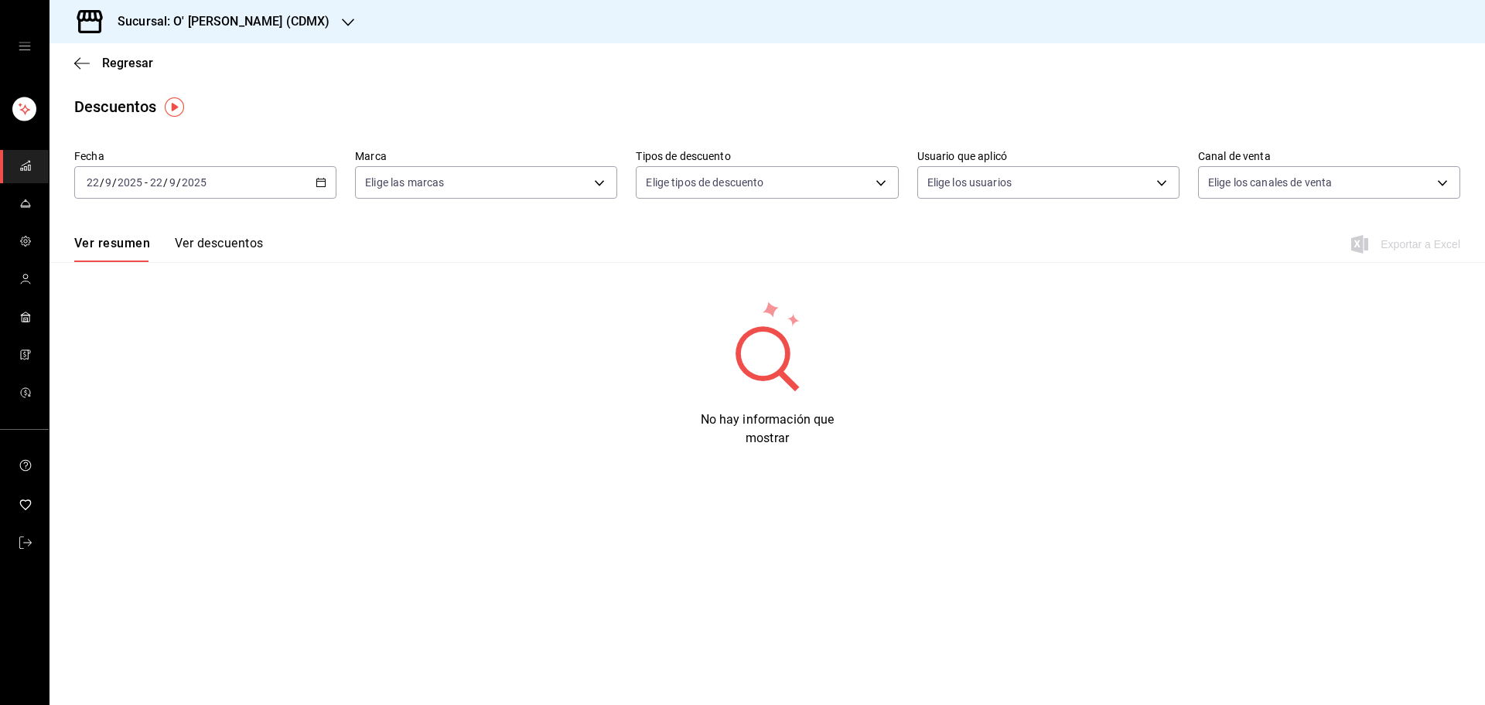
click at [319, 182] on icon "button" at bounding box center [320, 182] width 11 height 11
click at [159, 400] on span "Rango de fechas" at bounding box center [147, 403] width 120 height 16
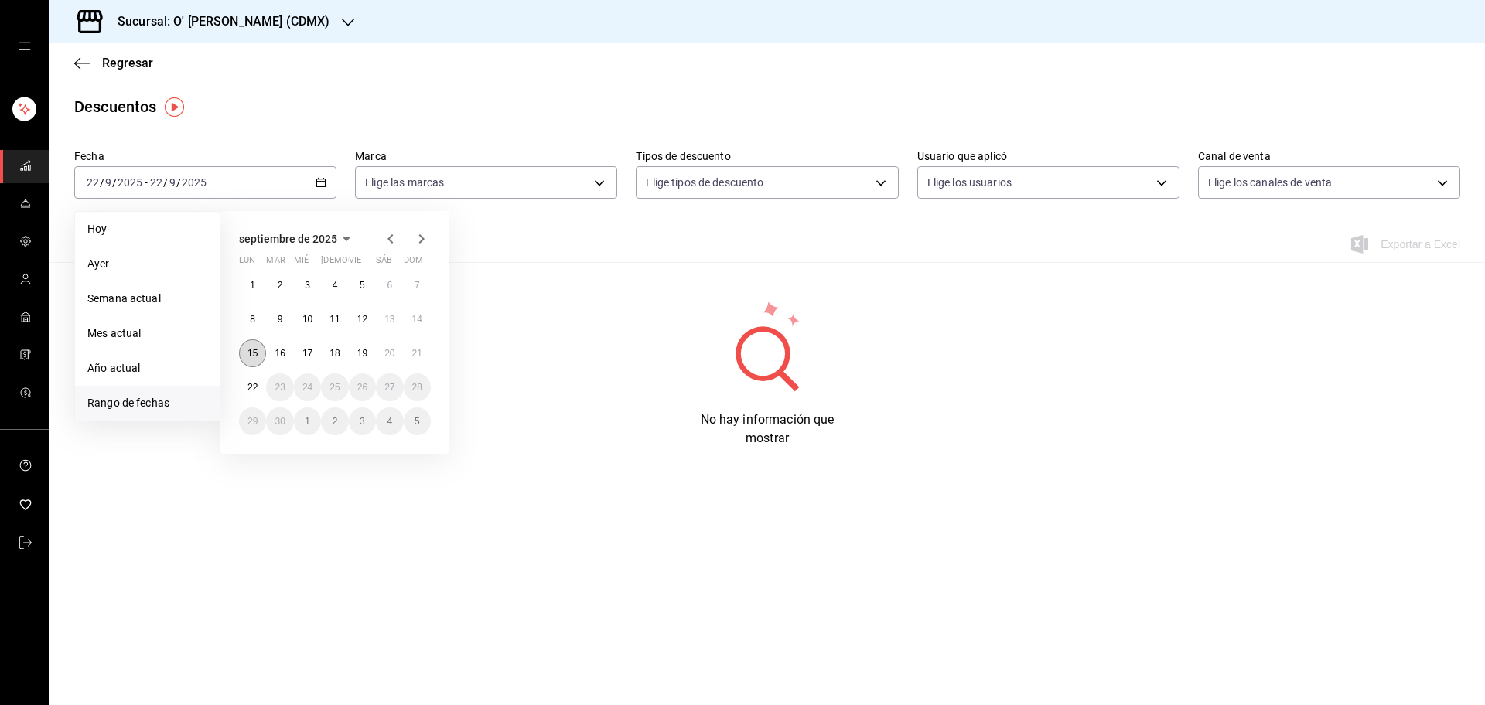
click at [250, 362] on button "15" at bounding box center [252, 353] width 27 height 28
click at [420, 350] on abbr "21" at bounding box center [417, 353] width 10 height 11
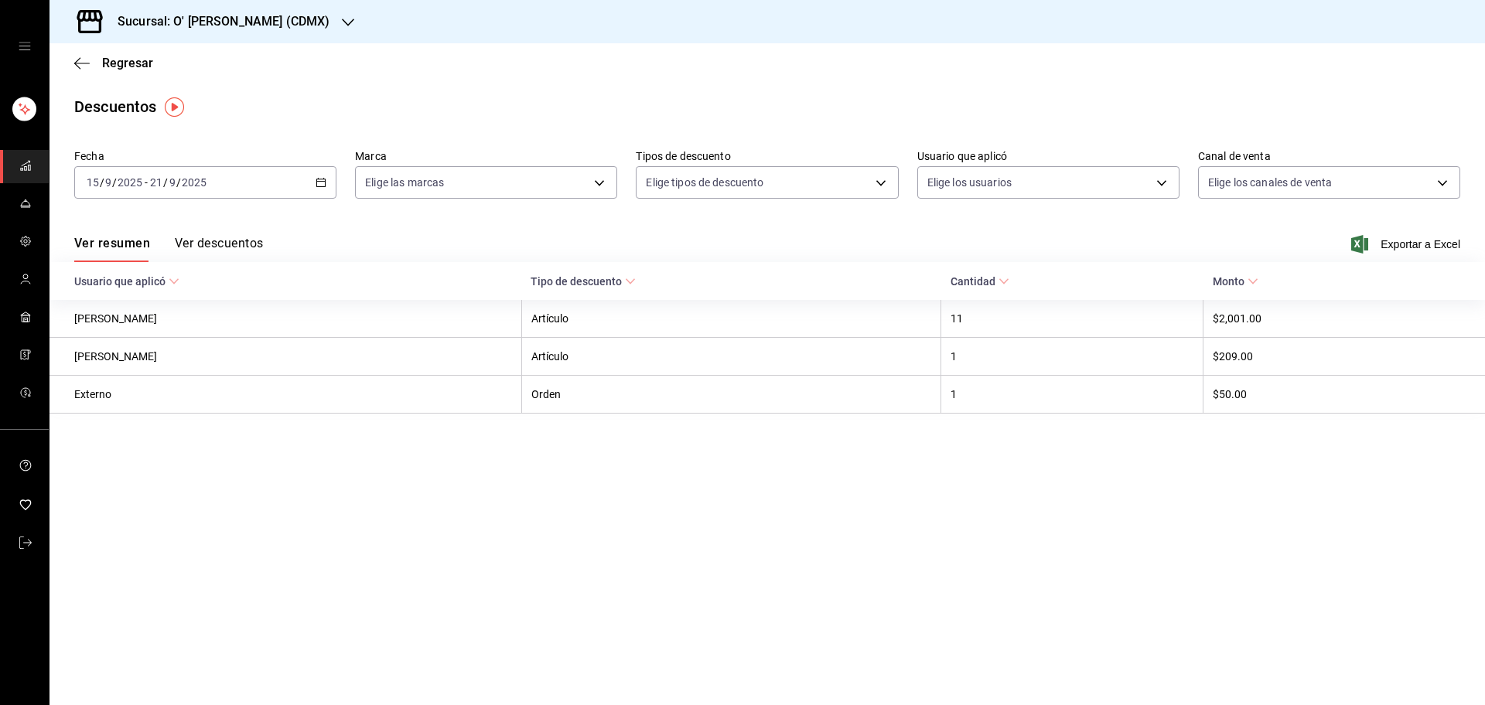
click at [234, 244] on button "Ver descuentos" at bounding box center [219, 249] width 88 height 26
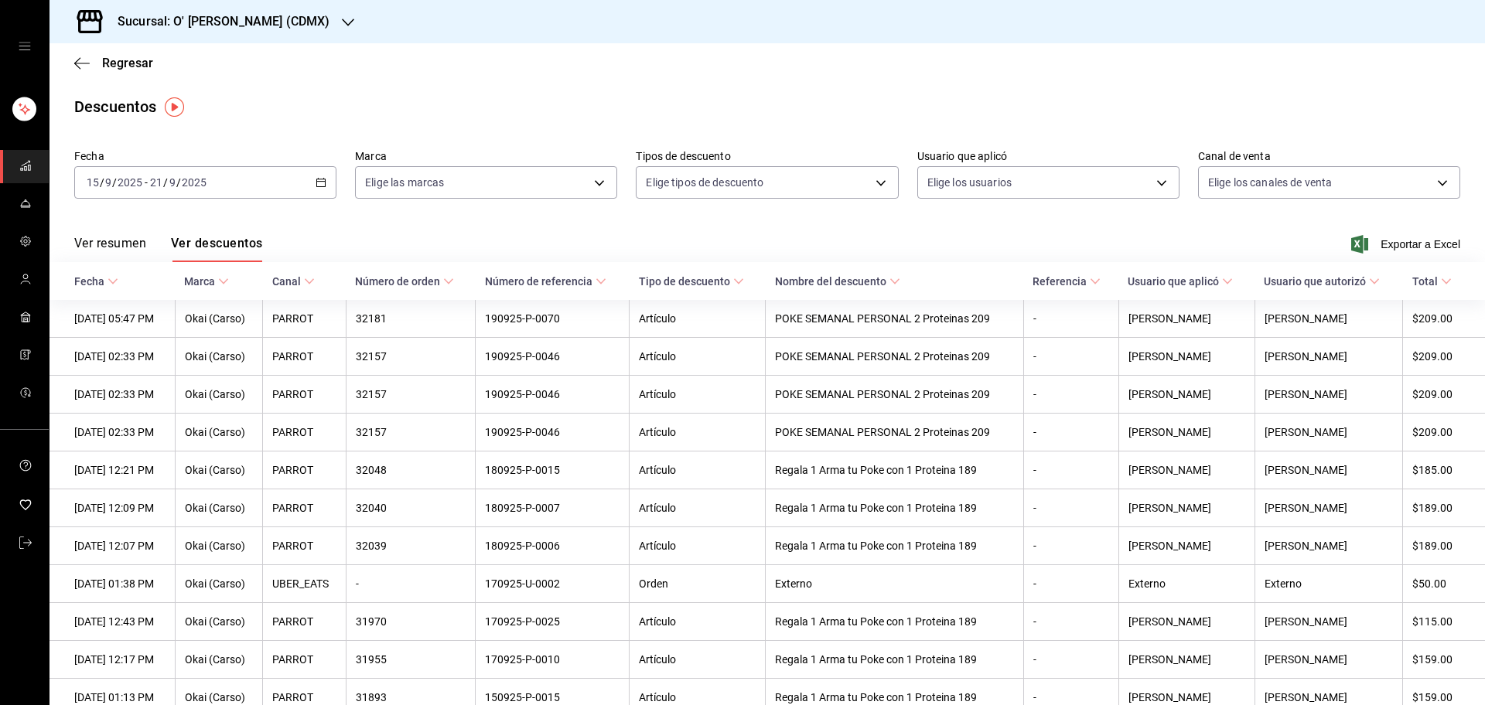
click at [204, 23] on h3 "Sucursal: O' [PERSON_NAME] (CDMX)" at bounding box center [217, 21] width 224 height 19
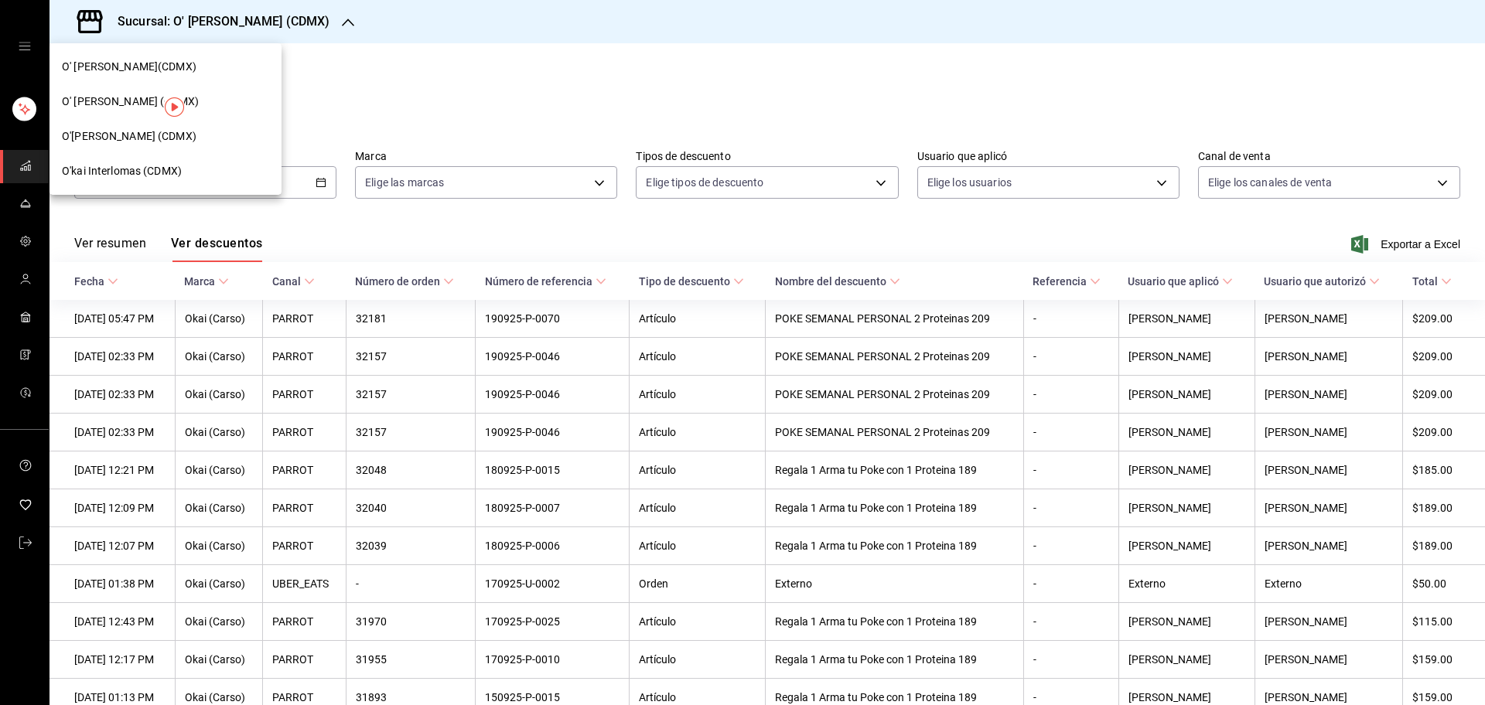
click at [182, 143] on div "O'kai Samara (CDMX)" at bounding box center [165, 136] width 207 height 16
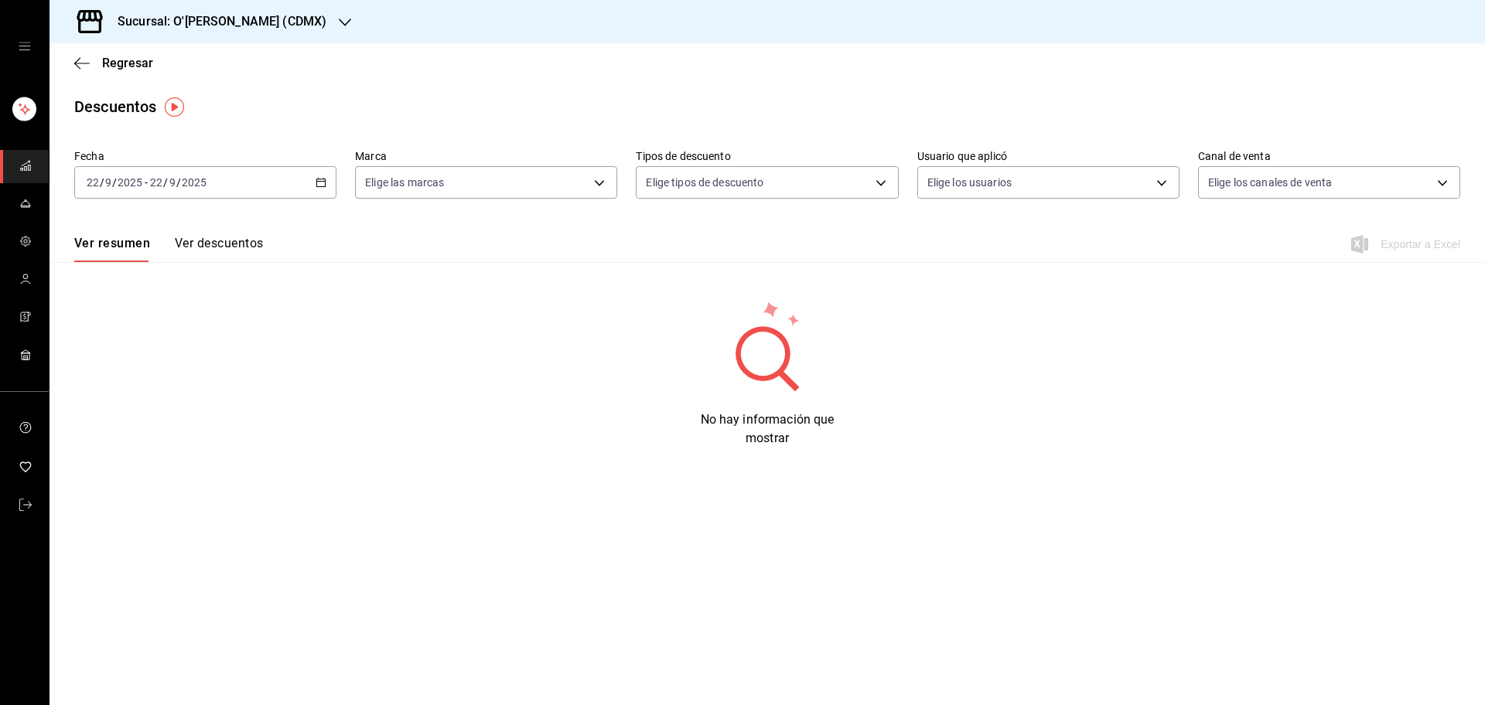
click at [322, 185] on icon "button" at bounding box center [320, 182] width 11 height 11
click at [186, 408] on span "Rango de fechas" at bounding box center [147, 403] width 120 height 16
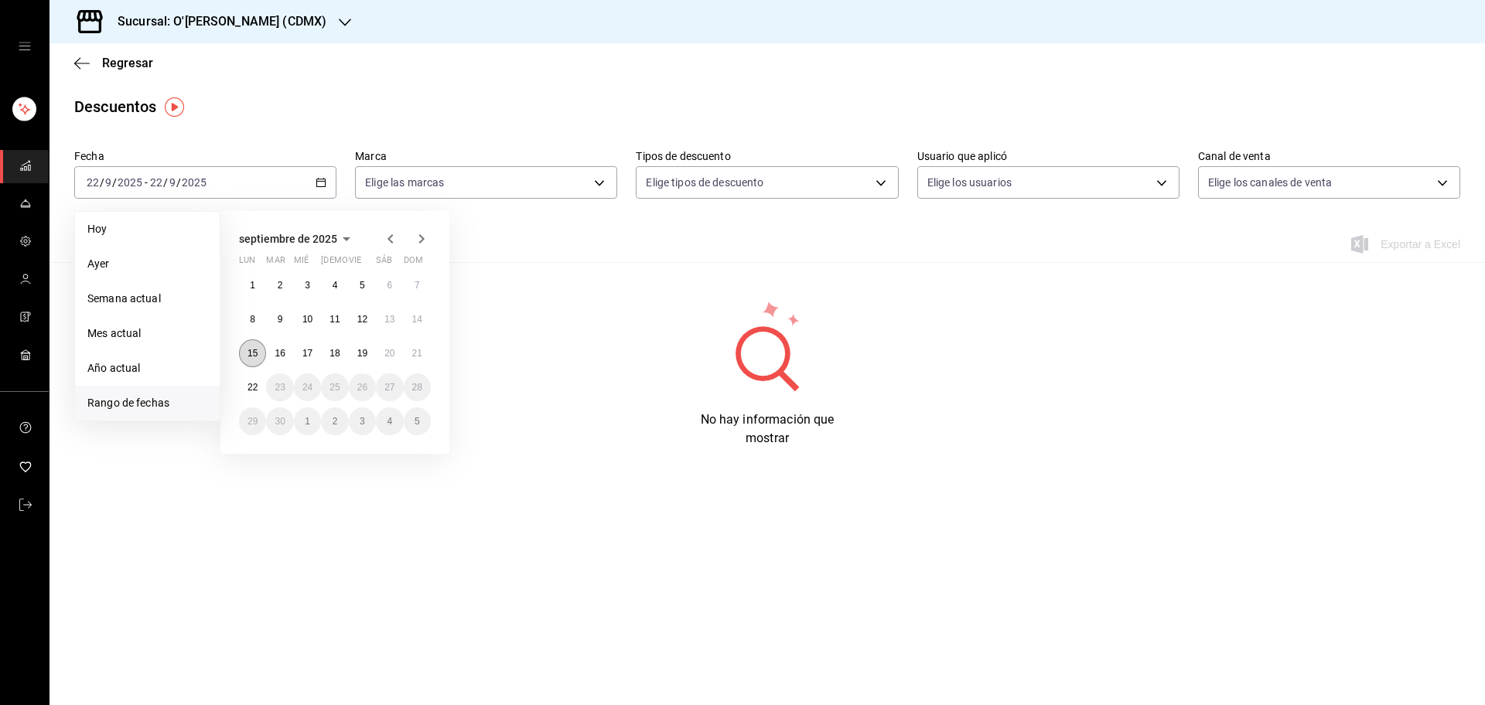
click at [261, 347] on button "15" at bounding box center [252, 353] width 27 height 28
click at [410, 350] on button "21" at bounding box center [417, 353] width 27 height 28
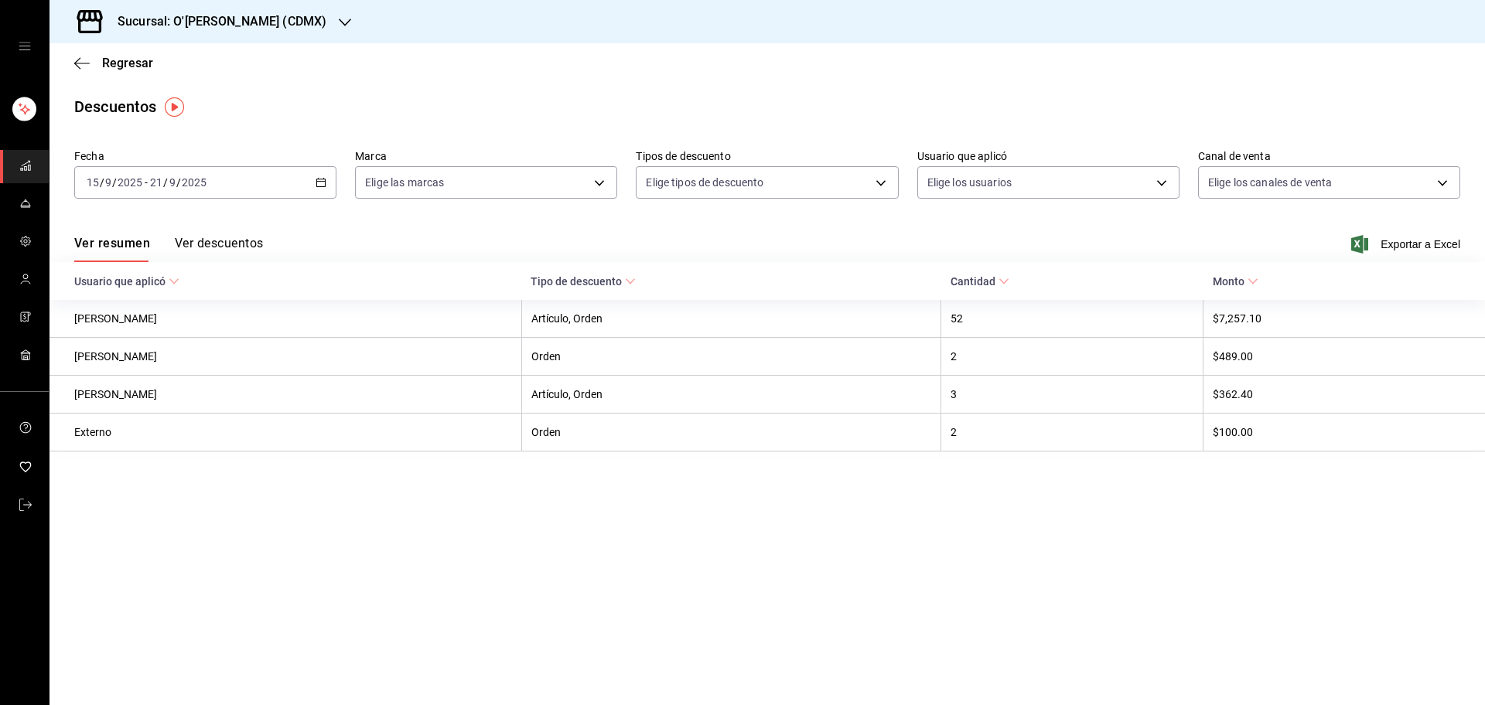
click at [237, 241] on button "Ver descuentos" at bounding box center [219, 249] width 88 height 26
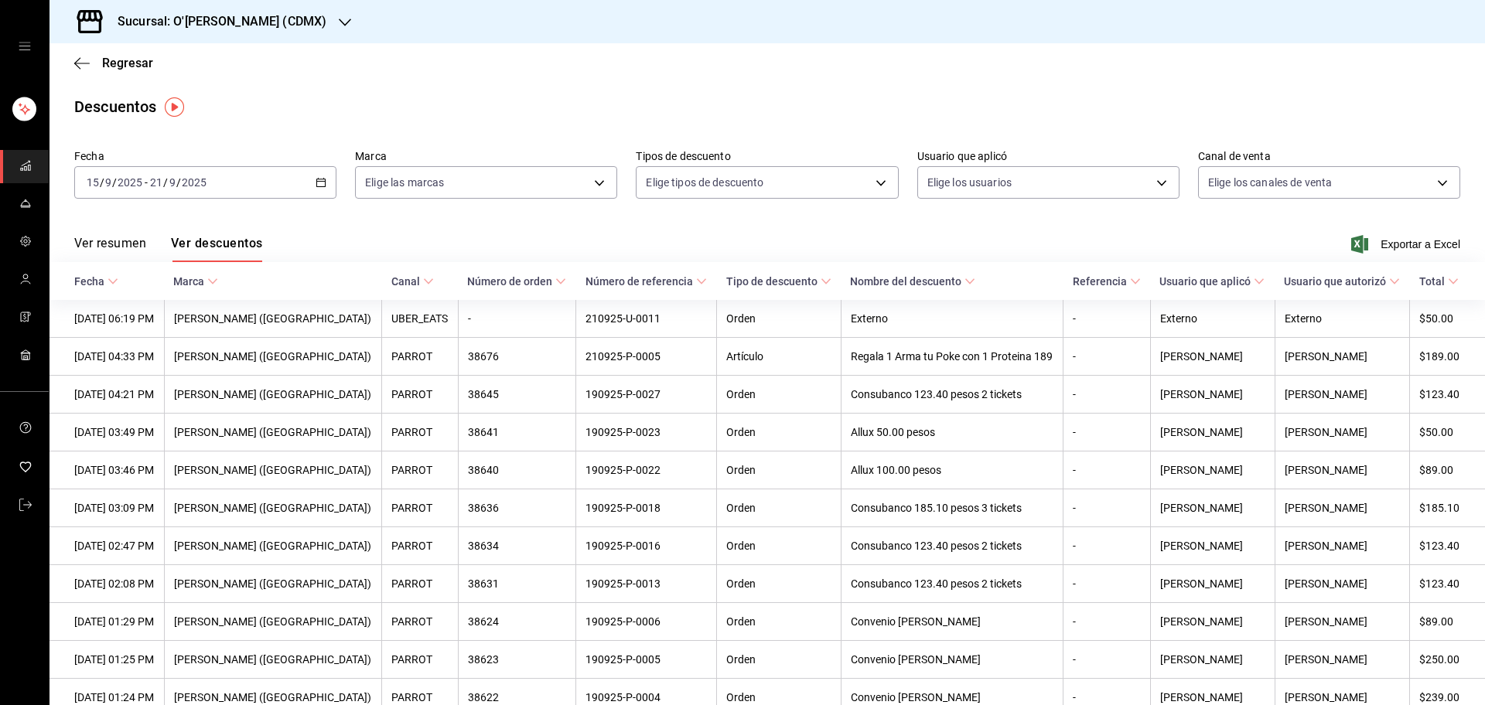
click at [253, 32] on div "Sucursal: O'kai Samara (CDMX)" at bounding box center [209, 21] width 295 height 43
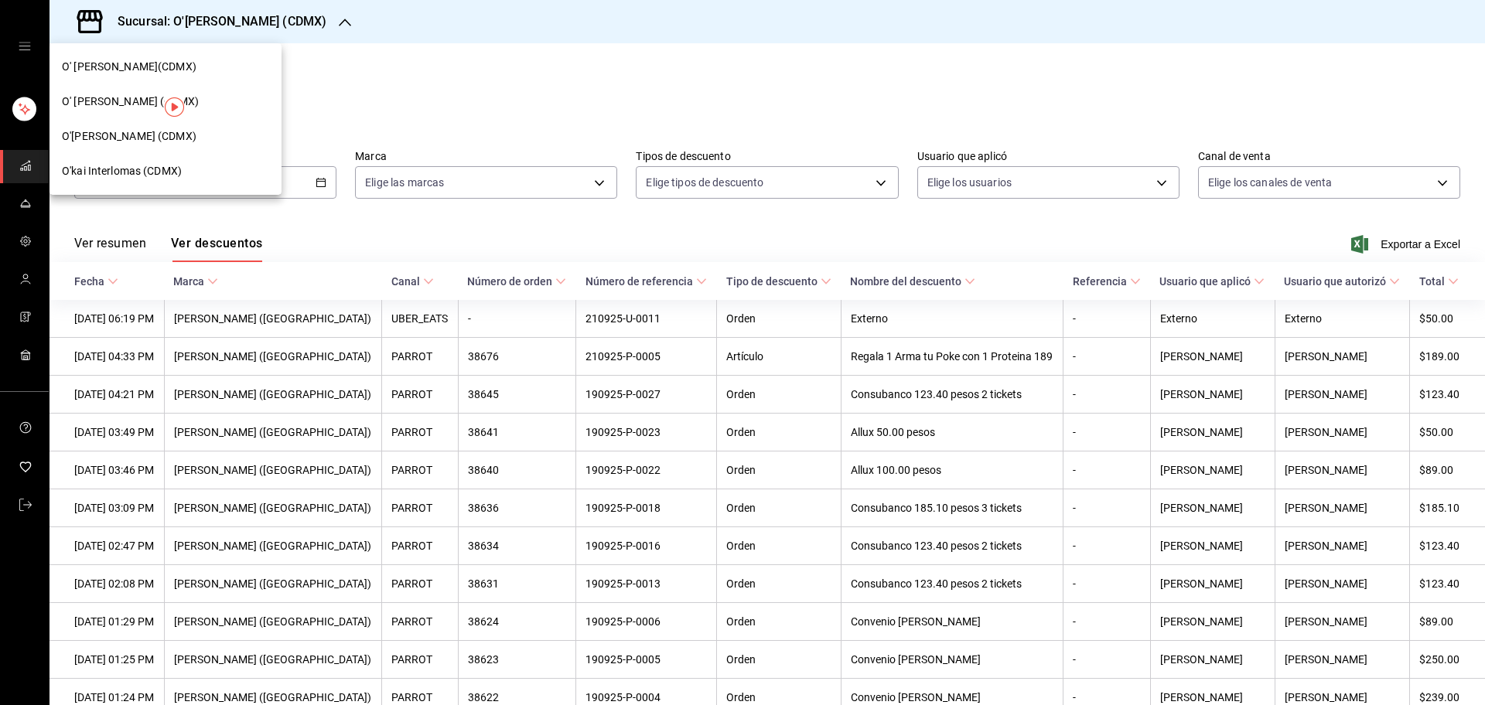
click at [224, 63] on div "O' [PERSON_NAME](CDMX)" at bounding box center [165, 67] width 207 height 16
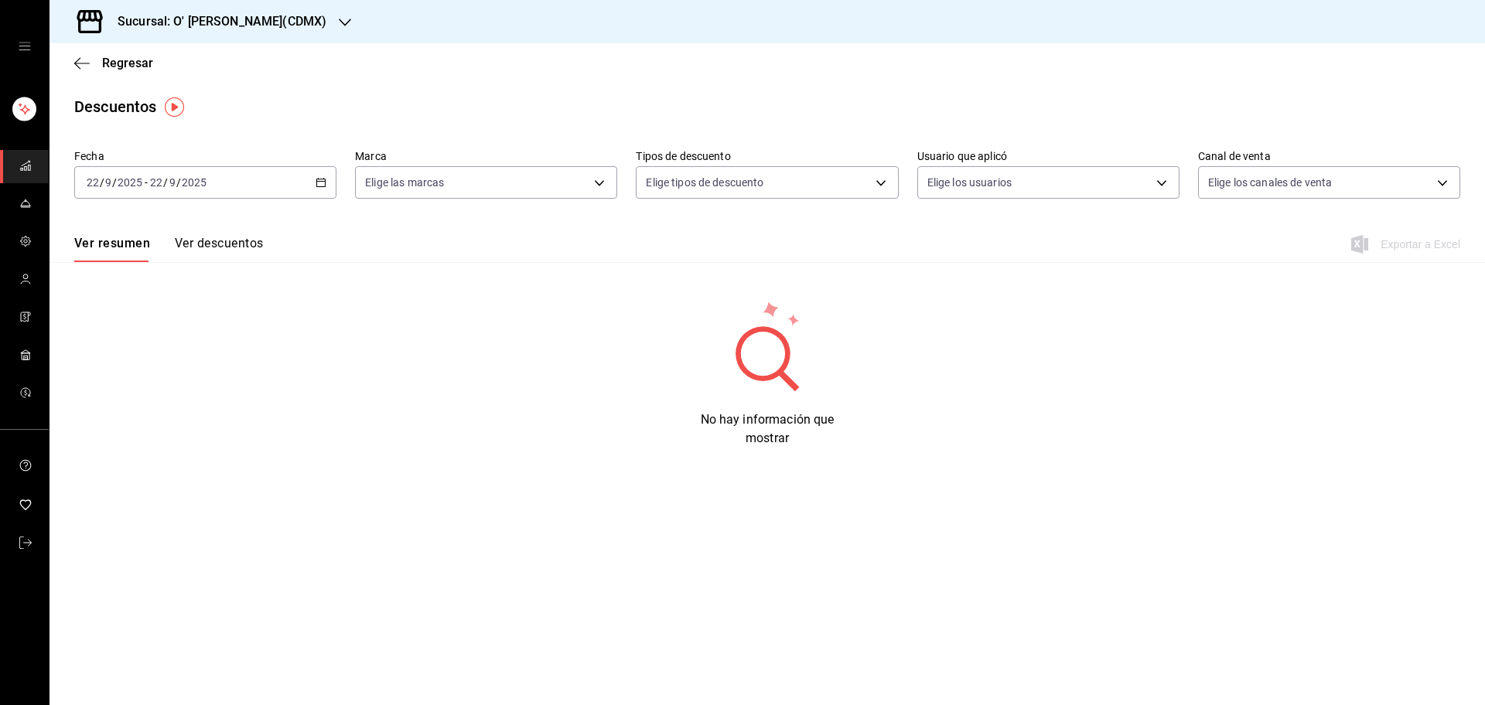
click at [316, 180] on icon "button" at bounding box center [320, 182] width 11 height 11
click at [179, 389] on li "Rango de fechas" at bounding box center [147, 403] width 145 height 35
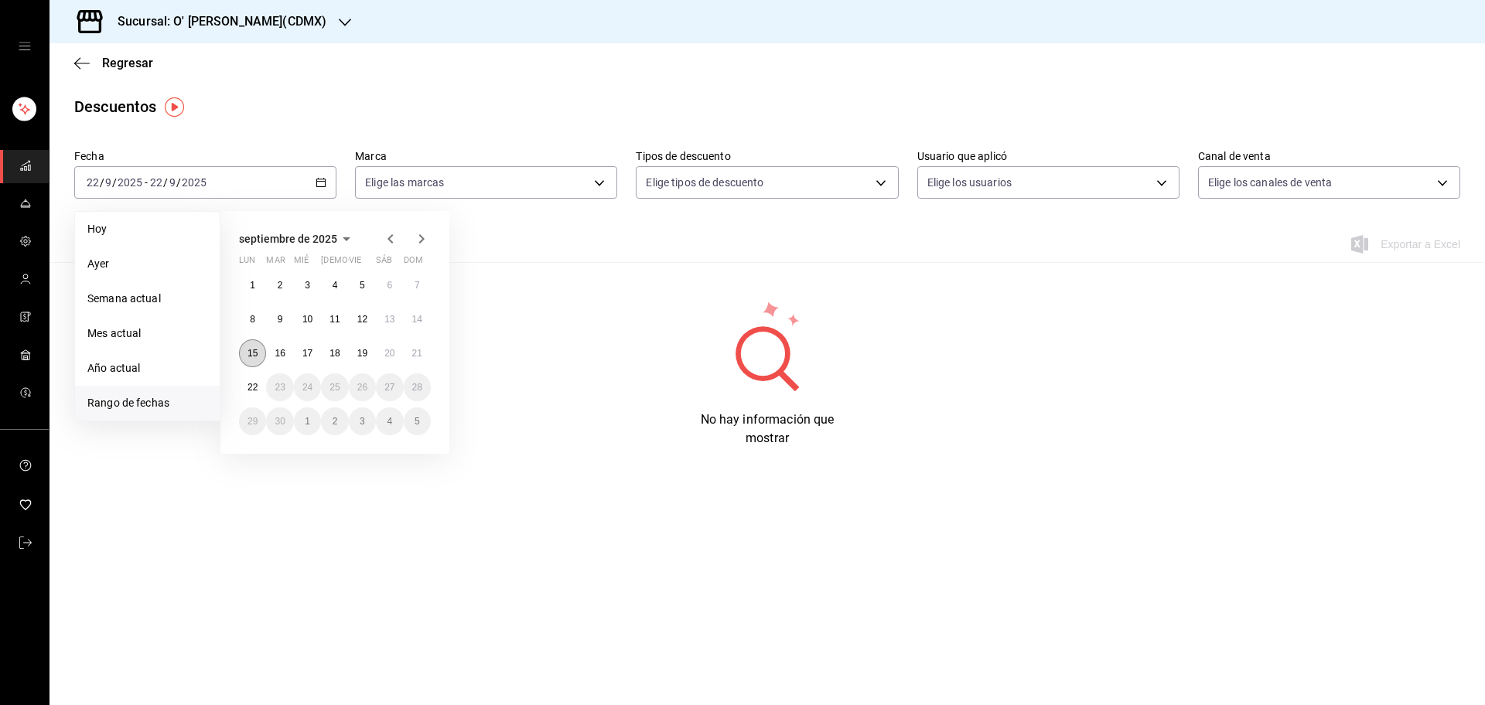
click at [251, 360] on button "15" at bounding box center [252, 353] width 27 height 28
click at [410, 356] on button "21" at bounding box center [417, 353] width 27 height 28
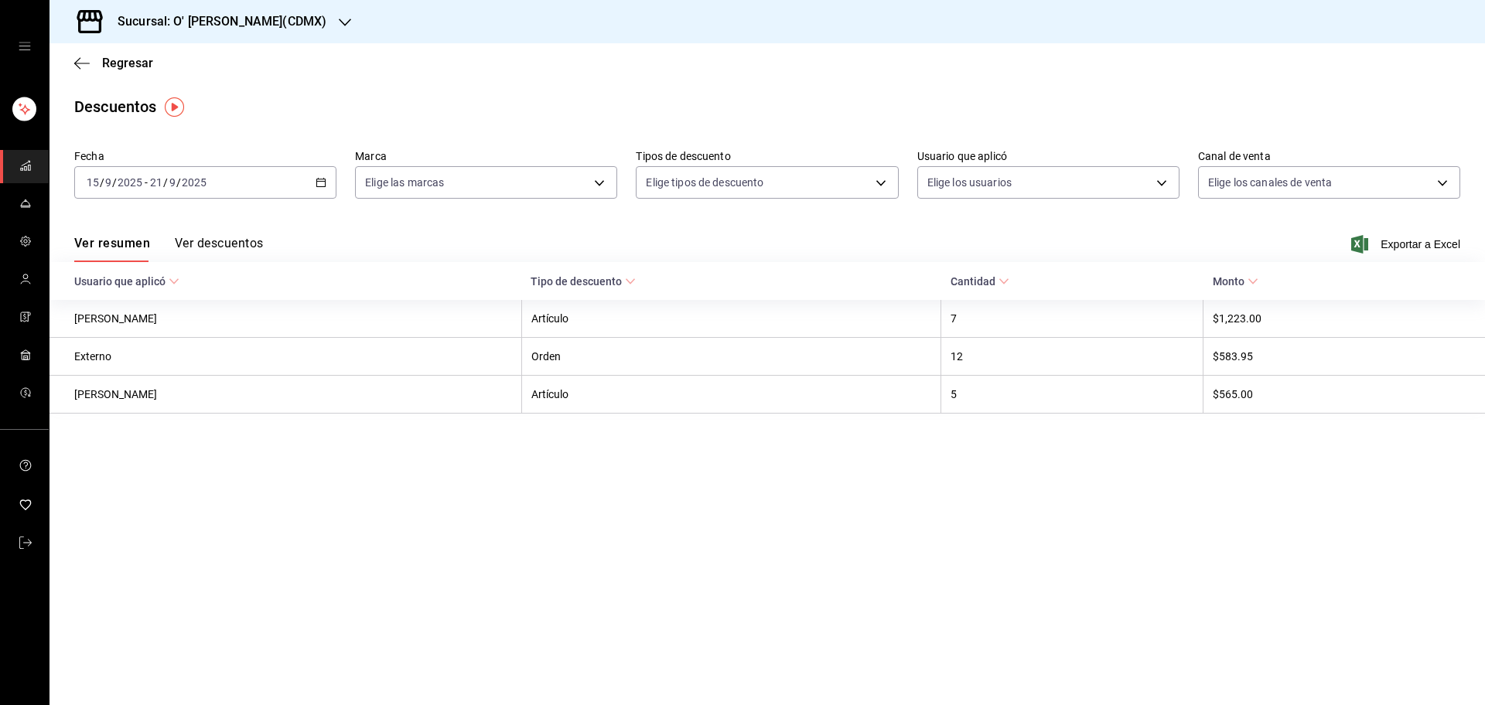
click at [251, 236] on button "Ver descuentos" at bounding box center [219, 249] width 88 height 26
